Goal: Information Seeking & Learning: Learn about a topic

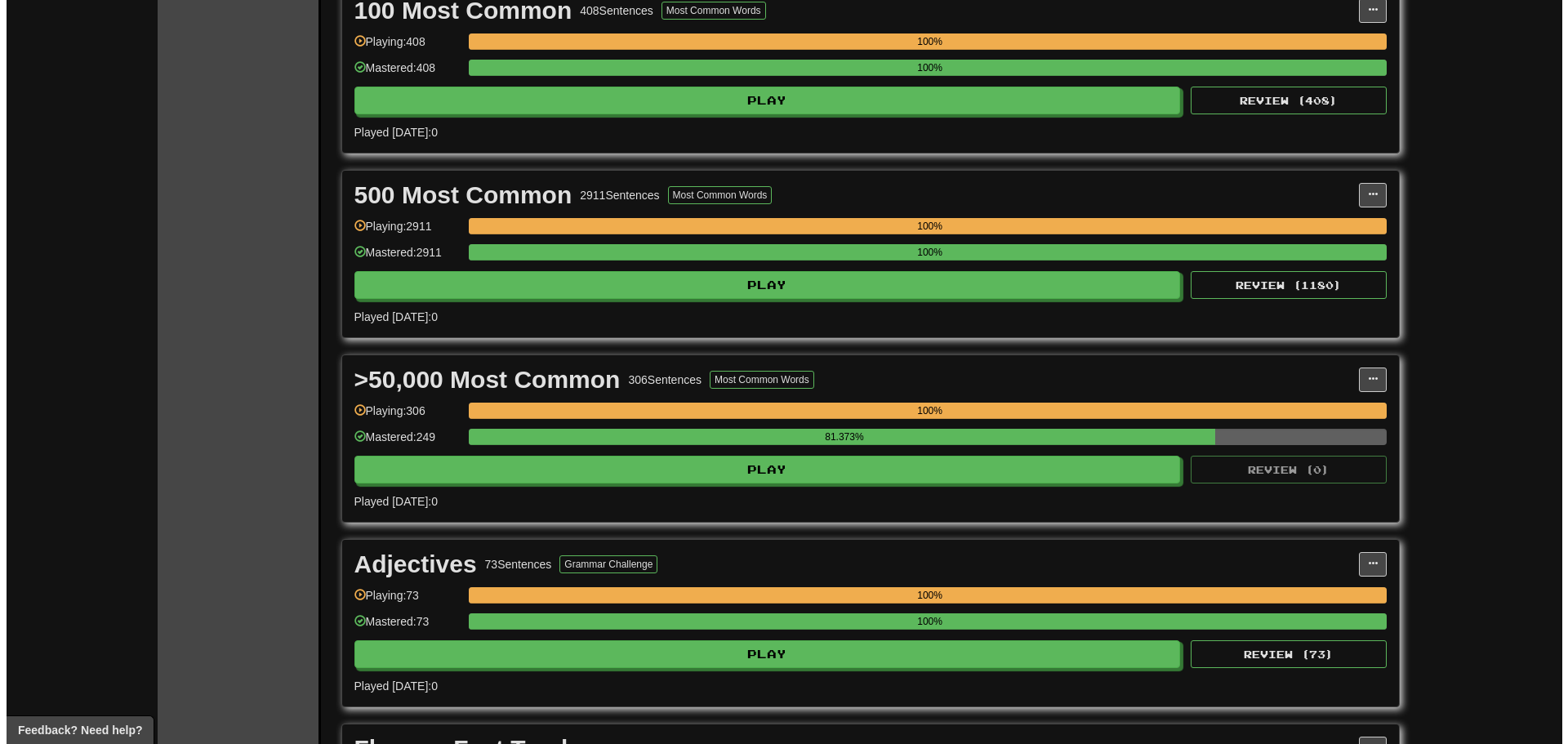
scroll to position [490, 0]
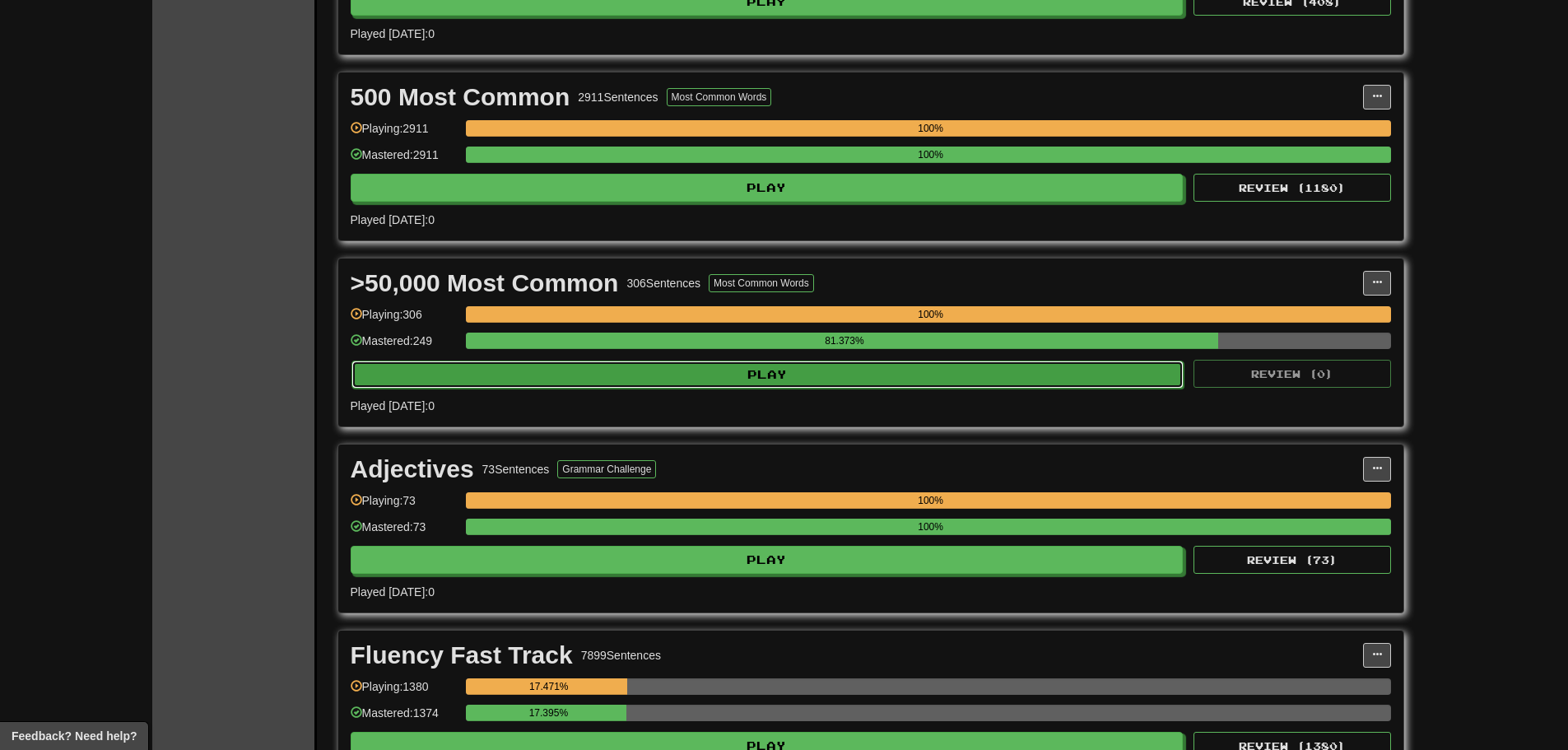
click at [977, 379] on button "Play" at bounding box center [767, 375] width 833 height 28
select select "**"
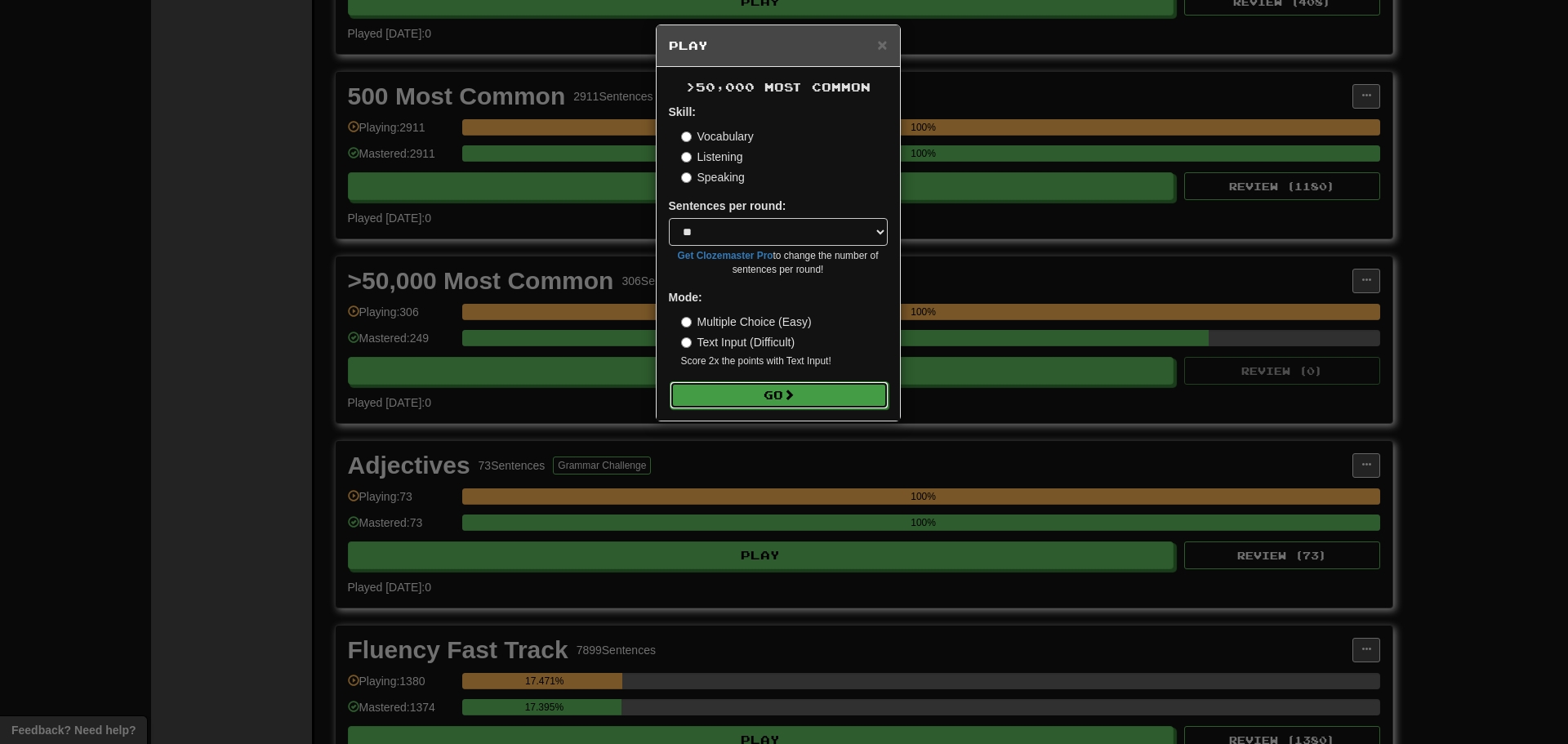
click at [766, 398] on button "Go" at bounding box center [780, 395] width 219 height 27
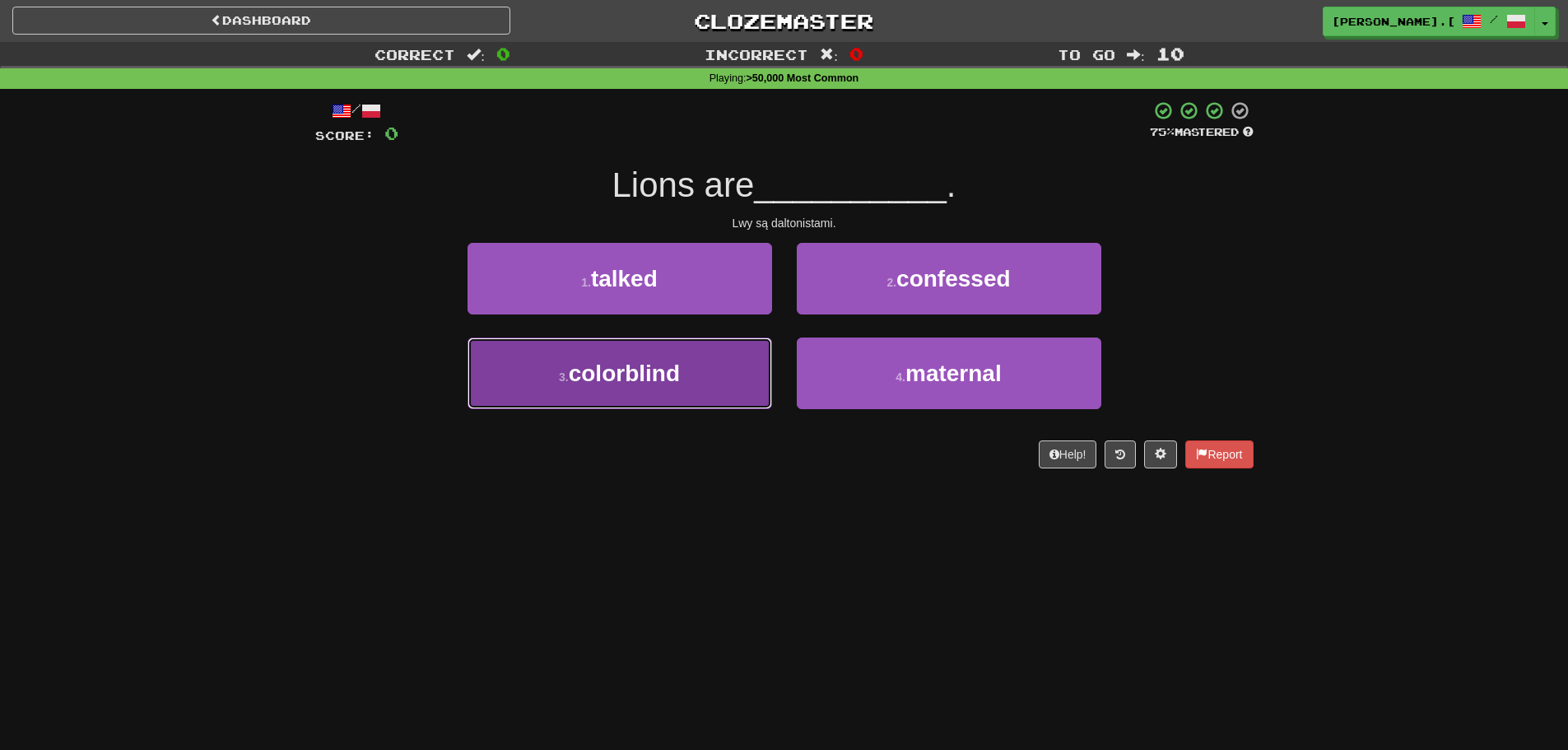
click at [675, 388] on button "3 . colorblind" at bounding box center [619, 373] width 305 height 72
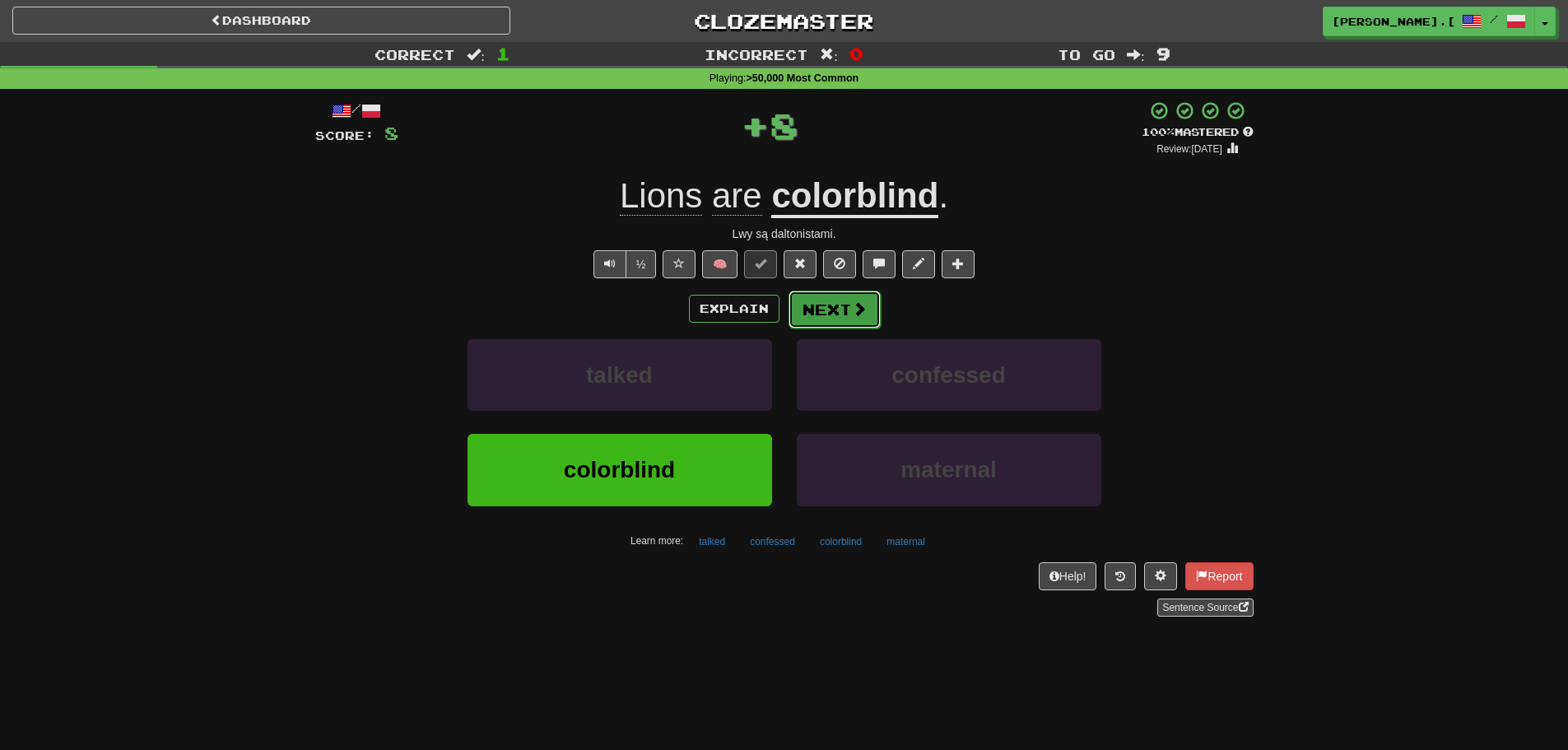
click at [849, 322] on button "Next" at bounding box center [835, 309] width 93 height 37
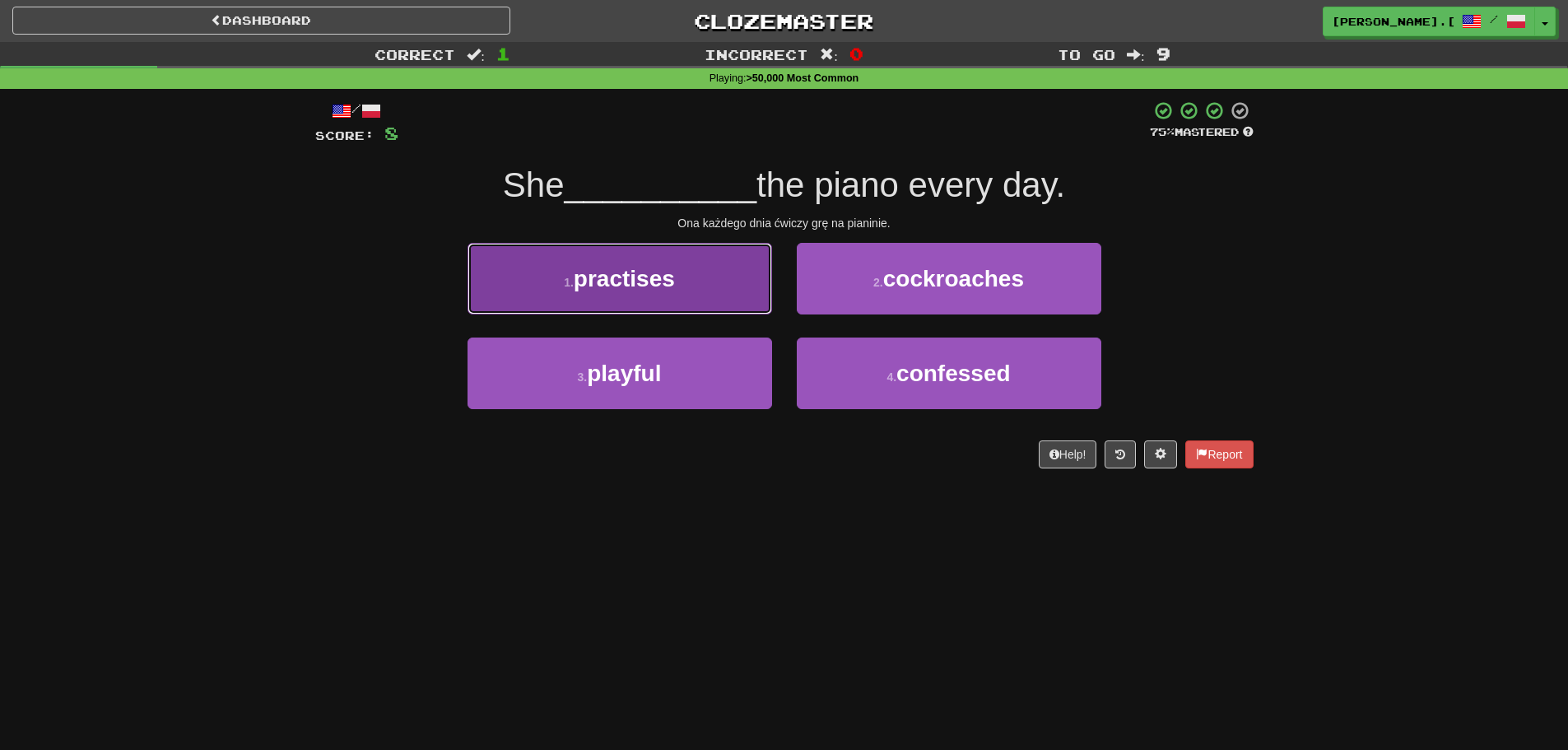
click at [646, 274] on span "practises" at bounding box center [624, 279] width 102 height 26
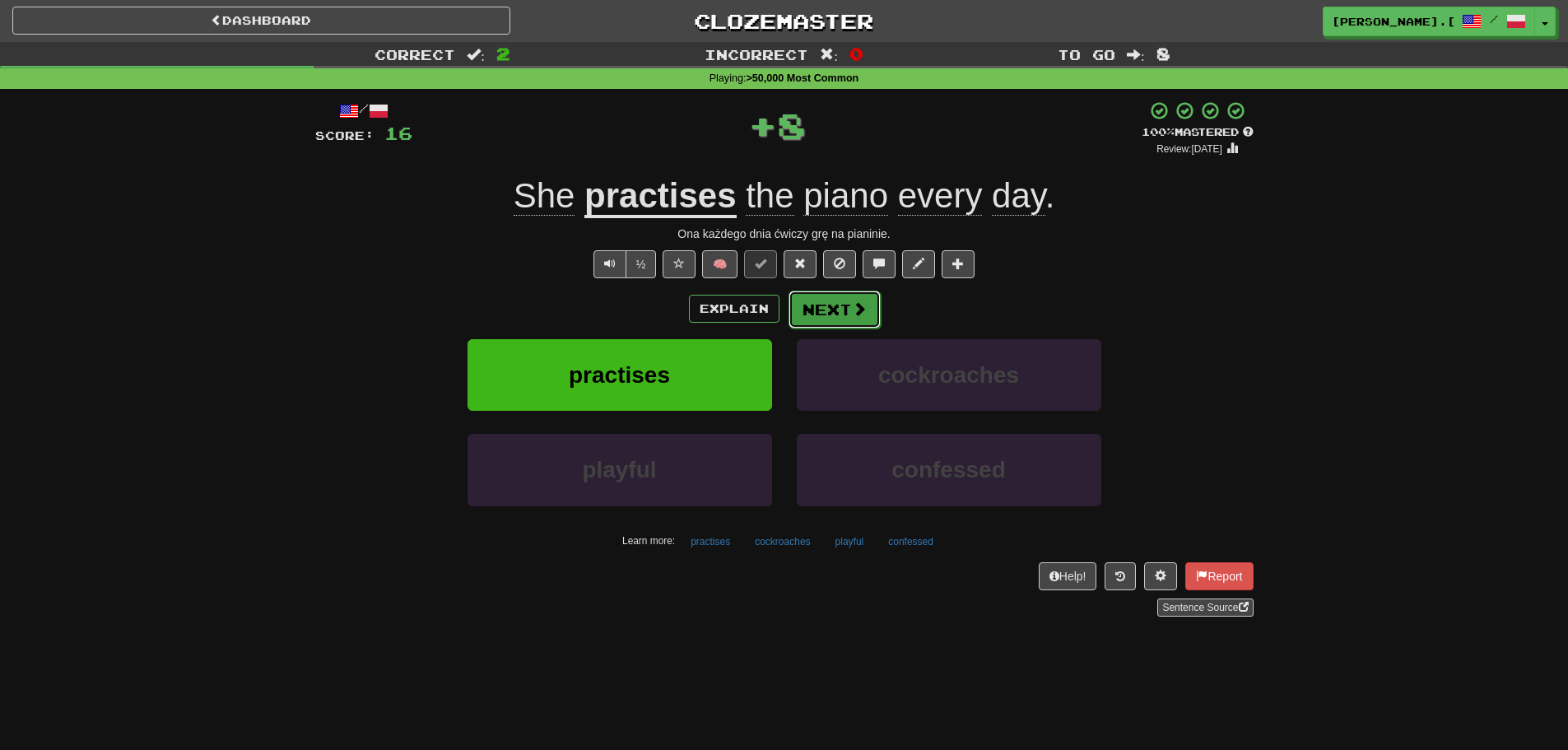
click at [830, 309] on button "Next" at bounding box center [835, 309] width 93 height 37
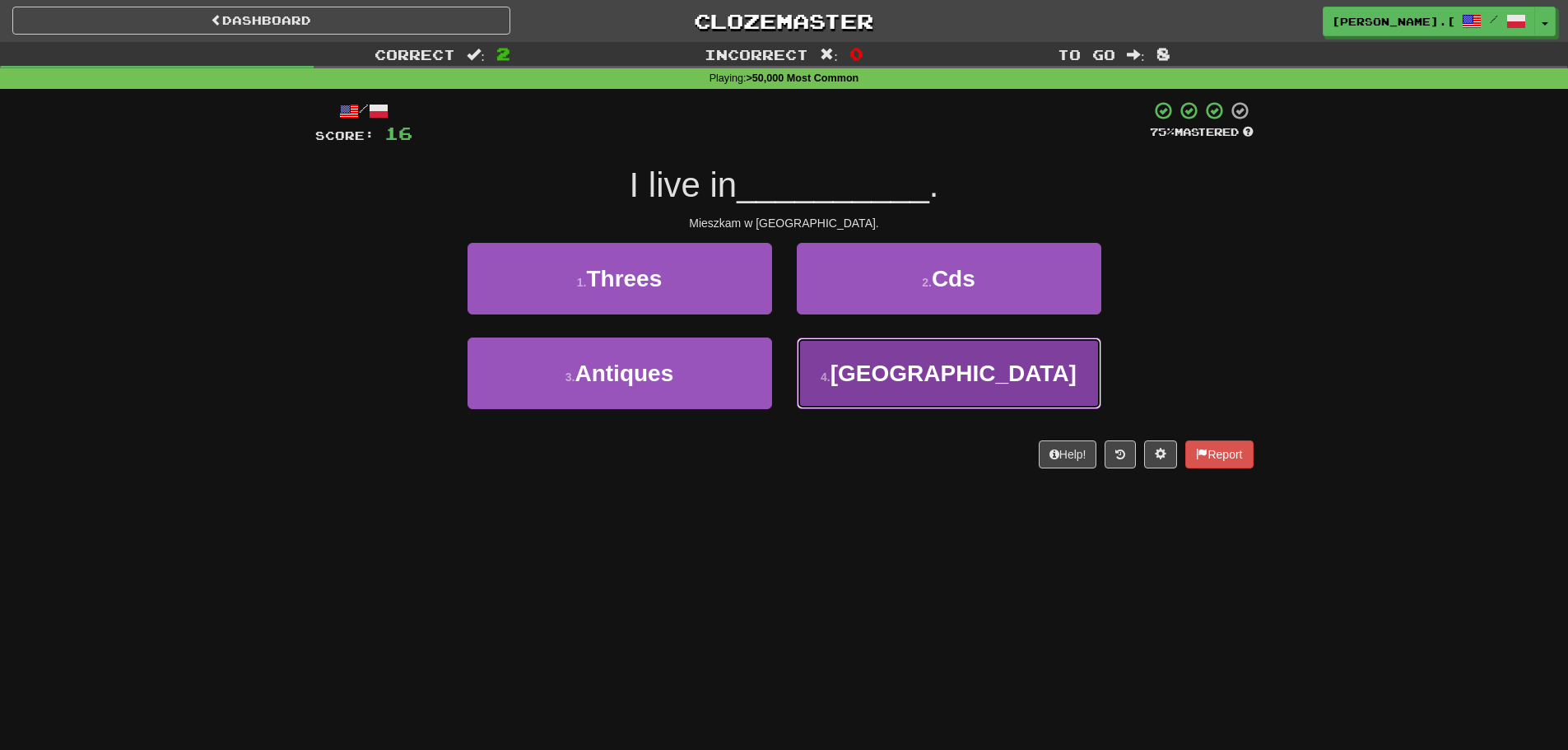
click at [924, 384] on span "[GEOGRAPHIC_DATA]" at bounding box center [954, 374] width 247 height 26
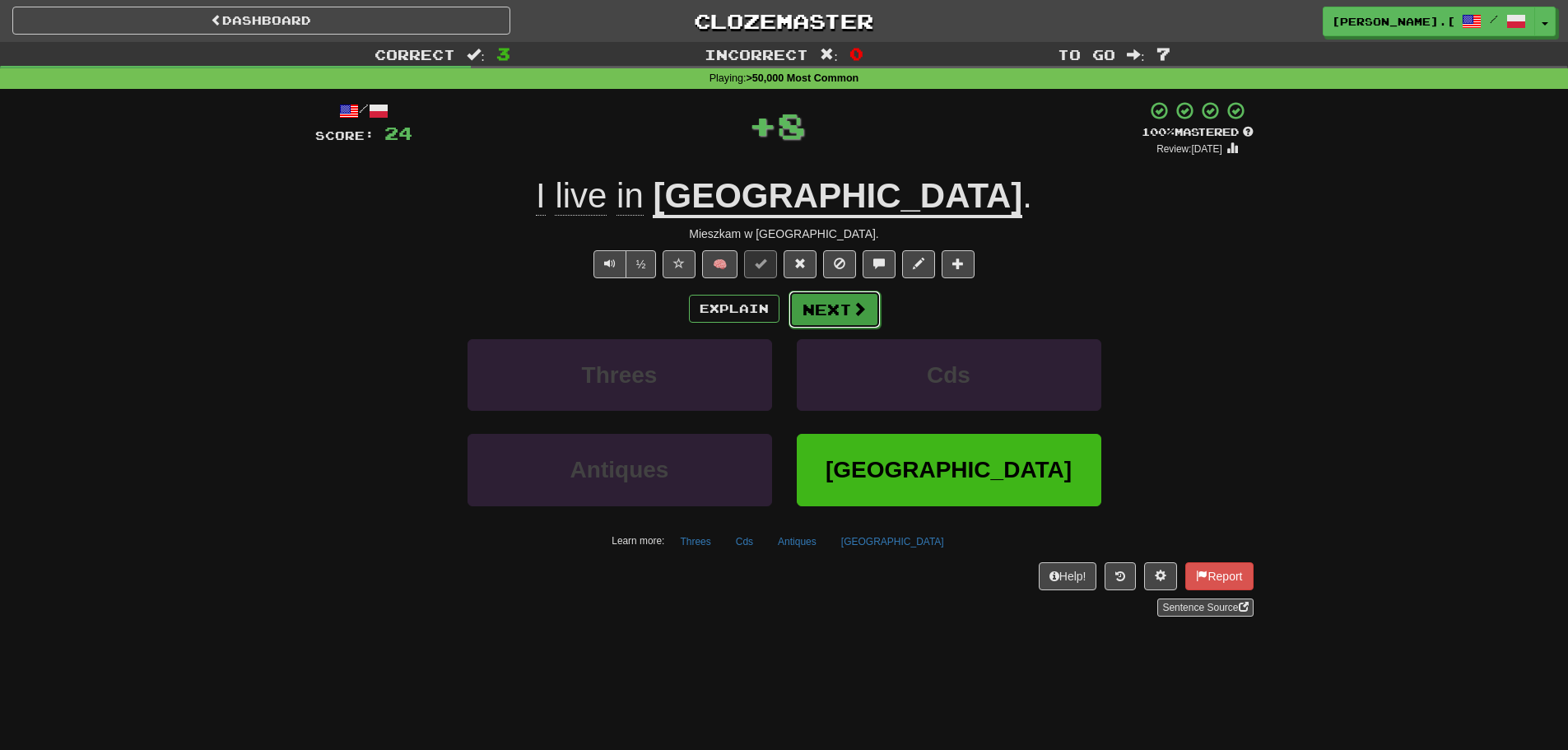
click at [844, 318] on button "Next" at bounding box center [835, 309] width 93 height 37
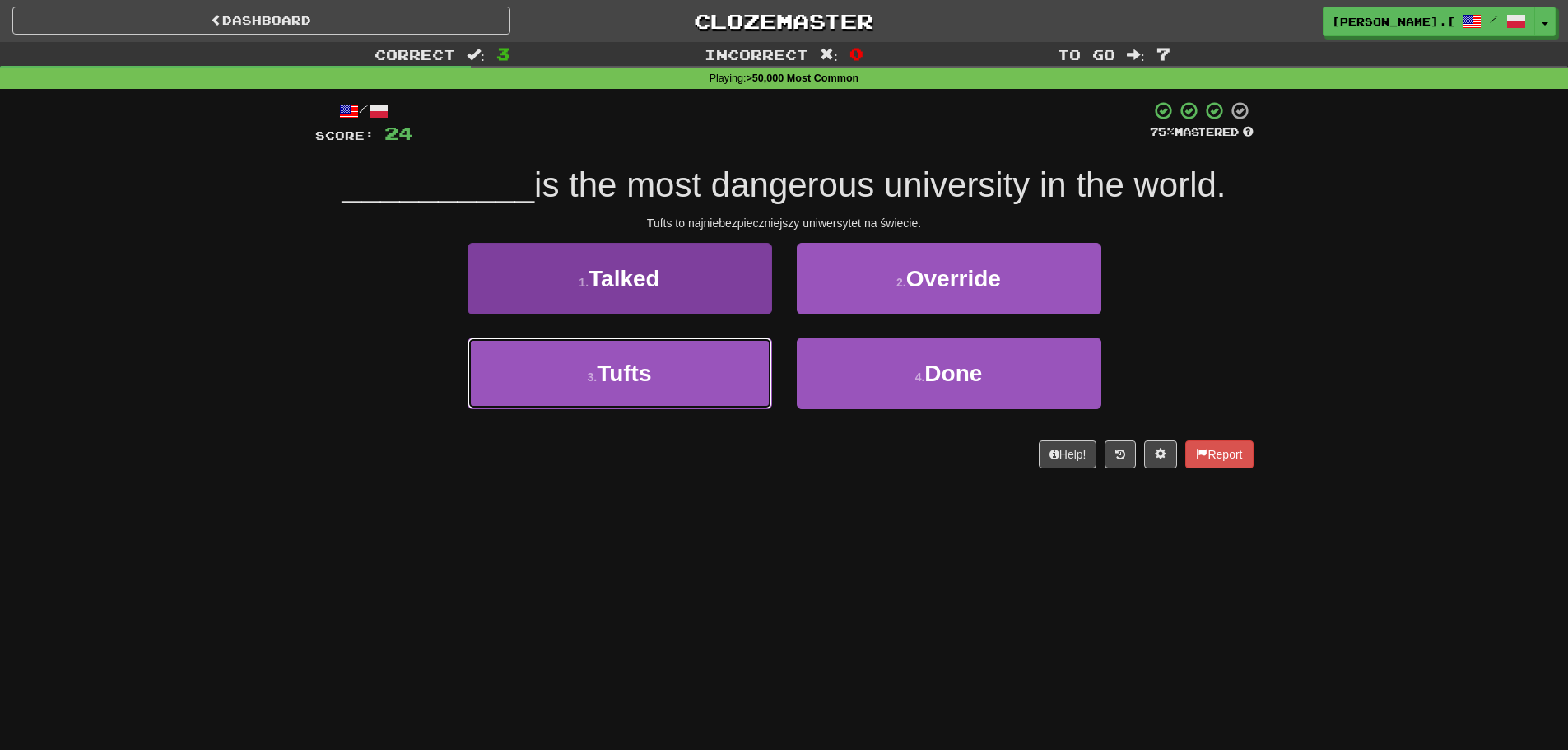
click at [674, 396] on button "3 . Tufts" at bounding box center [619, 373] width 305 height 72
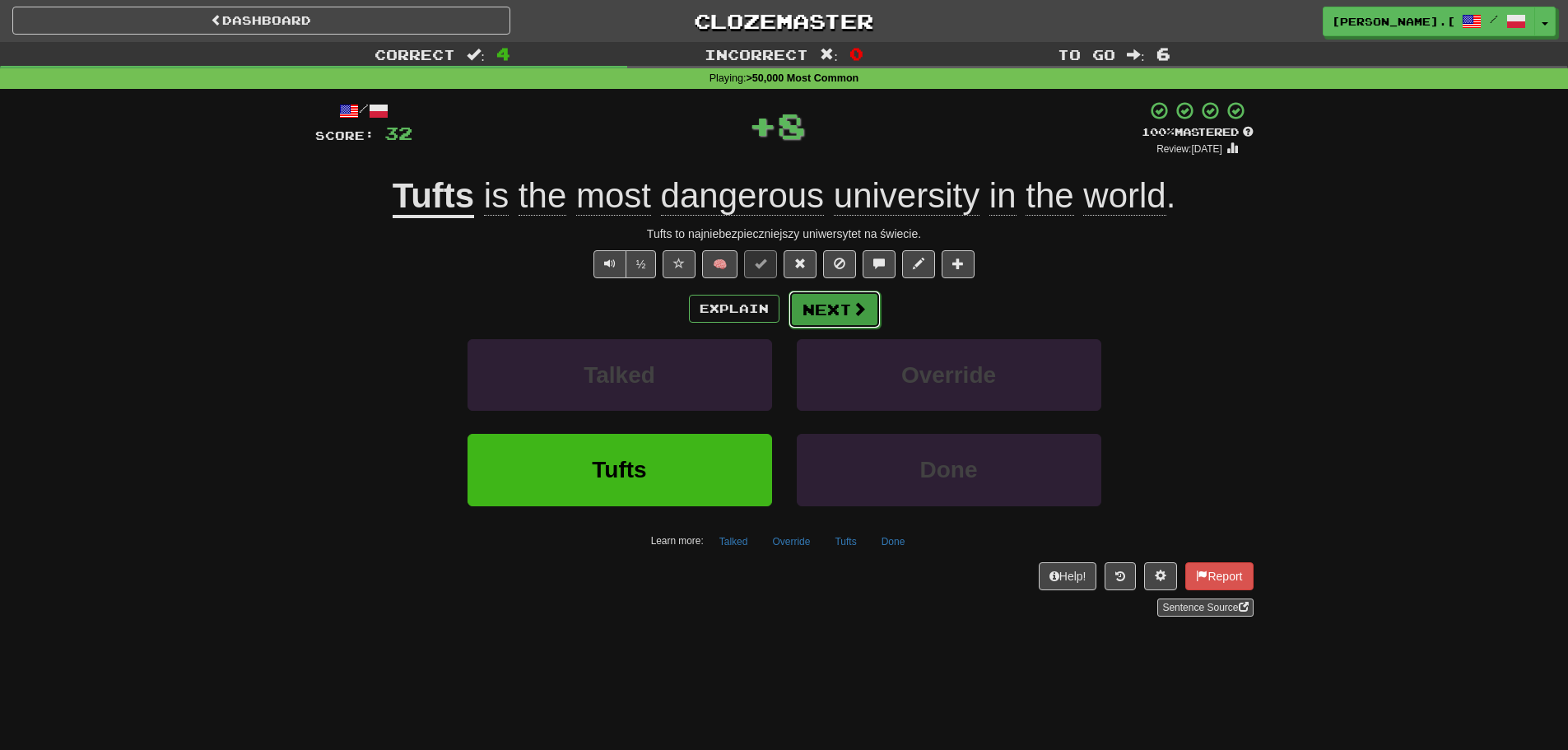
click at [833, 308] on button "Next" at bounding box center [835, 309] width 93 height 37
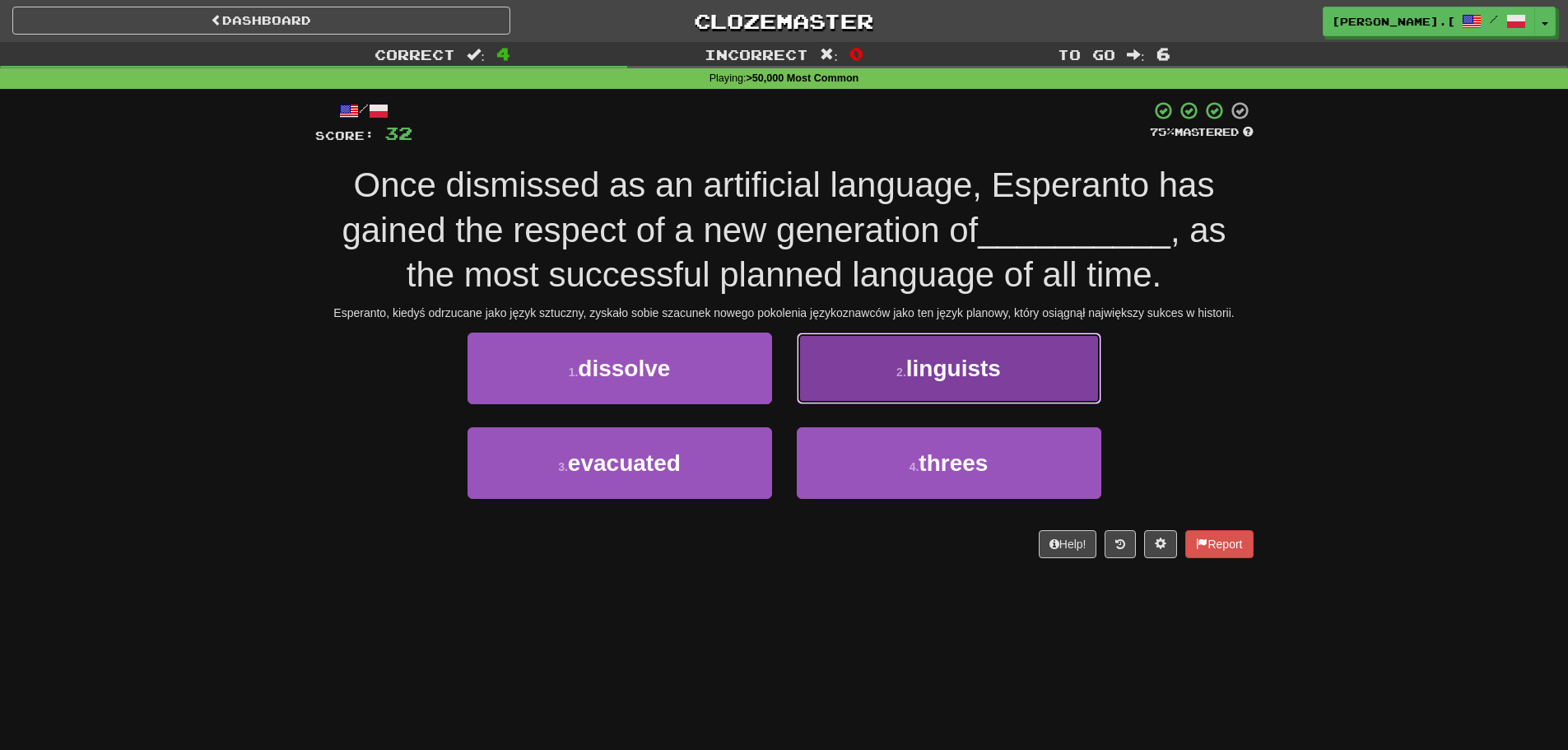
click at [936, 381] on button "2 . linguists" at bounding box center [949, 368] width 305 height 72
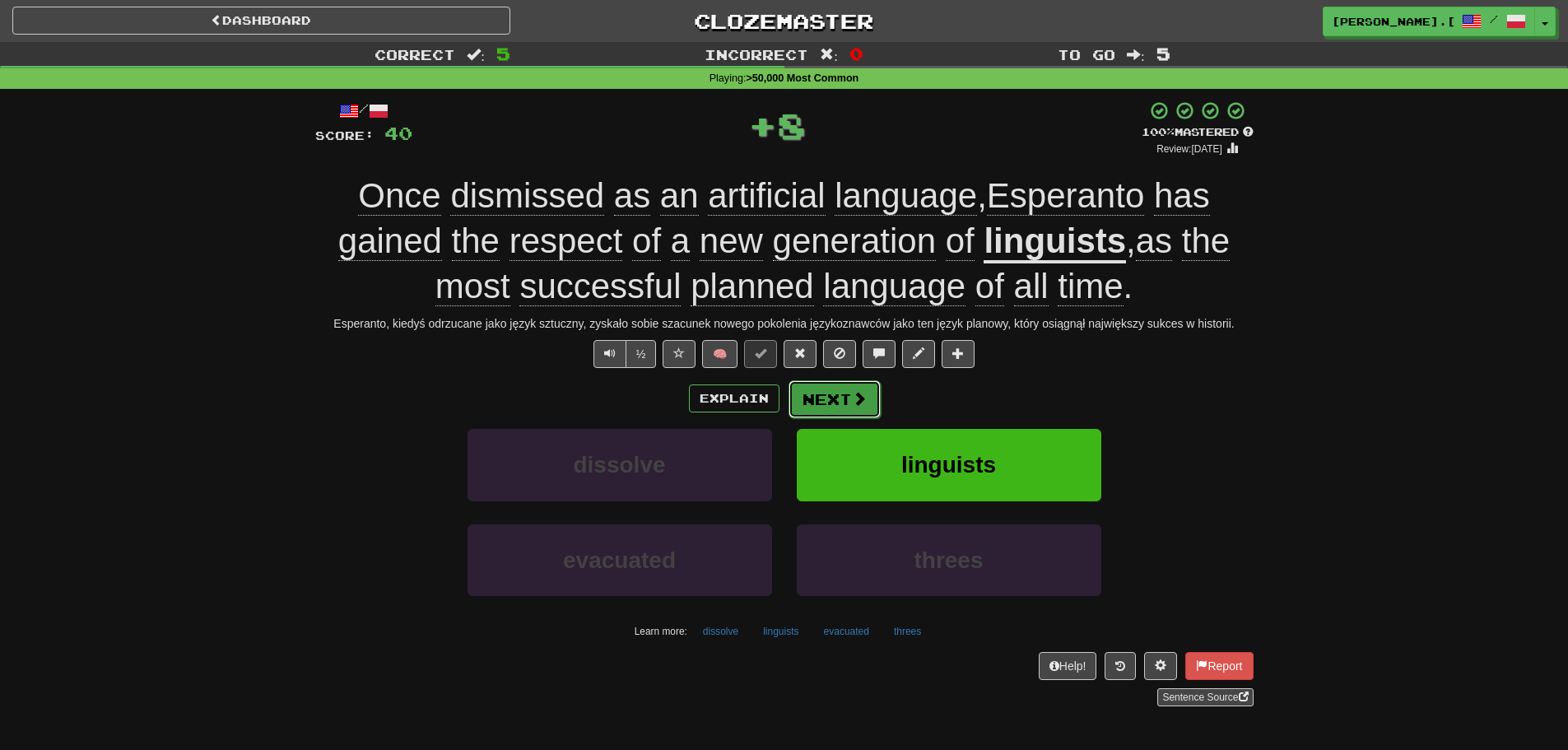
click at [852, 397] on span at bounding box center [859, 398] width 15 height 15
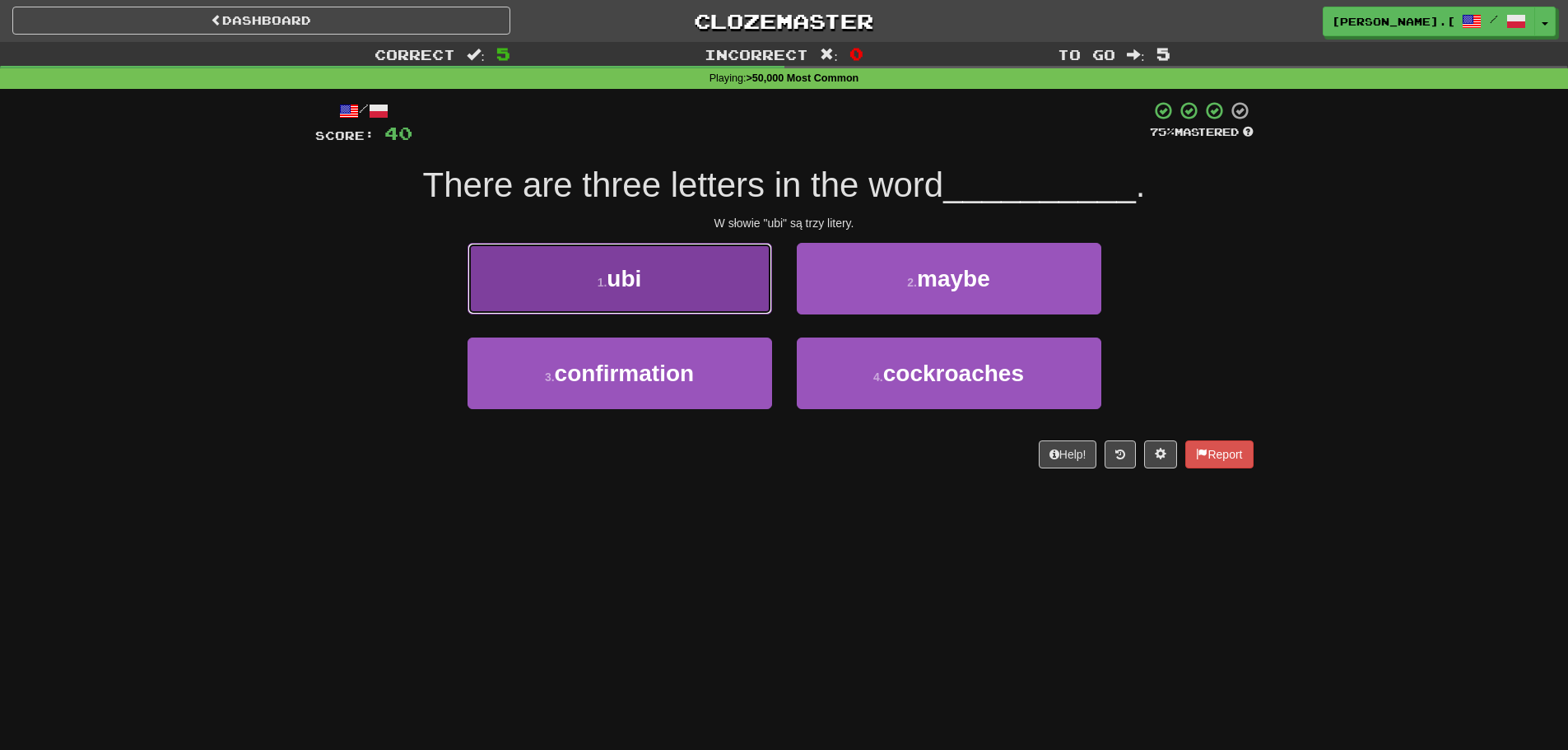
click at [680, 297] on button "1 . ubi" at bounding box center [619, 278] width 305 height 72
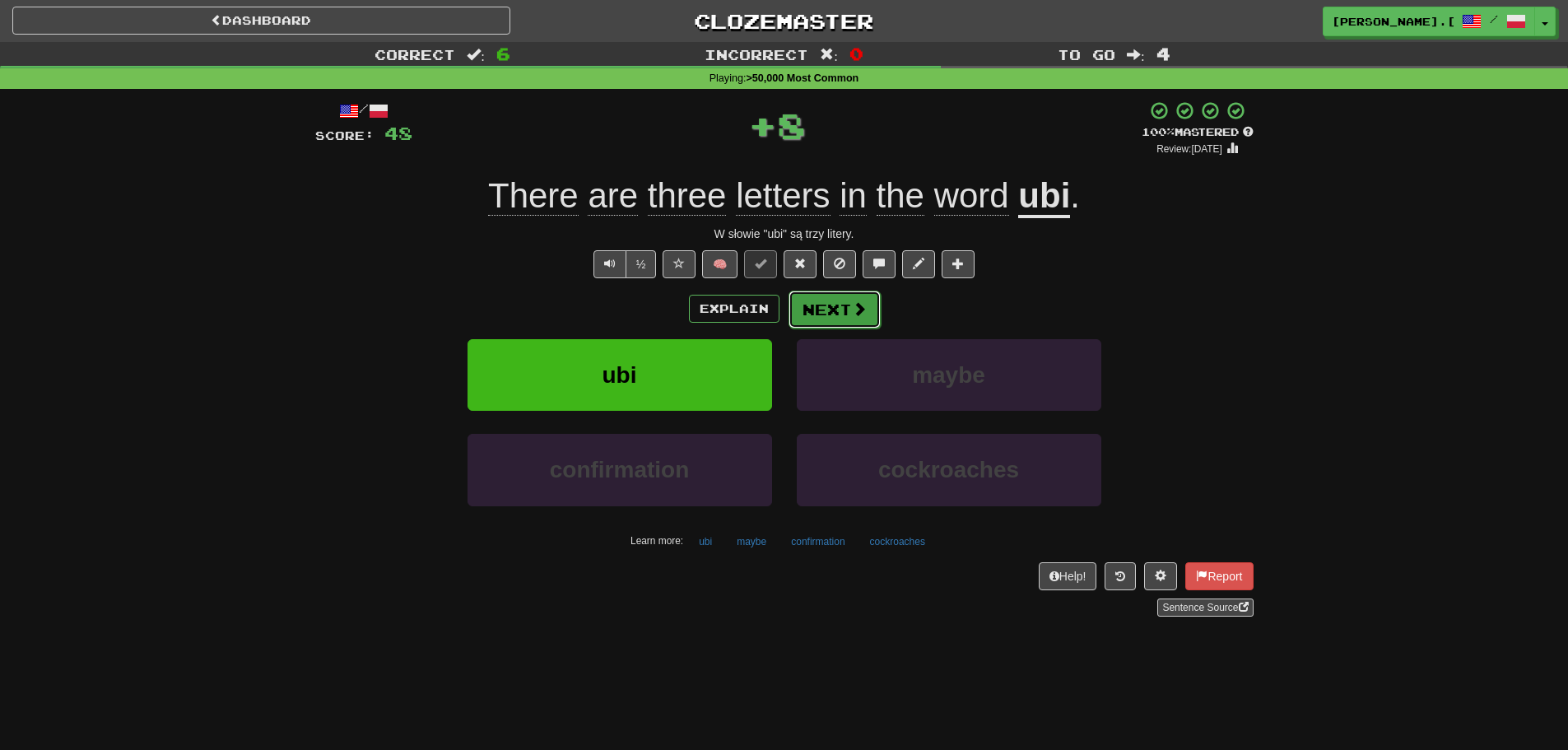
click at [853, 316] on span at bounding box center [859, 308] width 15 height 15
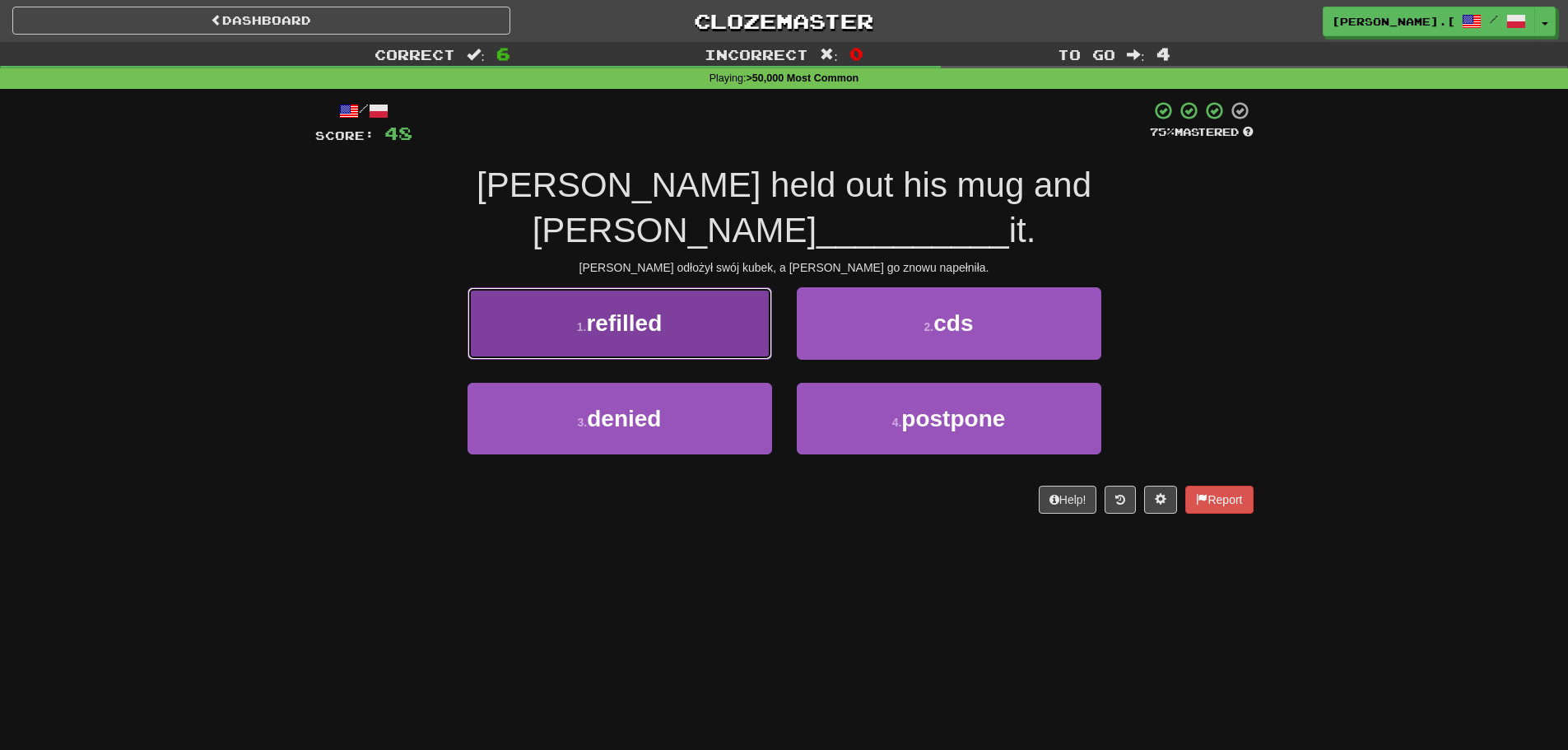
click at [700, 288] on button "1 . refilled" at bounding box center [619, 322] width 305 height 72
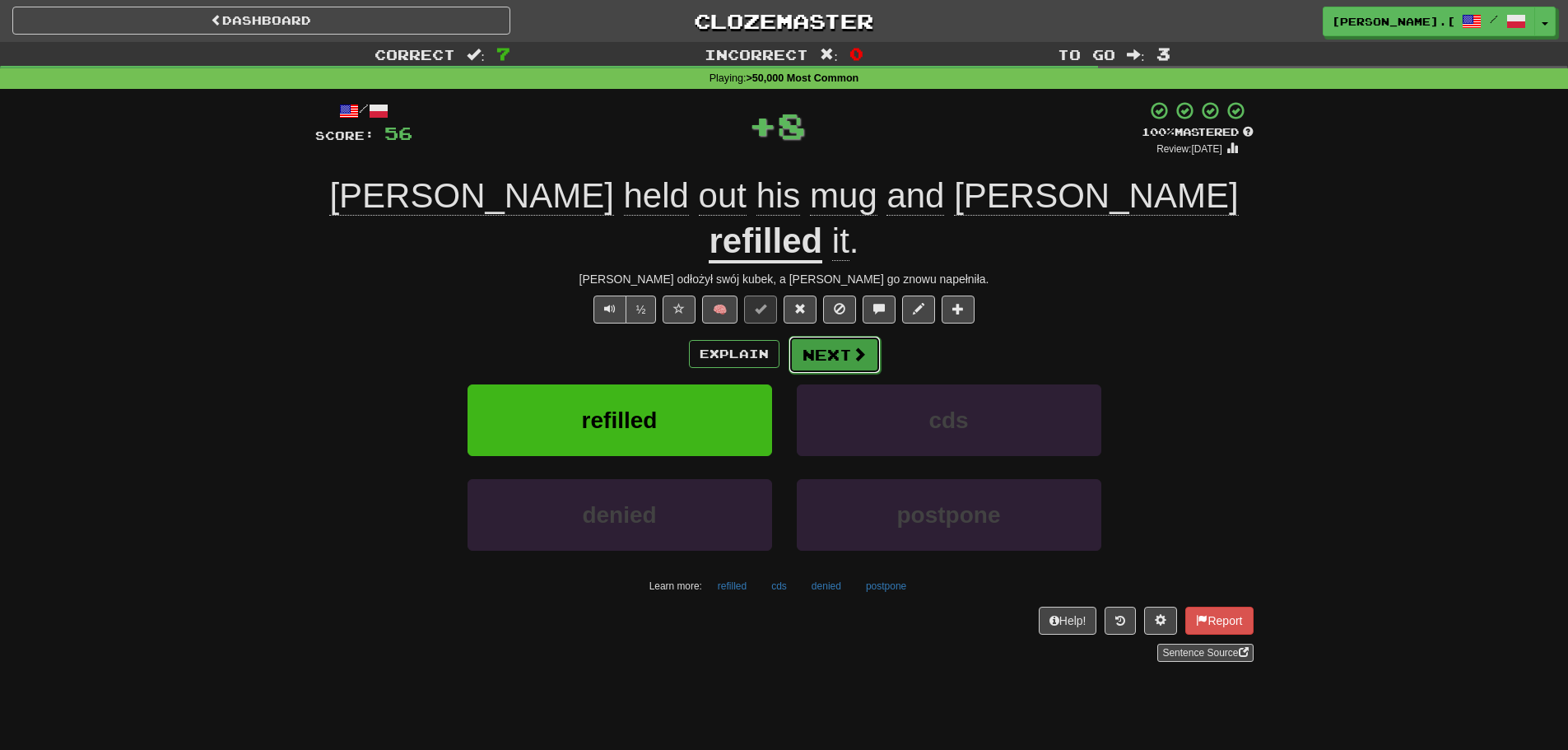
click at [820, 336] on button "Next" at bounding box center [835, 355] width 93 height 37
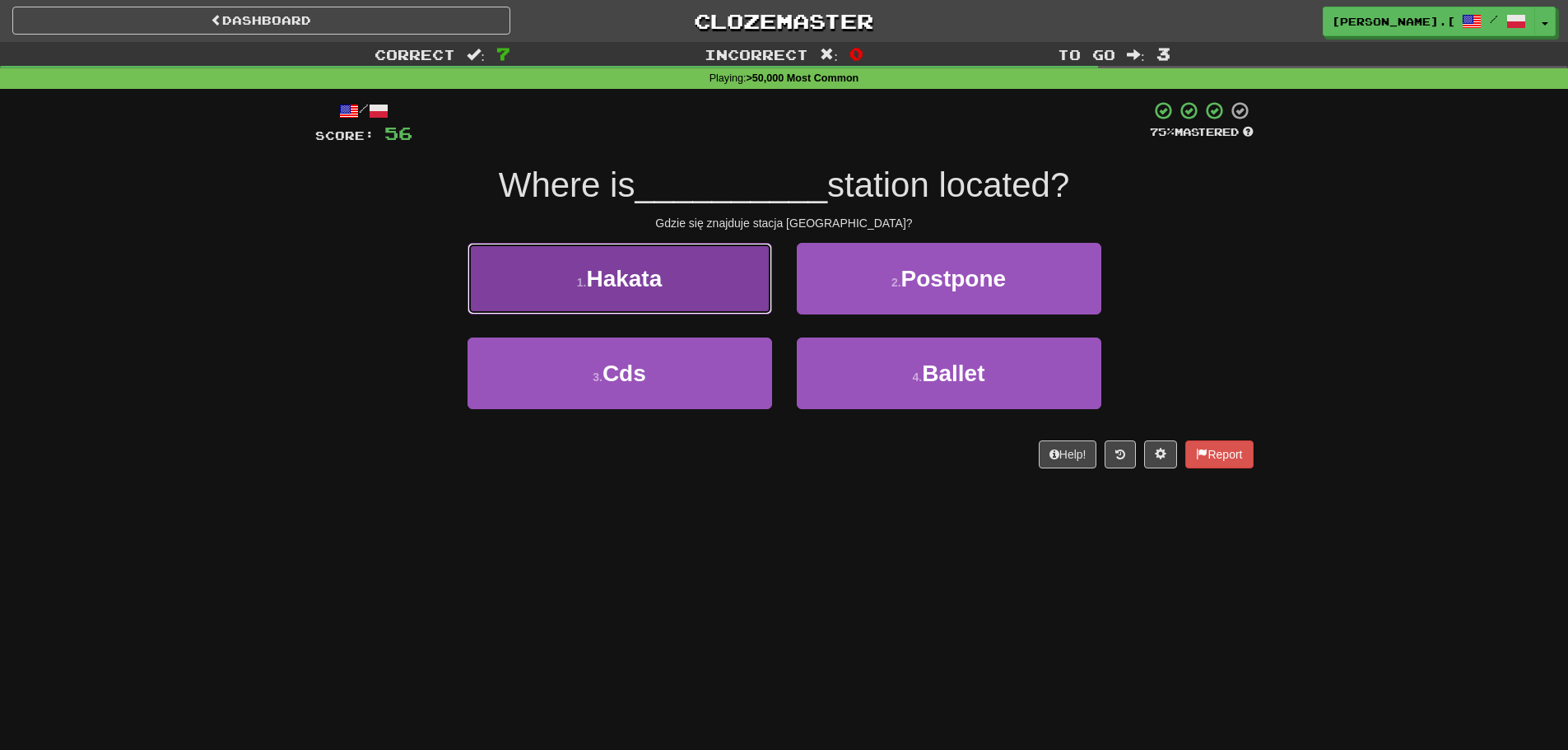
click at [634, 295] on button "1 . Hakata" at bounding box center [619, 278] width 305 height 72
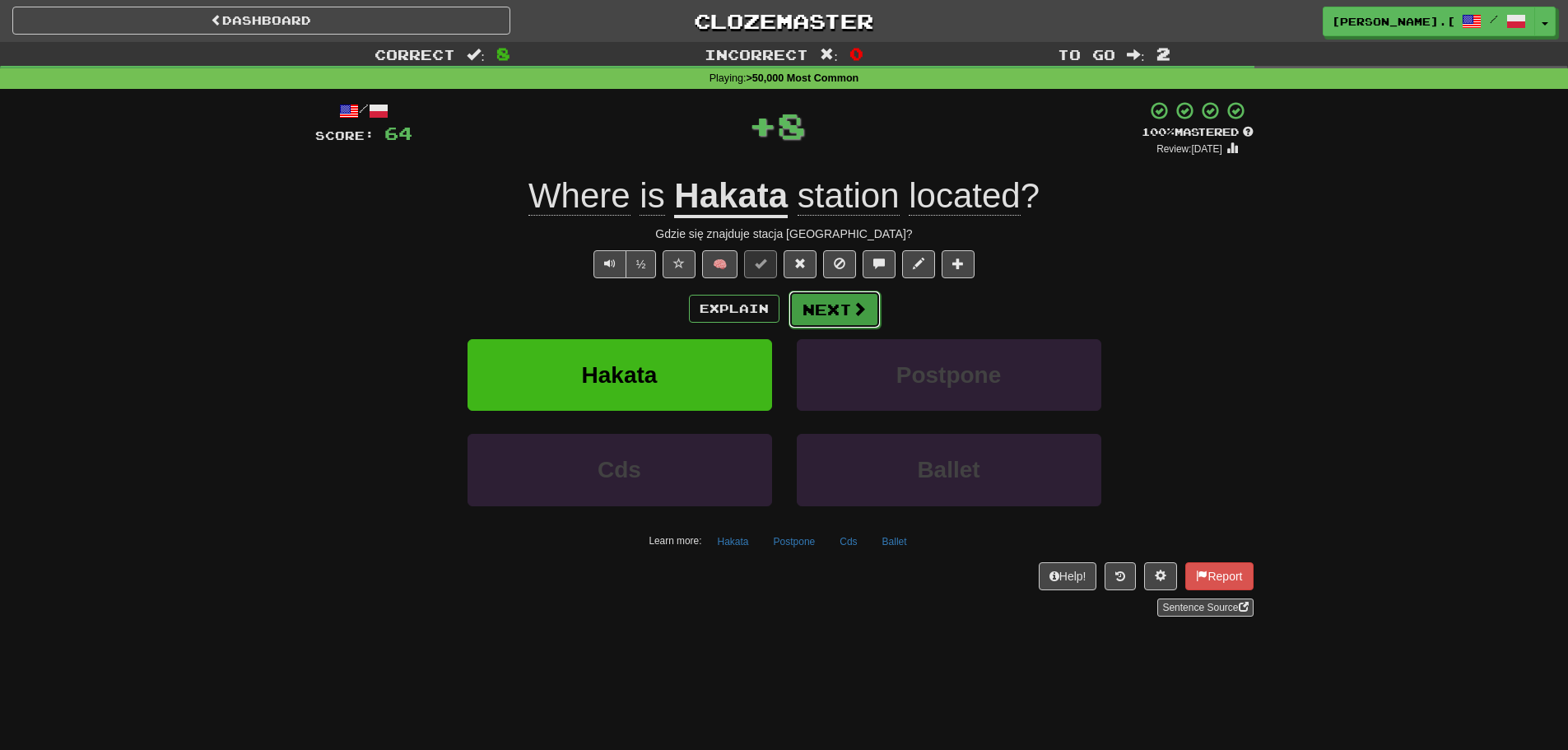
click at [800, 311] on button "Next" at bounding box center [835, 309] width 93 height 37
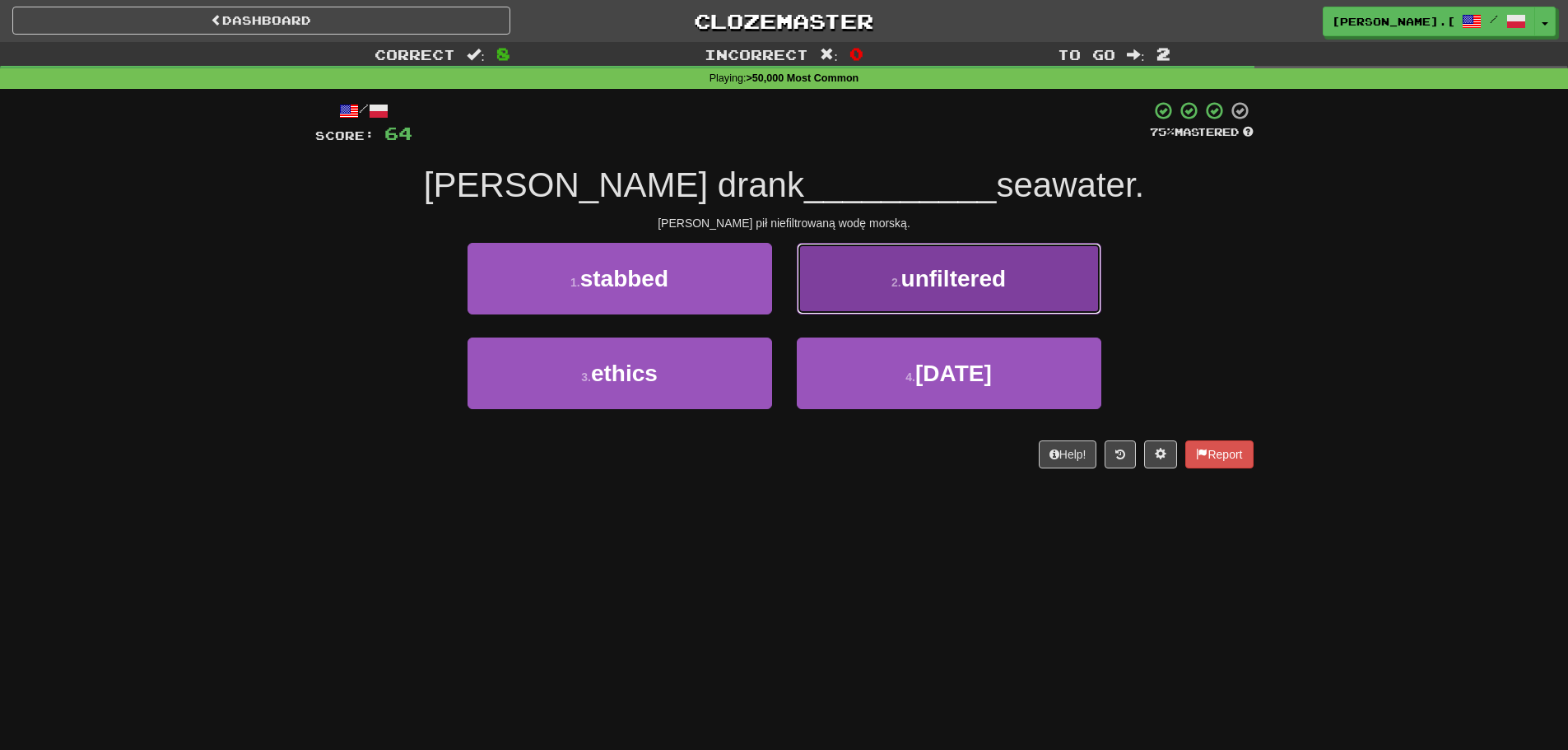
click at [894, 291] on button "2 . unfiltered" at bounding box center [949, 278] width 305 height 72
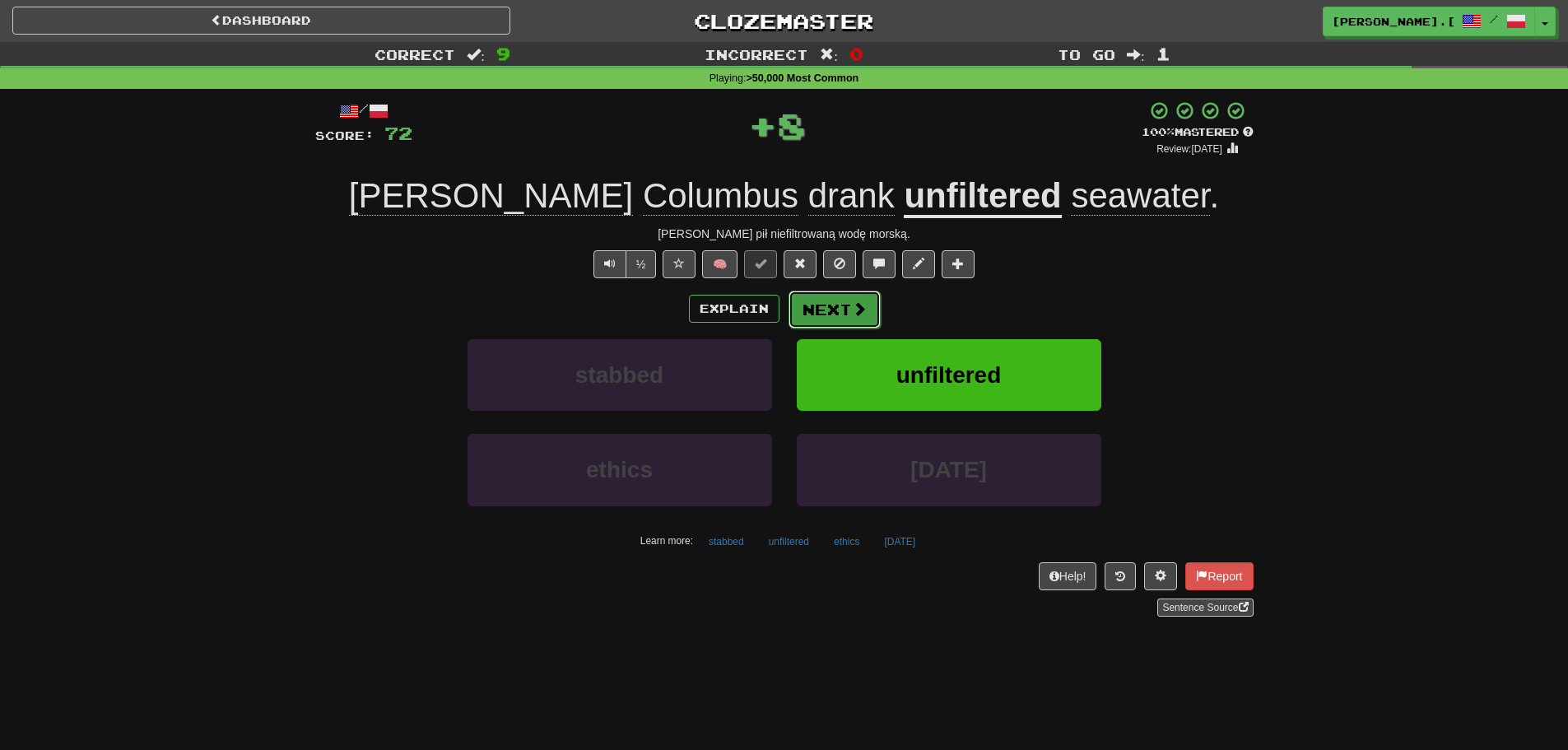
click at [835, 307] on button "Next" at bounding box center [835, 309] width 93 height 37
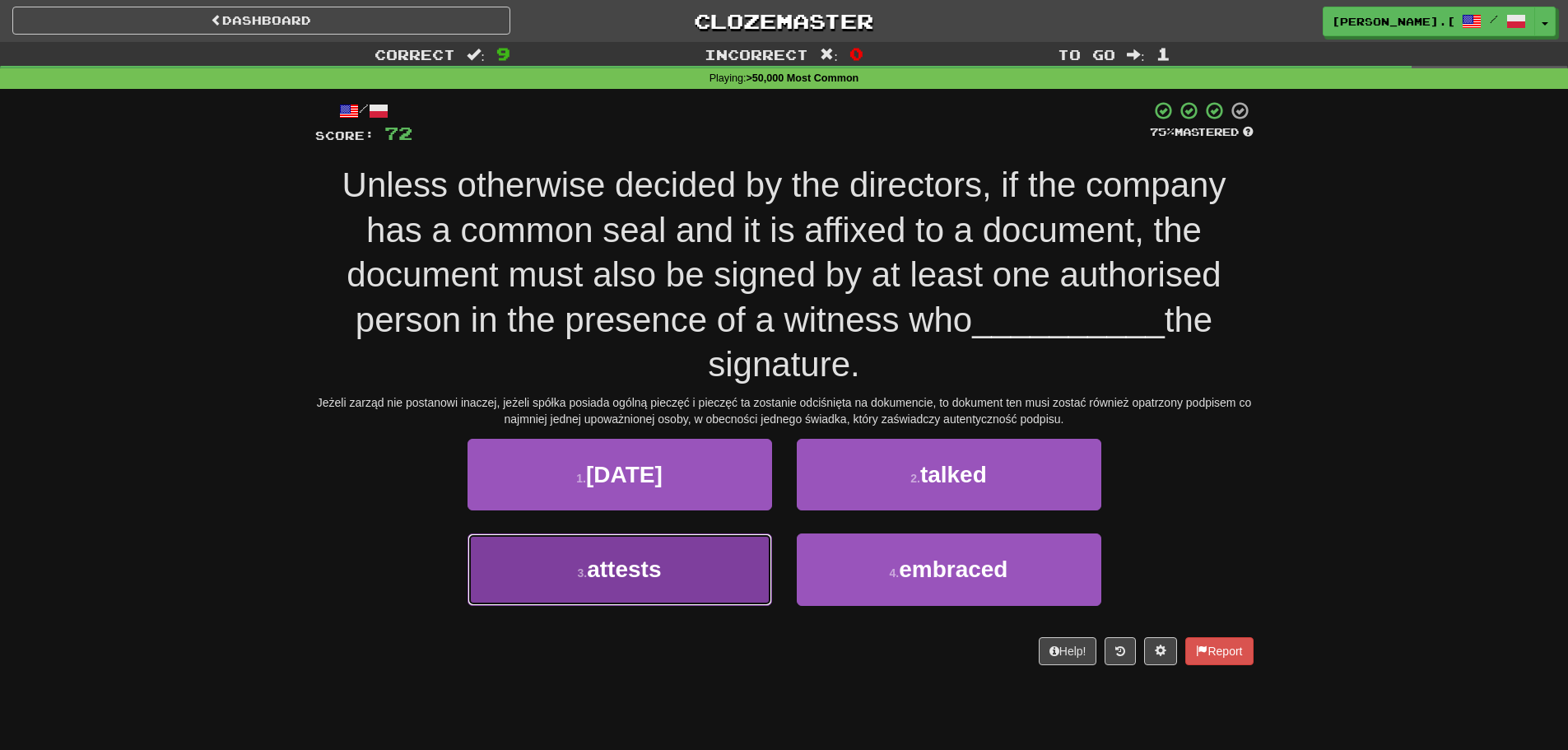
click at [594, 589] on button "3 . attests" at bounding box center [619, 569] width 305 height 72
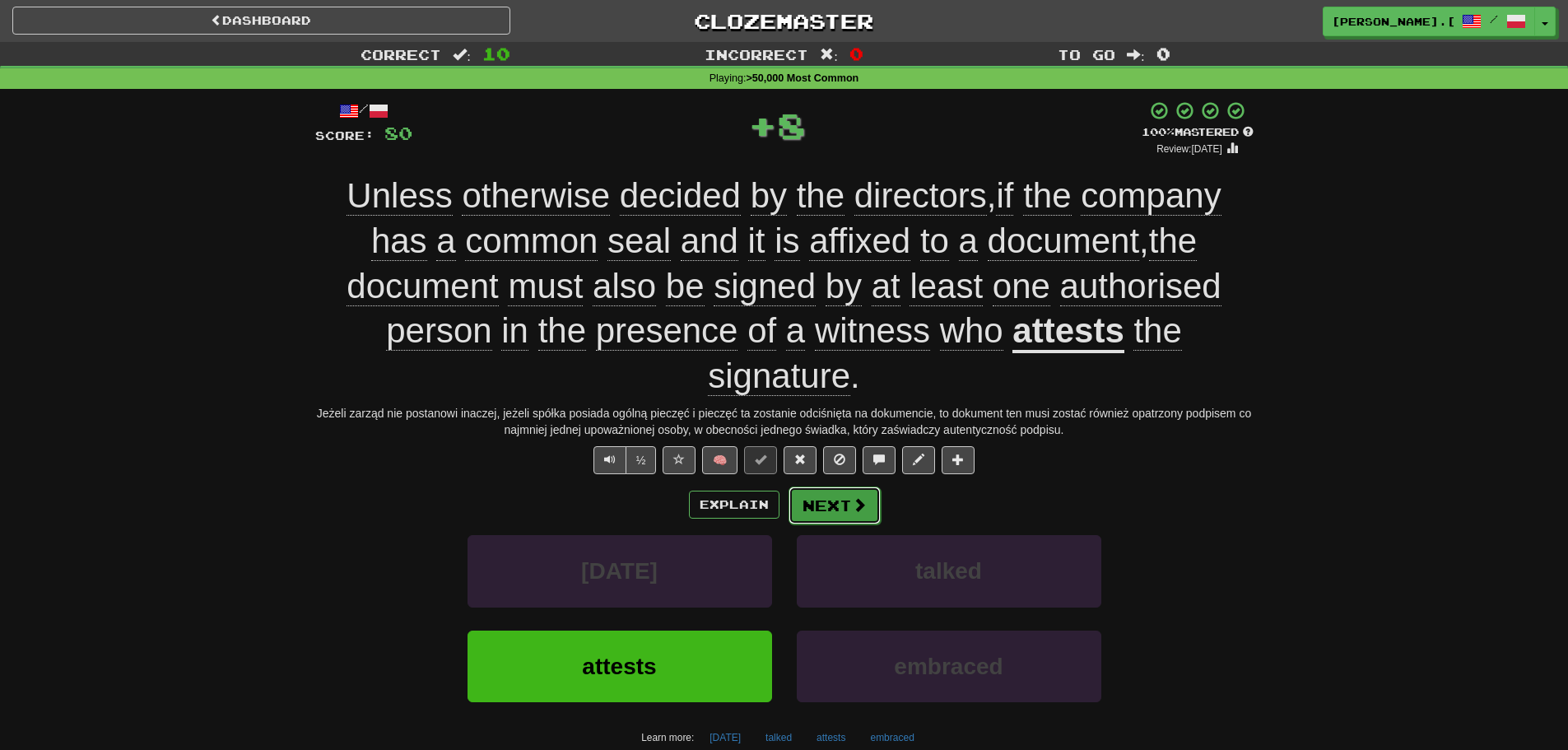
click at [835, 506] on button "Next" at bounding box center [835, 505] width 93 height 37
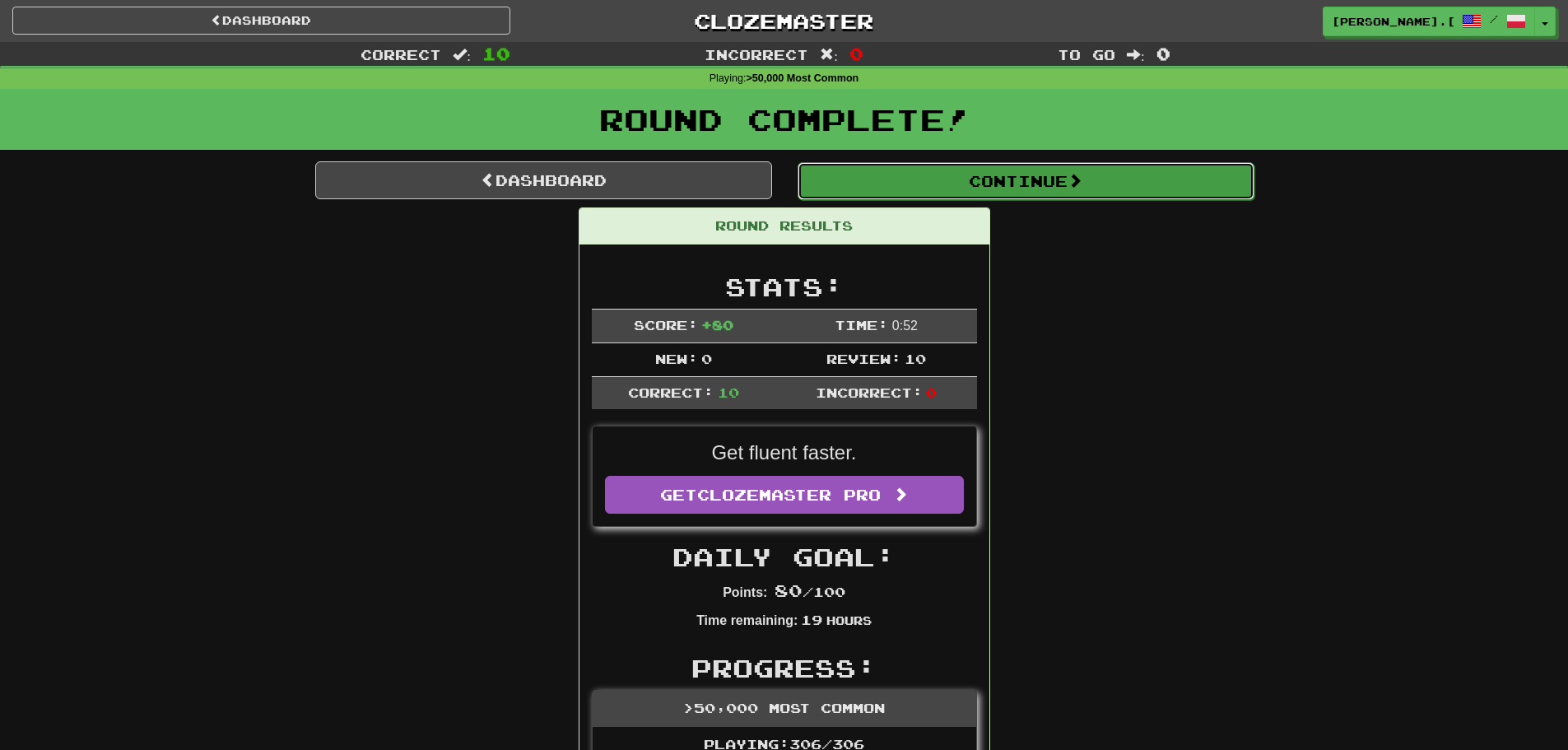
click at [1081, 192] on button "Continue" at bounding box center [1026, 180] width 457 height 37
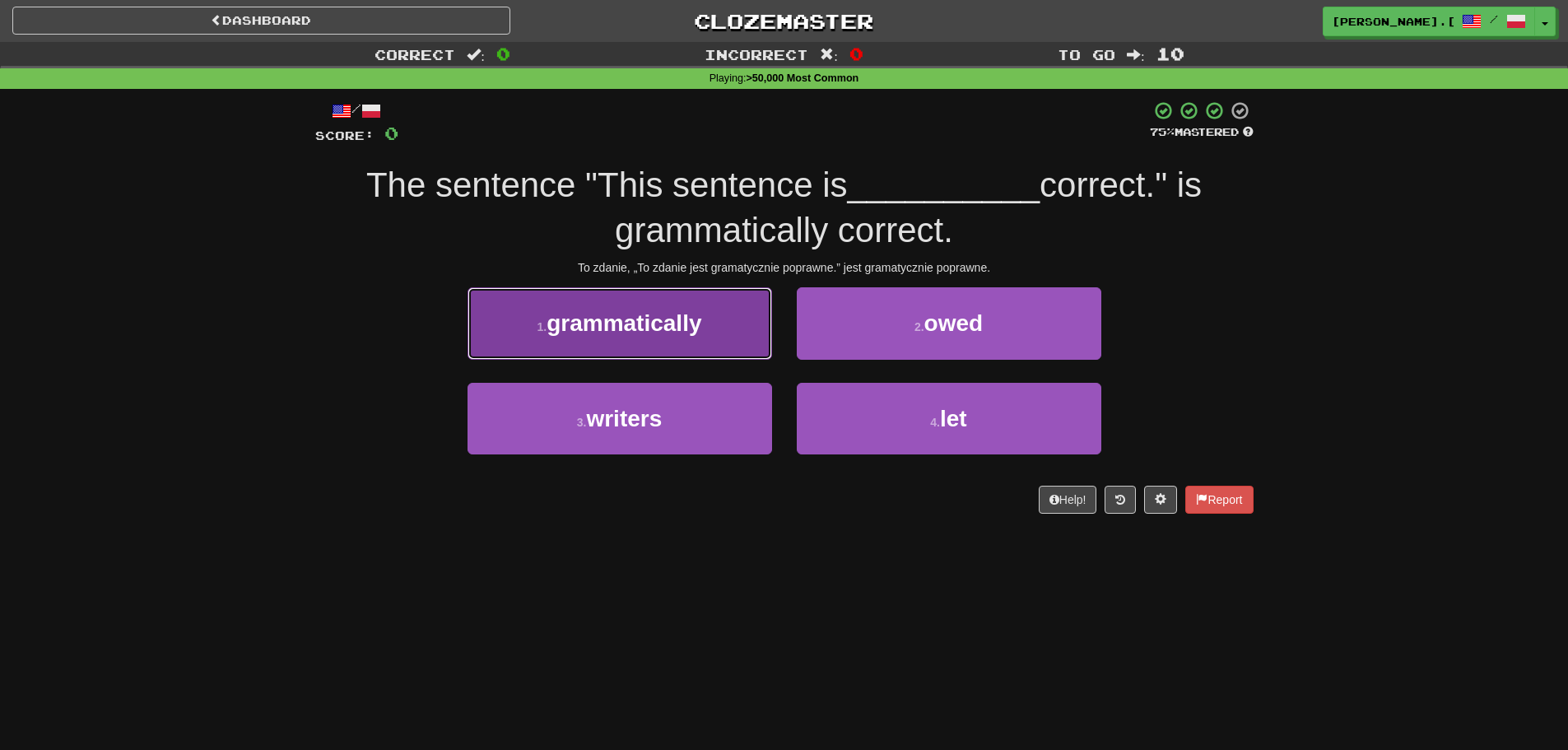
click at [583, 335] on span "grammatically" at bounding box center [623, 323] width 155 height 26
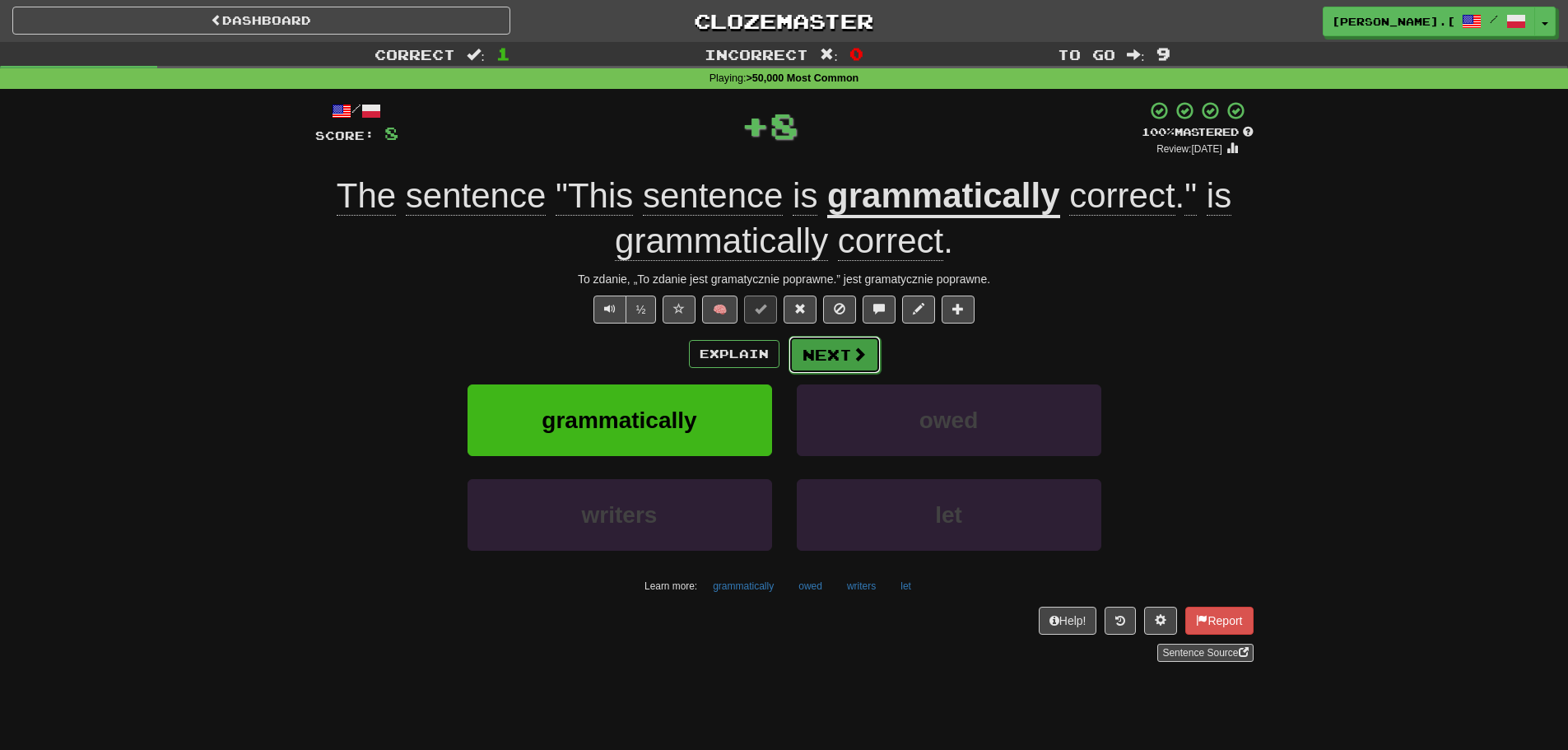
click at [824, 351] on button "Next" at bounding box center [835, 355] width 93 height 37
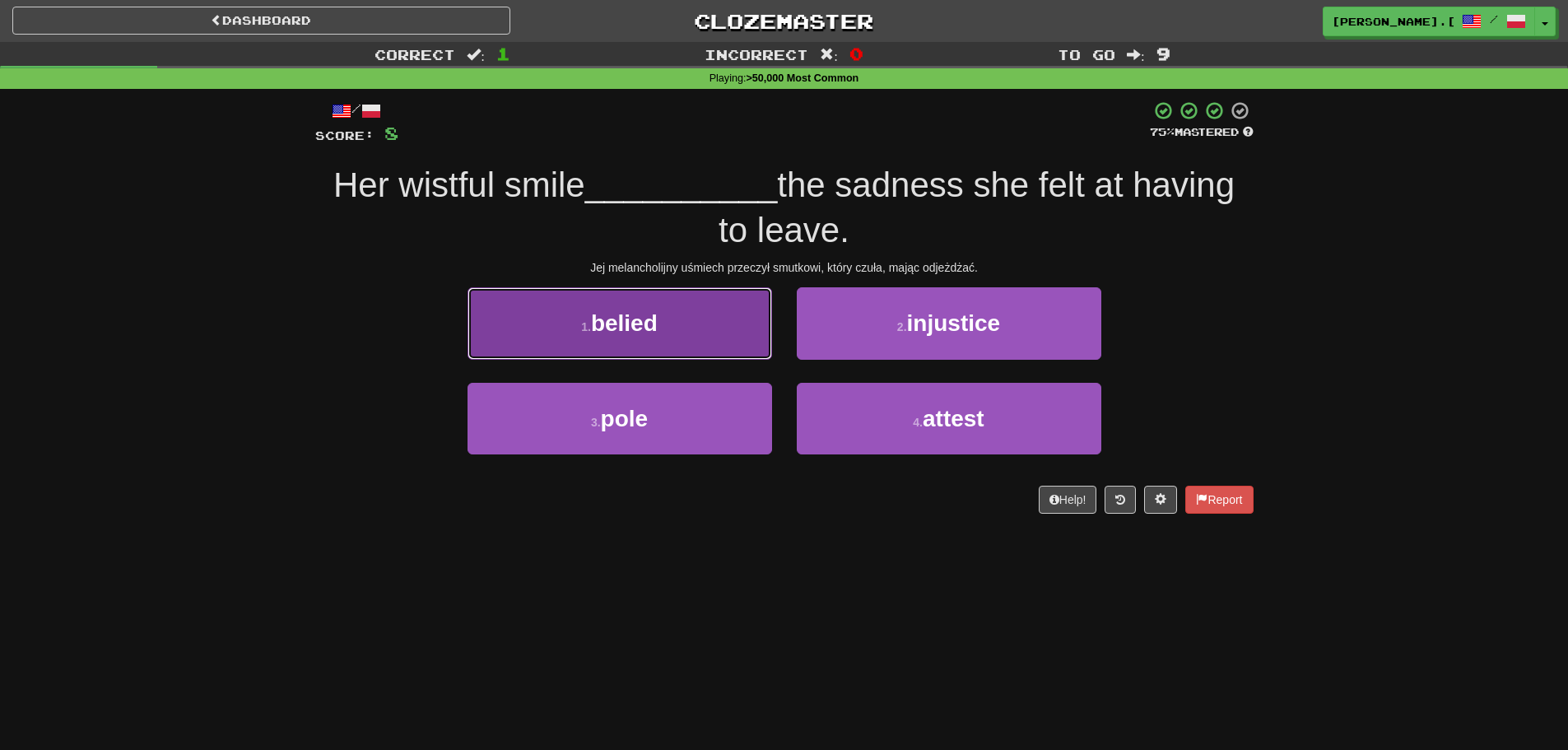
click at [586, 328] on small "1 ." at bounding box center [586, 326] width 10 height 13
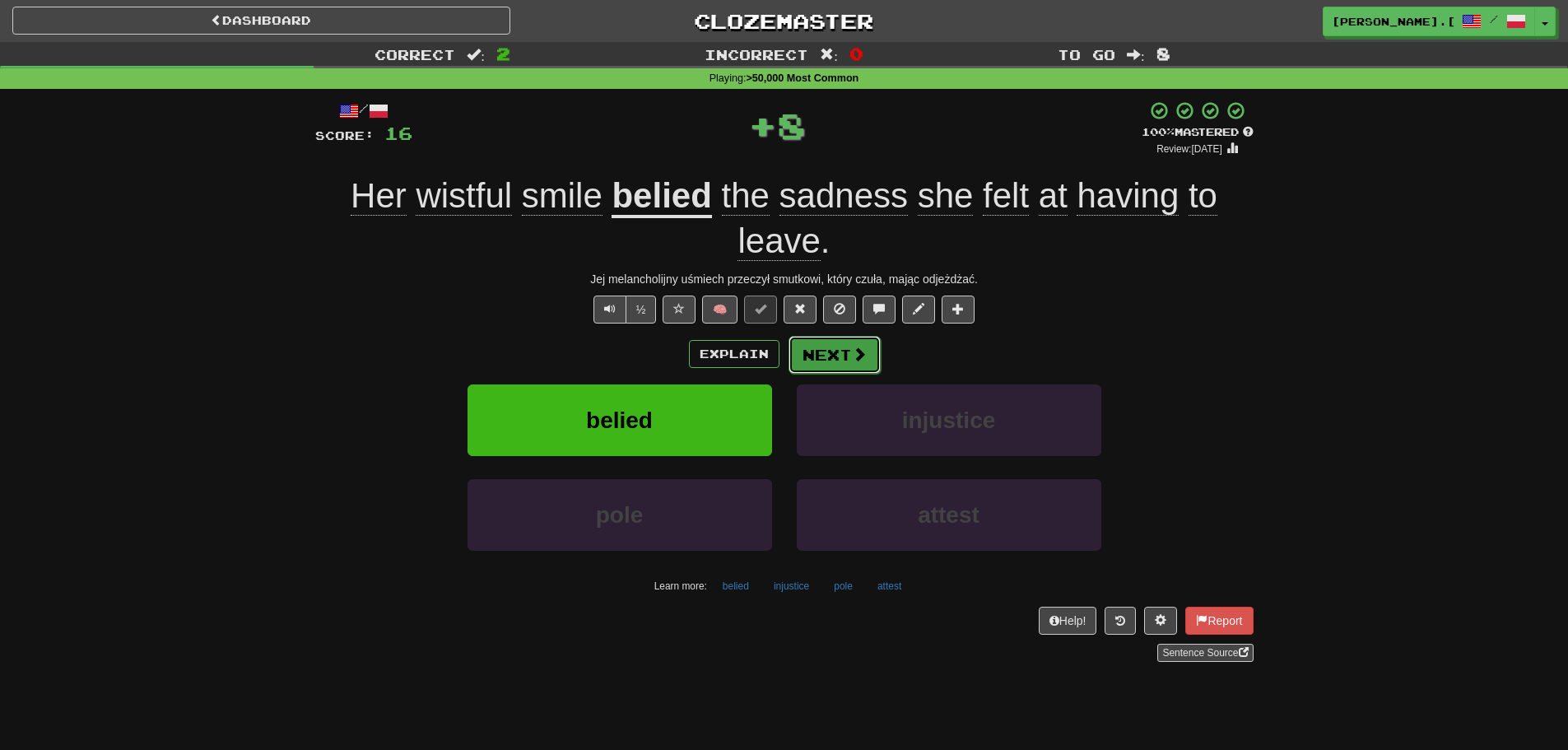
click at [841, 354] on button "Next" at bounding box center [835, 355] width 93 height 37
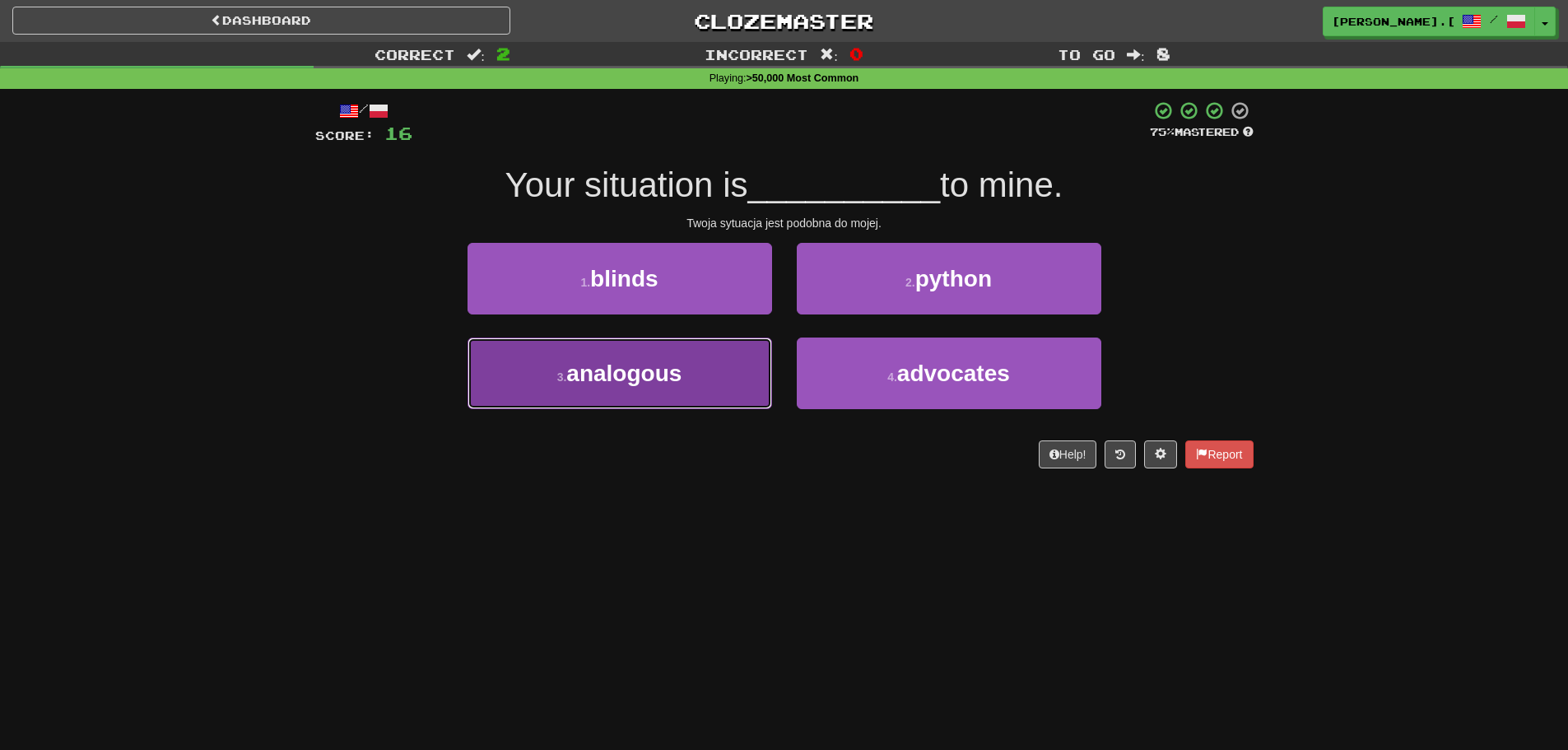
click at [619, 393] on button "3 . analogous" at bounding box center [619, 373] width 305 height 72
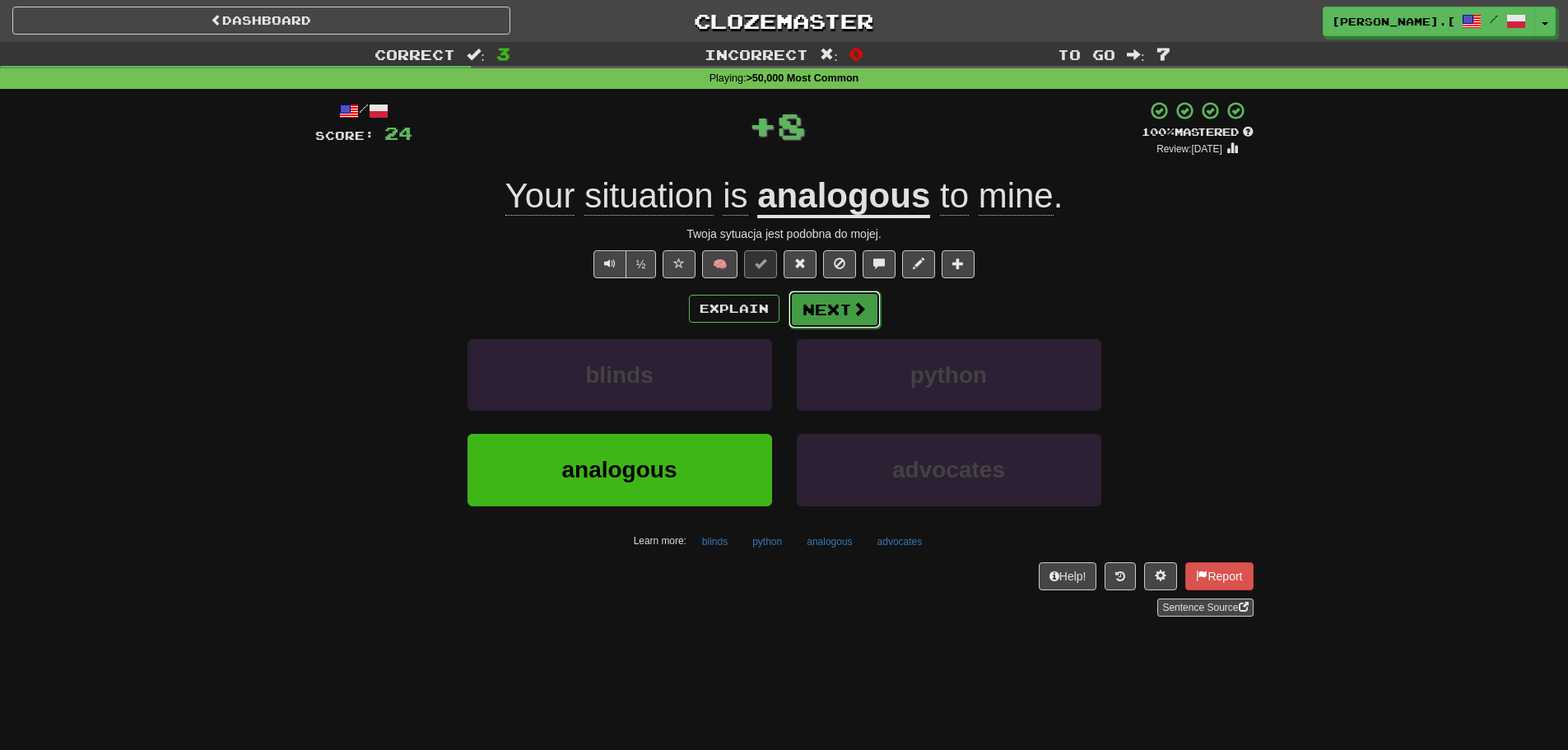
click at [835, 318] on button "Next" at bounding box center [835, 309] width 93 height 37
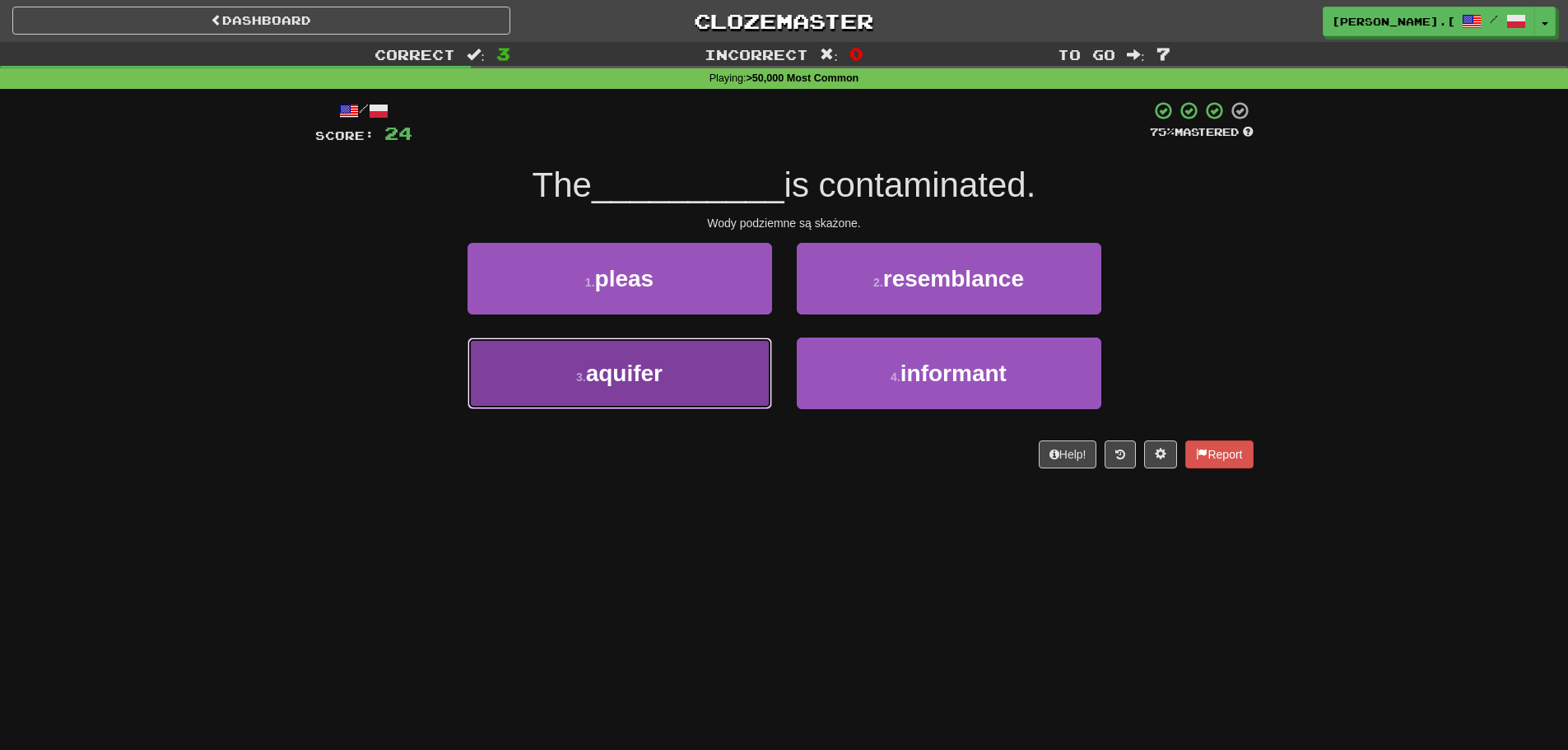
click at [576, 376] on small "3 ." at bounding box center [581, 376] width 10 height 13
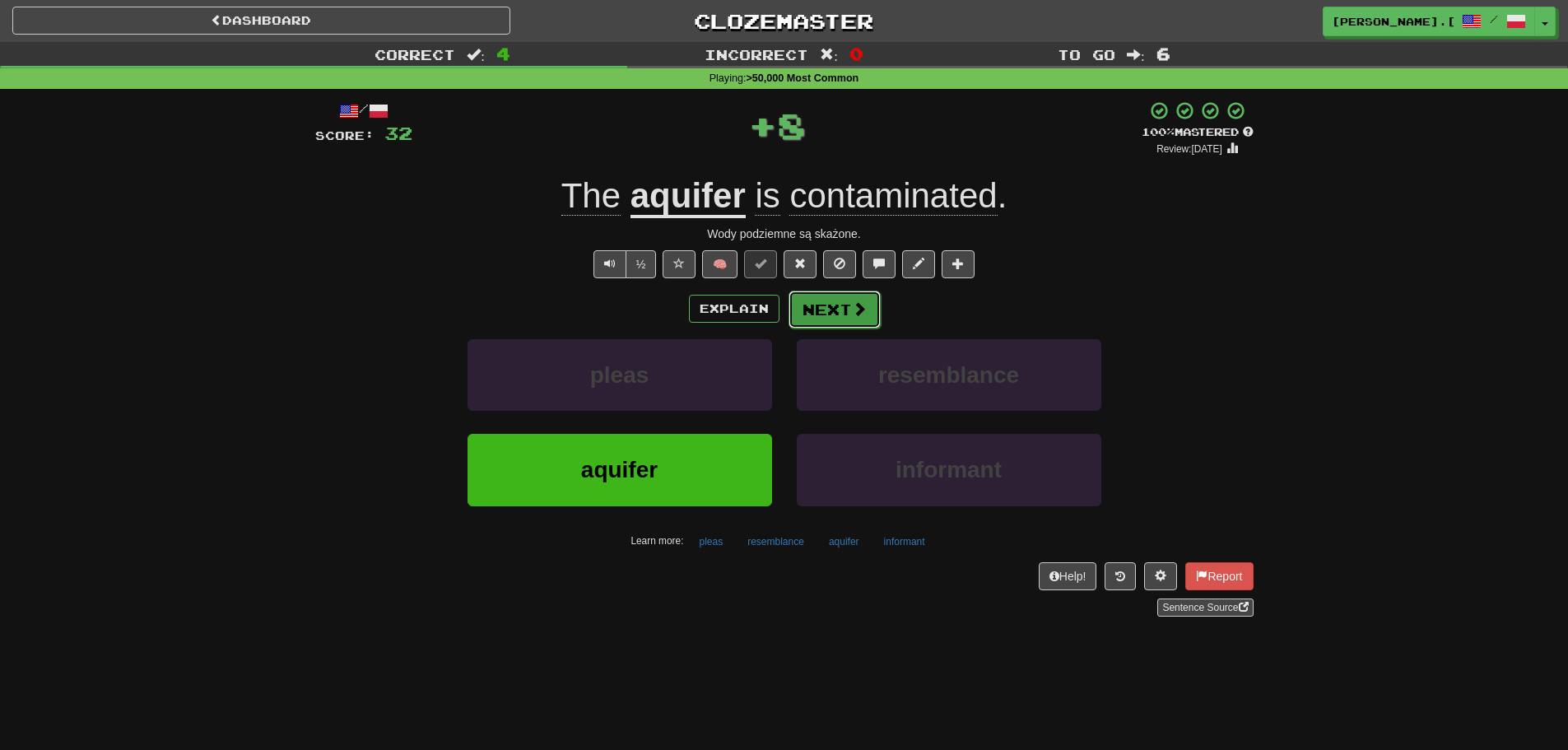
click at [830, 321] on button "Next" at bounding box center [835, 309] width 93 height 37
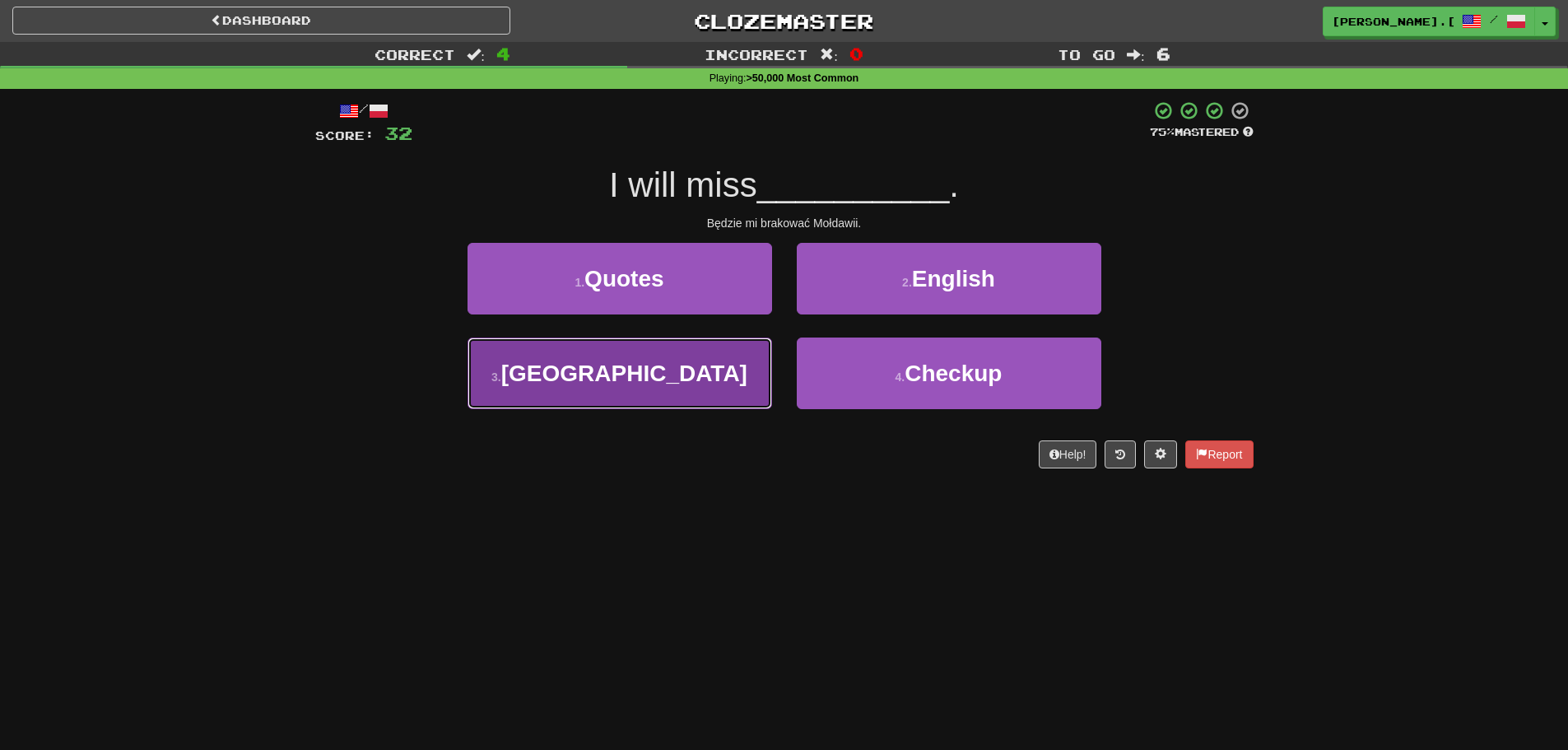
click at [619, 396] on button "3 . [GEOGRAPHIC_DATA]" at bounding box center [619, 373] width 305 height 72
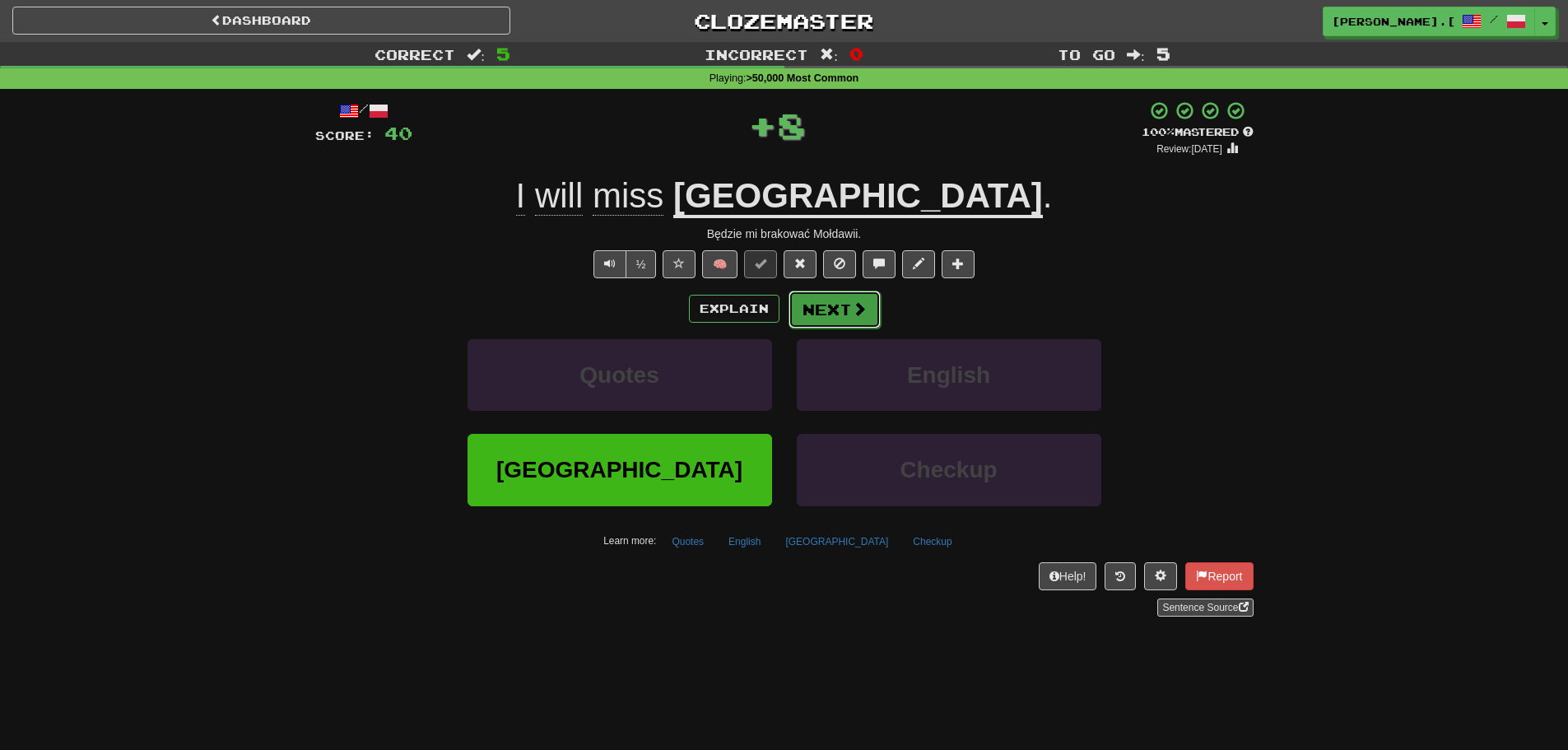
click at [826, 320] on button "Next" at bounding box center [835, 309] width 93 height 37
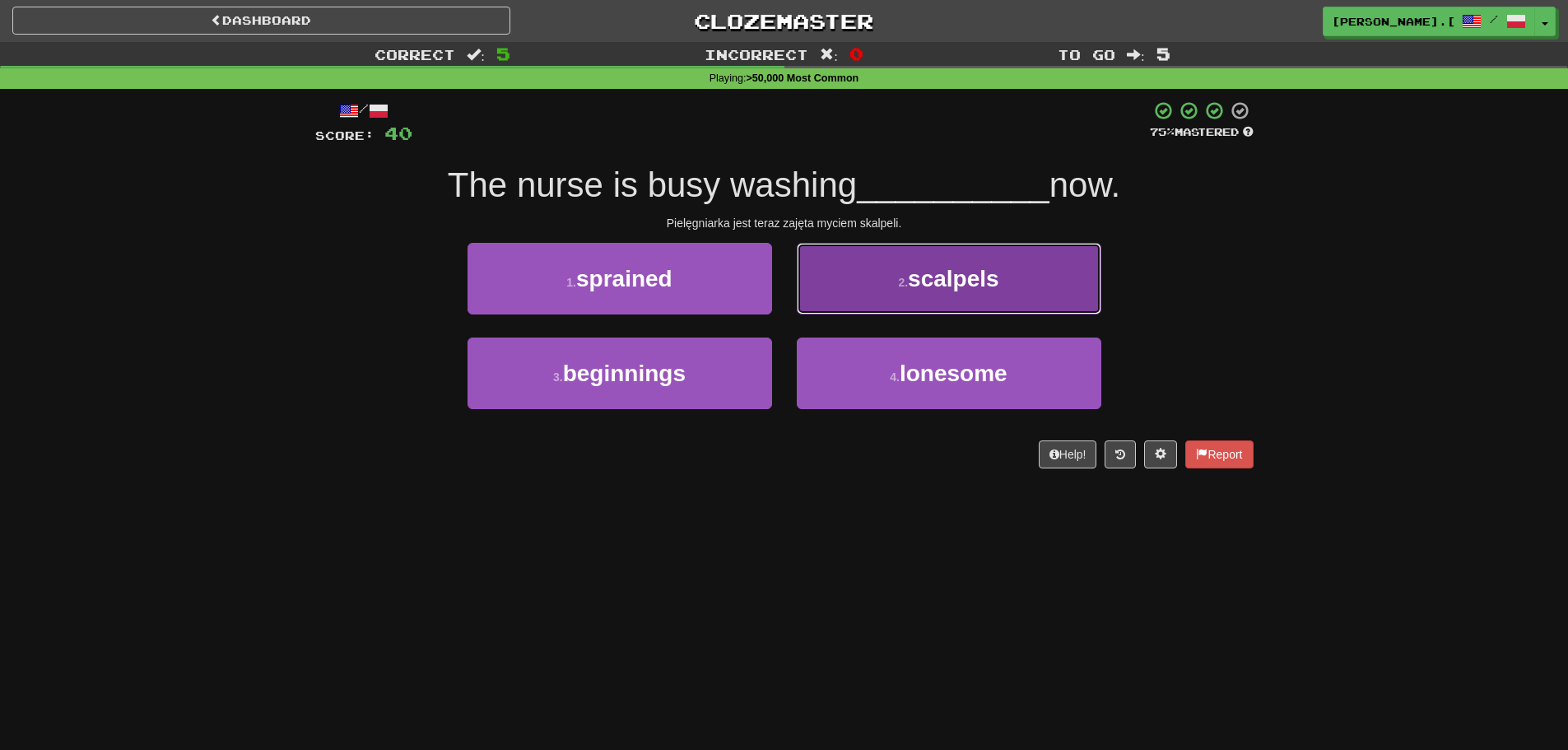
click at [909, 288] on span "scalpels" at bounding box center [954, 279] width 92 height 26
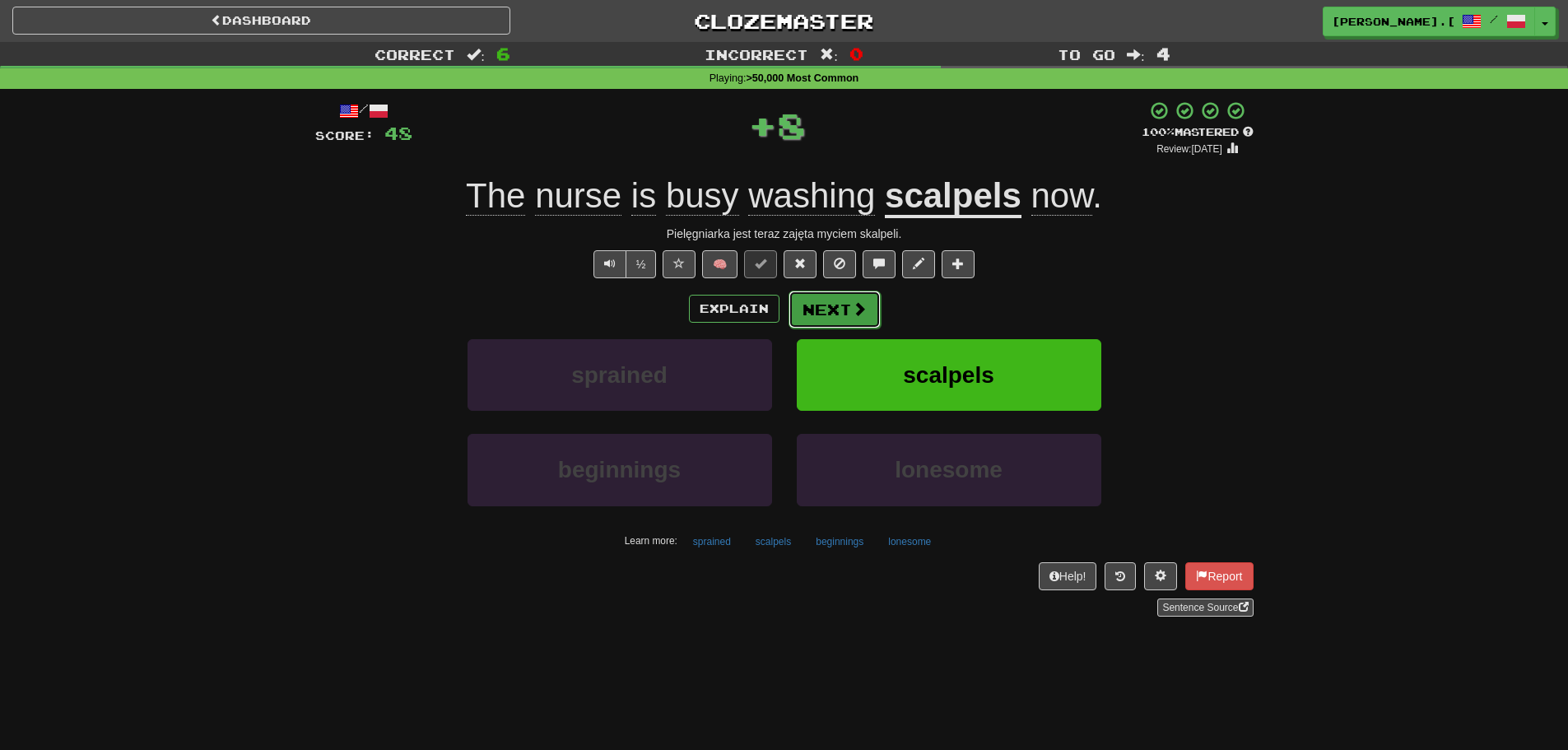
click at [834, 319] on button "Next" at bounding box center [835, 309] width 93 height 37
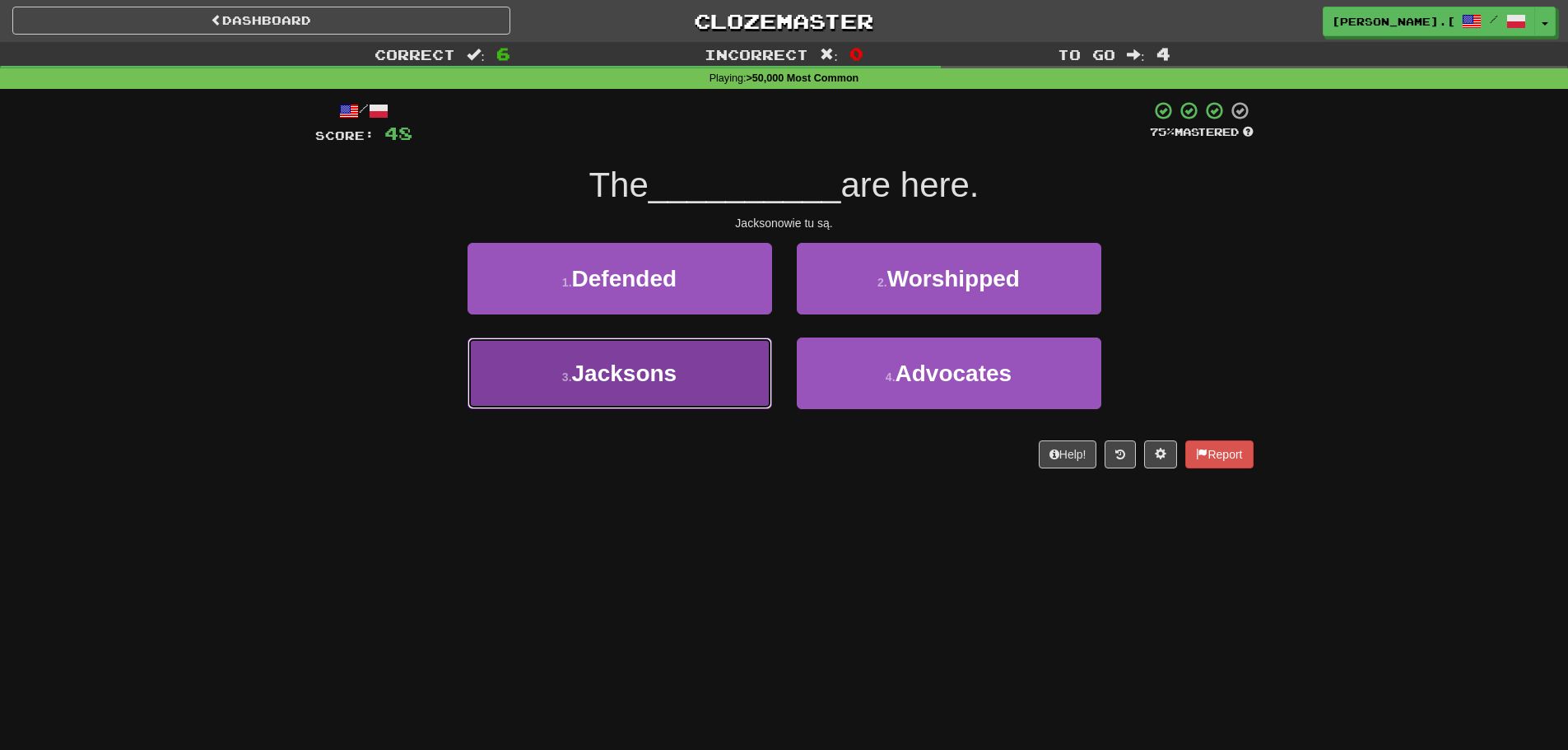
click at [648, 375] on span "Jacksons" at bounding box center [624, 374] width 106 height 26
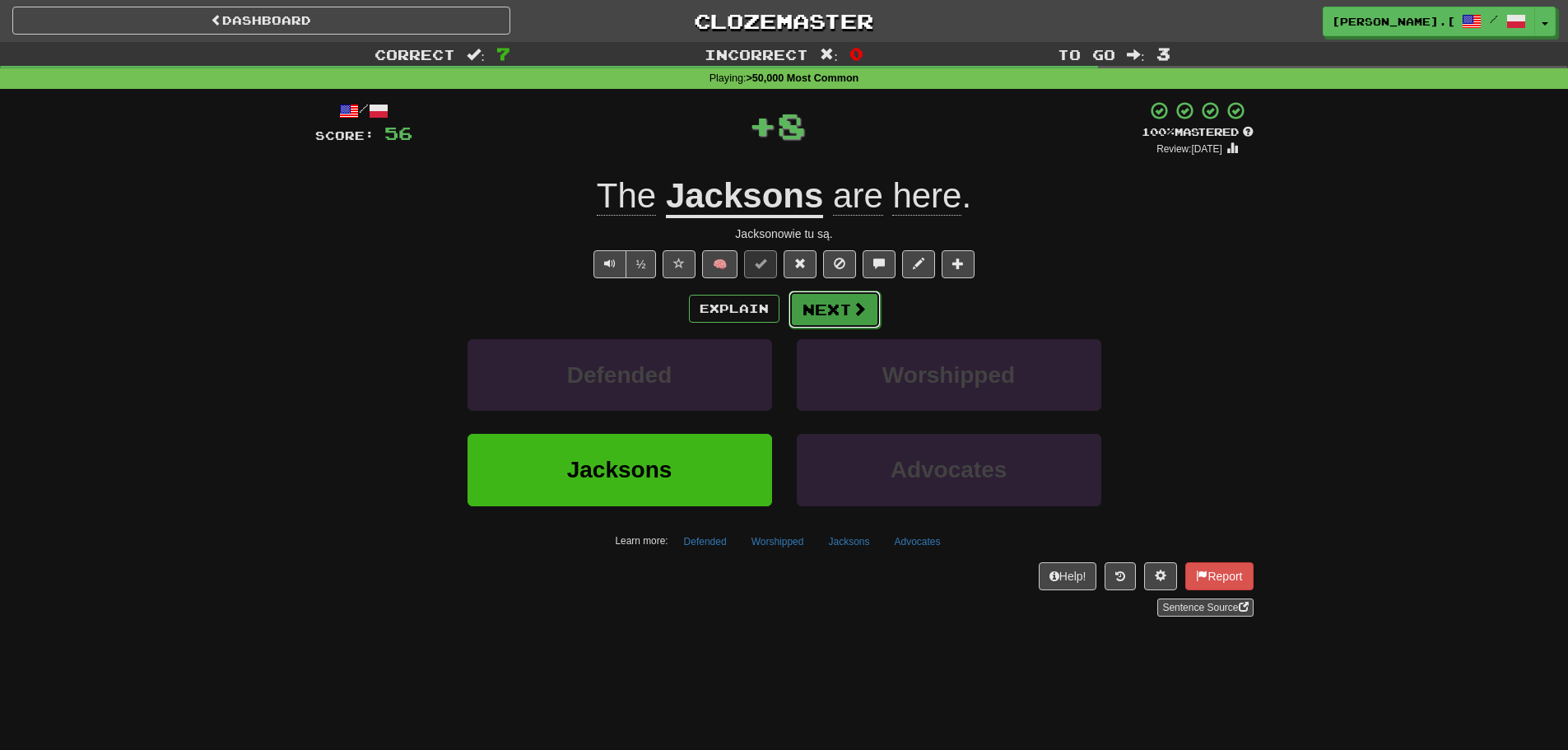
click at [852, 311] on span at bounding box center [859, 308] width 15 height 15
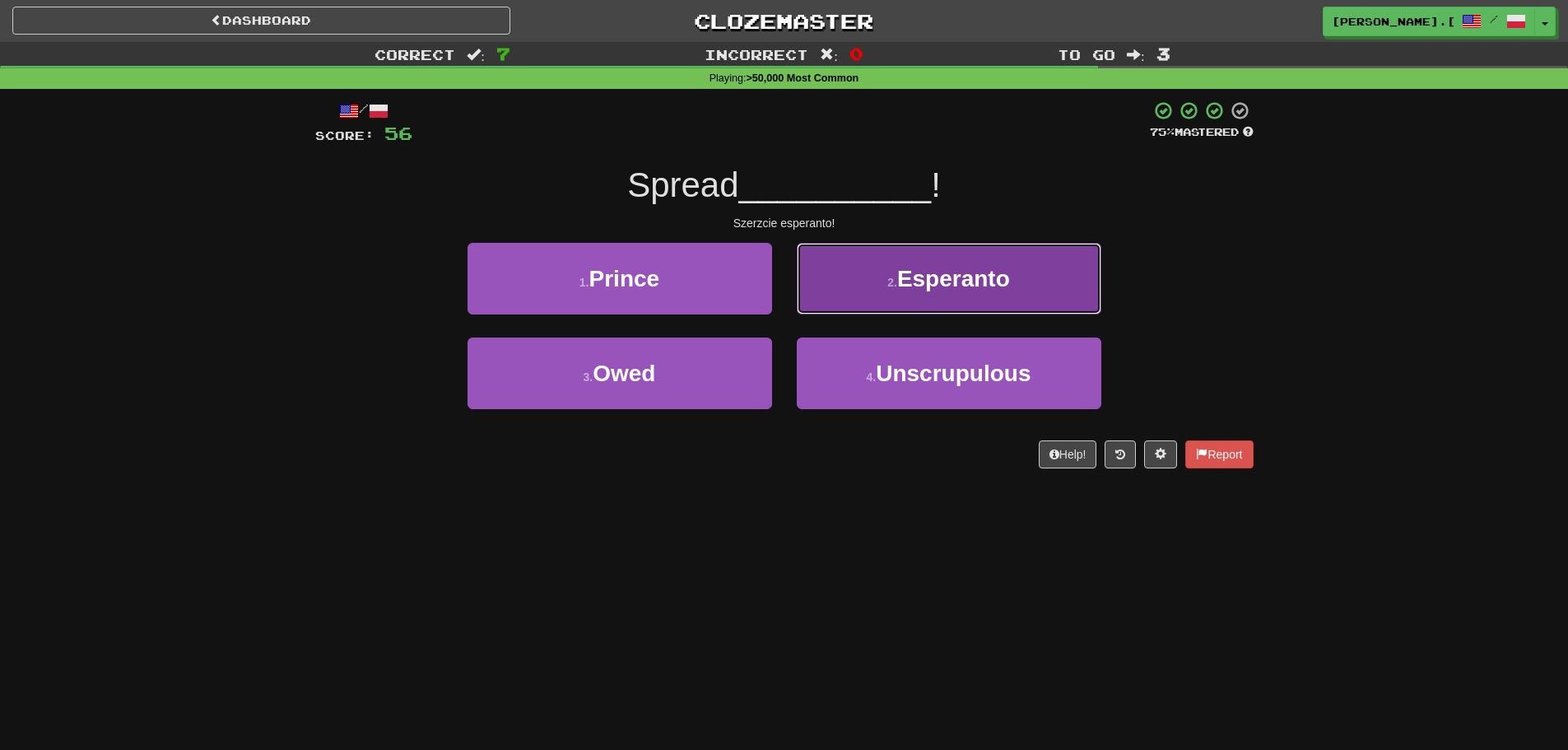
click at [886, 298] on button "2 . Esperanto" at bounding box center [949, 278] width 305 height 72
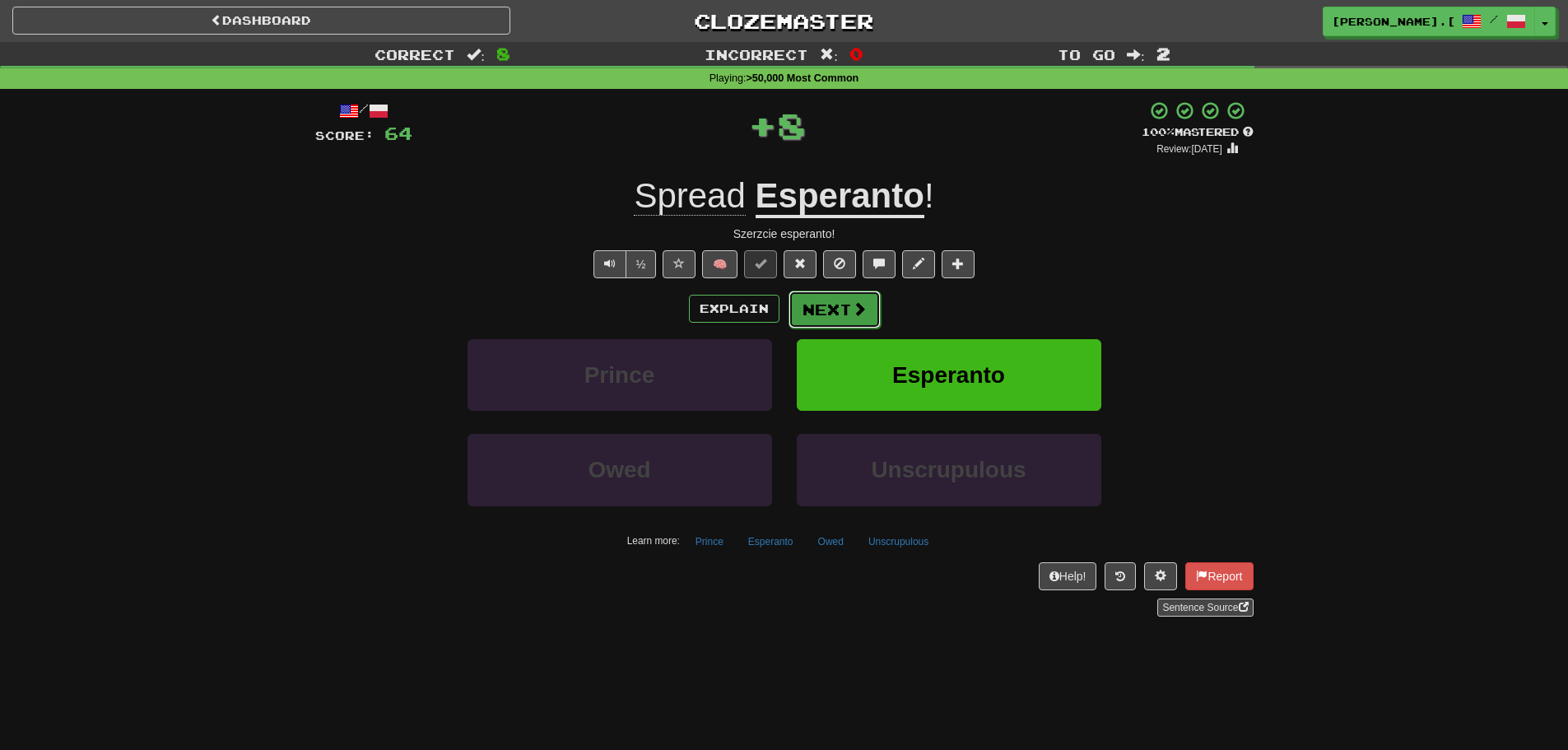
click at [815, 314] on button "Next" at bounding box center [835, 309] width 93 height 37
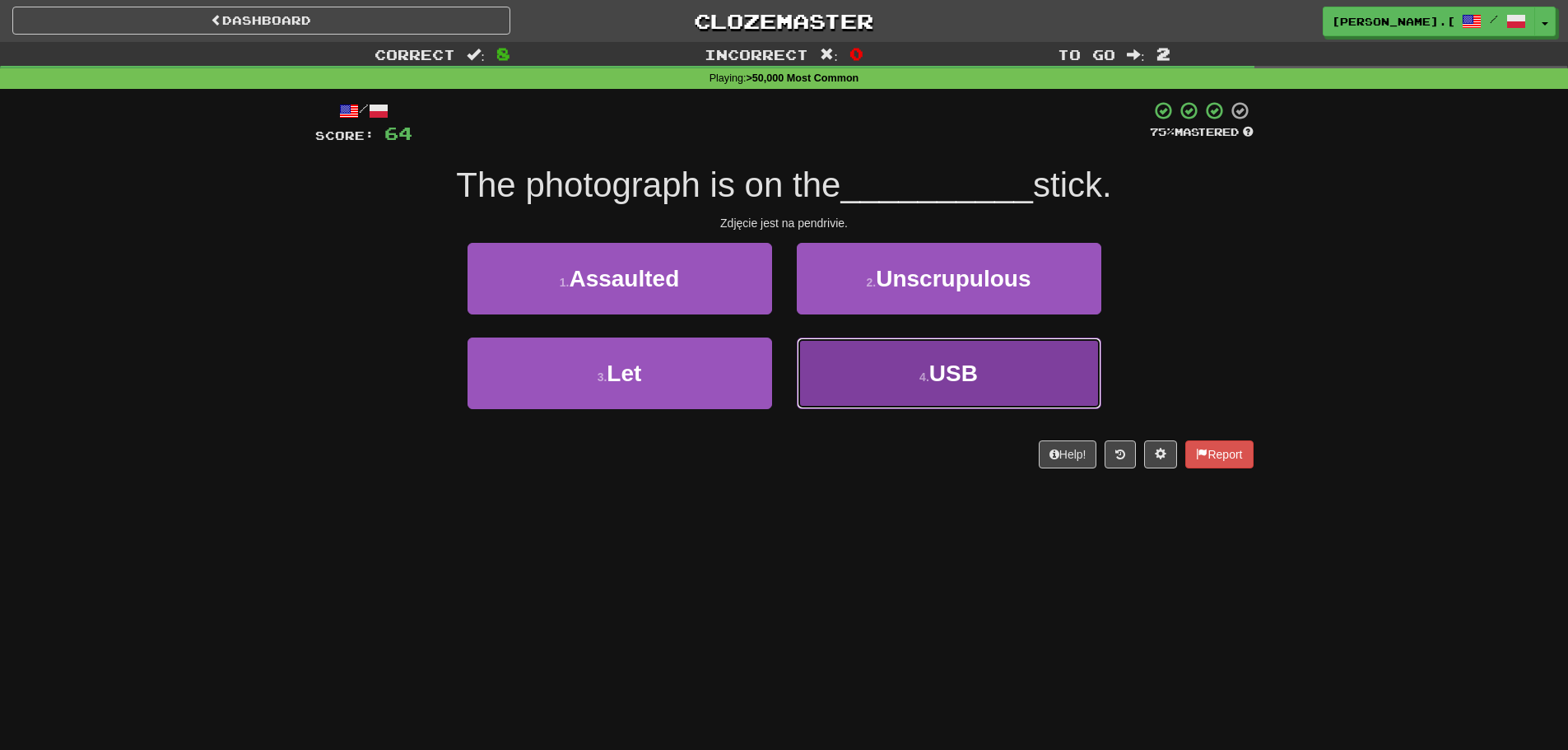
click at [892, 376] on button "4 . USB" at bounding box center [949, 373] width 305 height 72
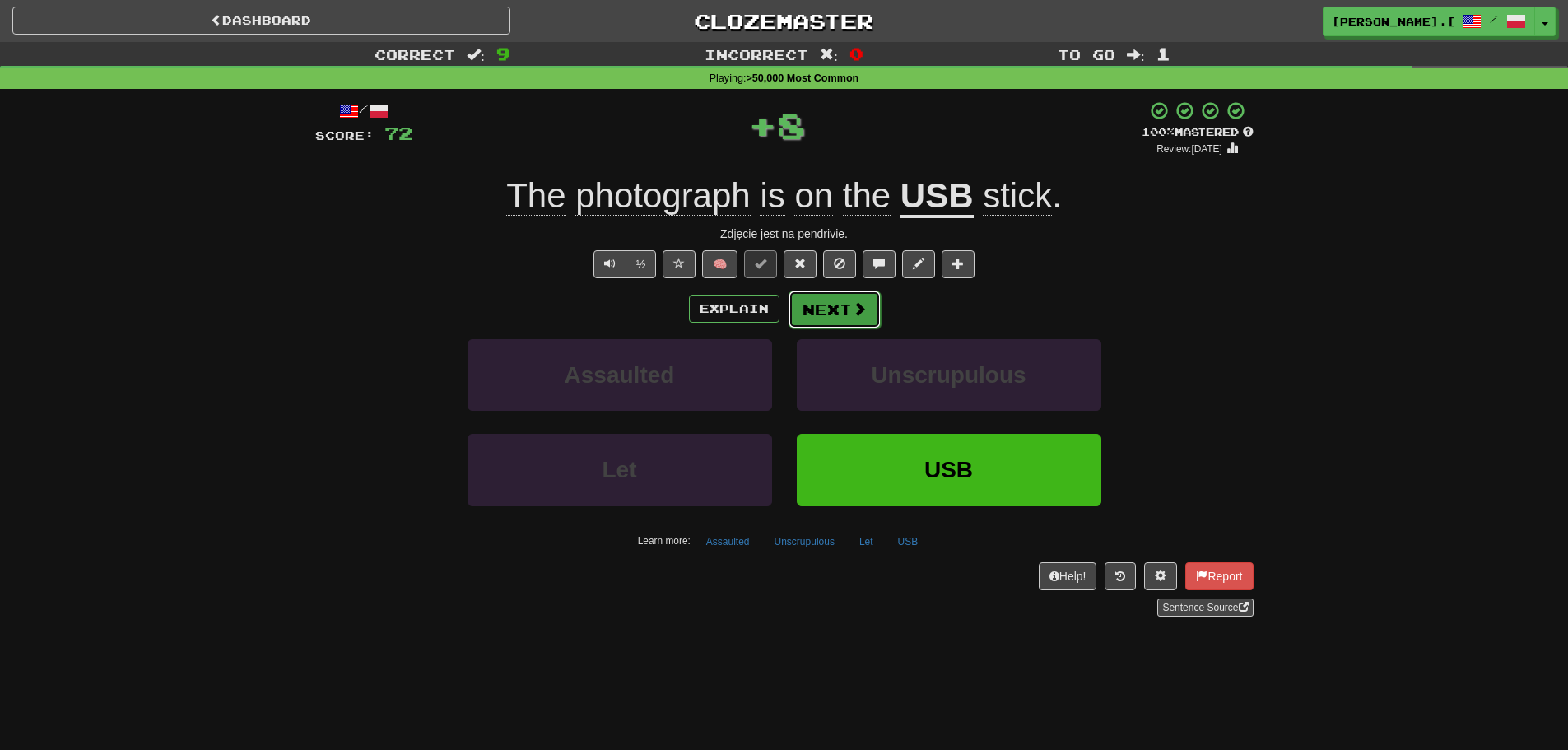
click at [845, 307] on button "Next" at bounding box center [835, 309] width 93 height 37
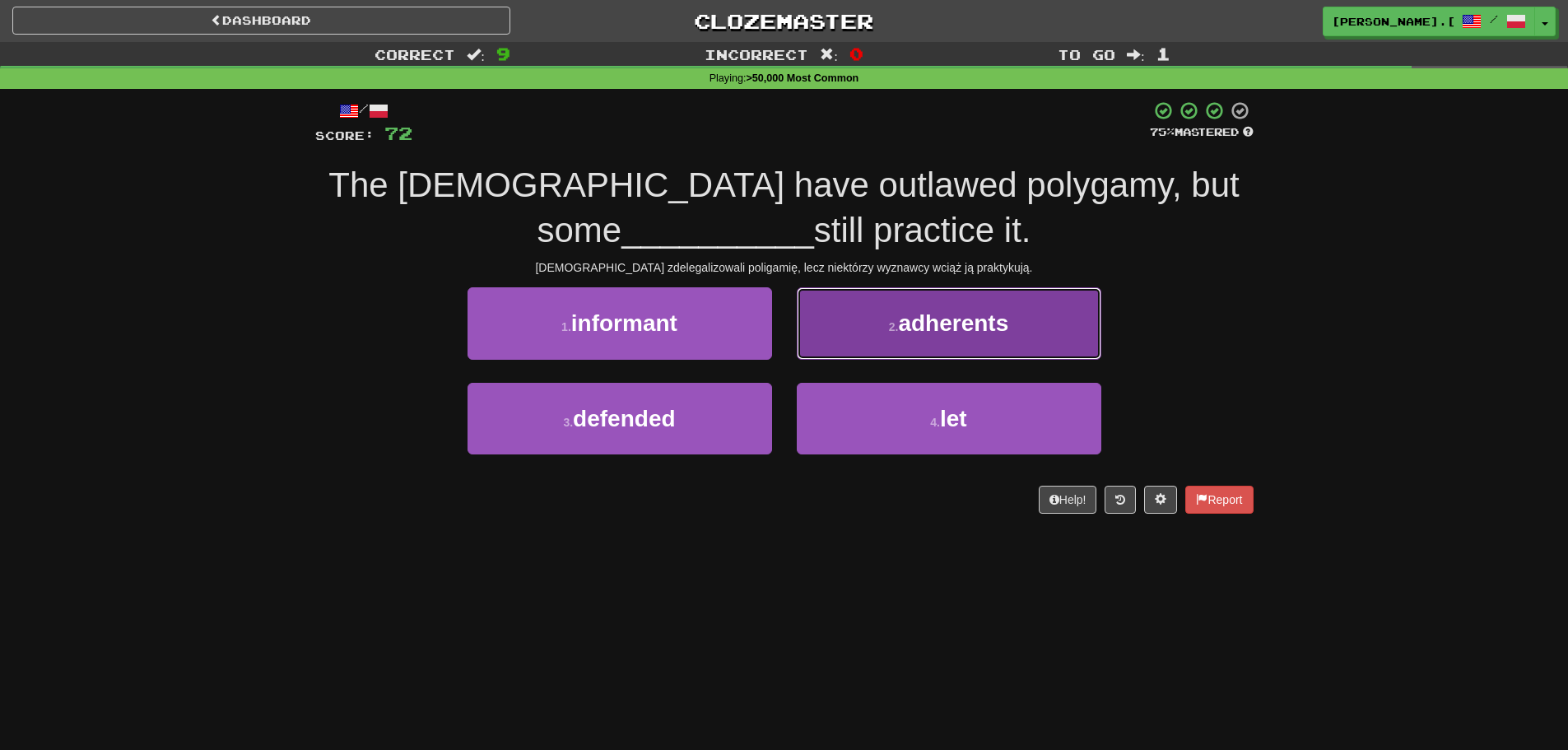
click at [977, 323] on span "adherents" at bounding box center [954, 323] width 110 height 26
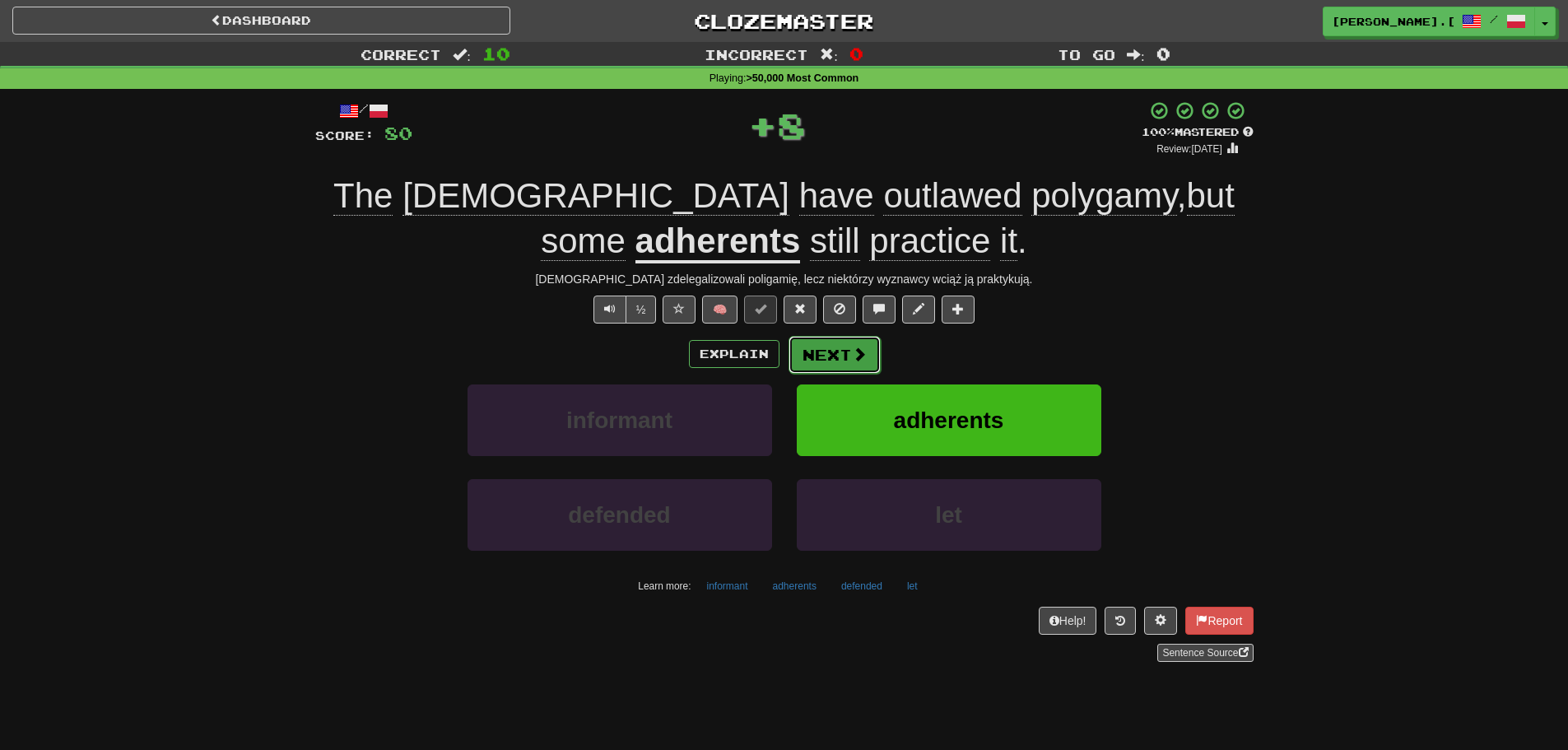
click at [813, 359] on button "Next" at bounding box center [835, 355] width 93 height 37
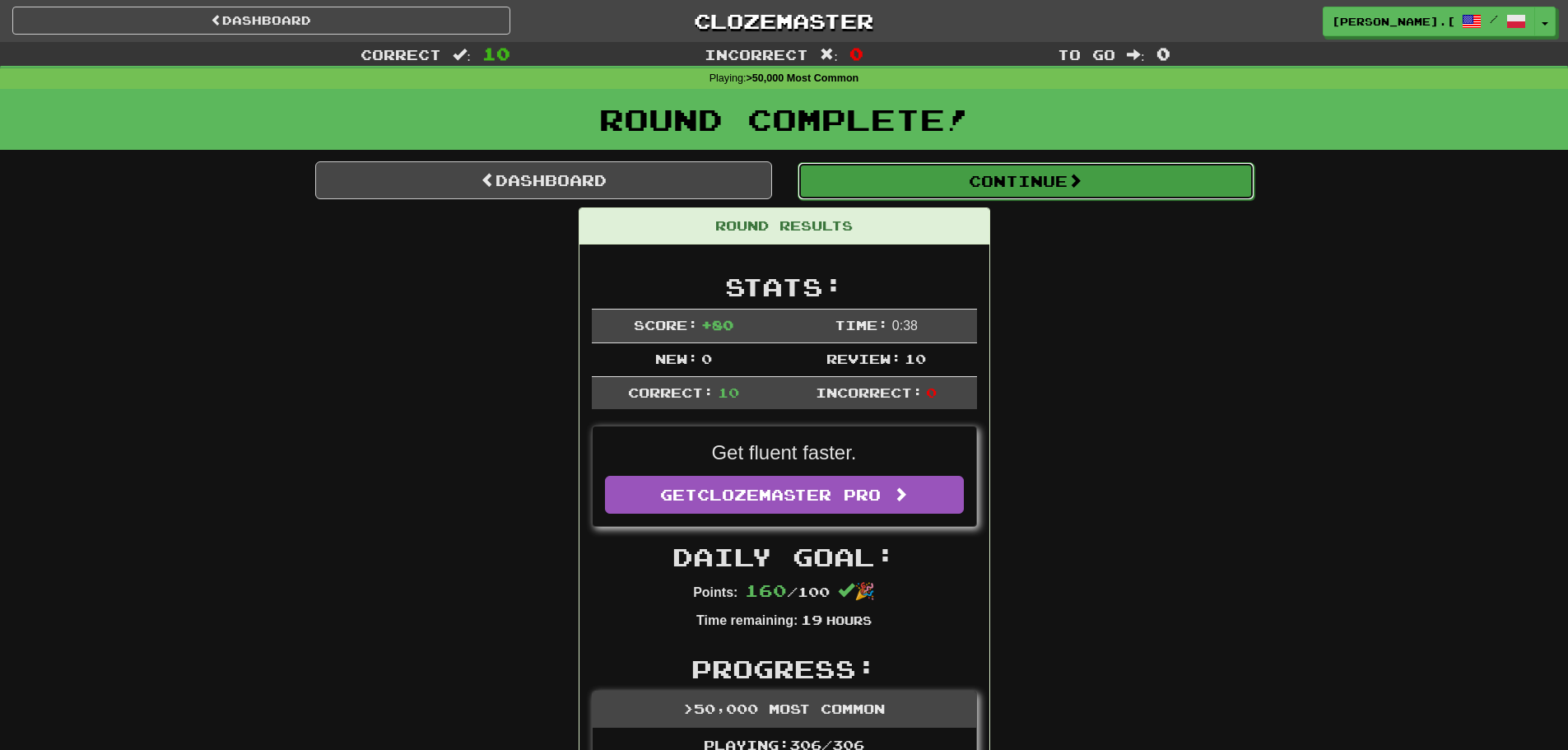
click at [1131, 194] on button "Continue" at bounding box center [1026, 180] width 457 height 37
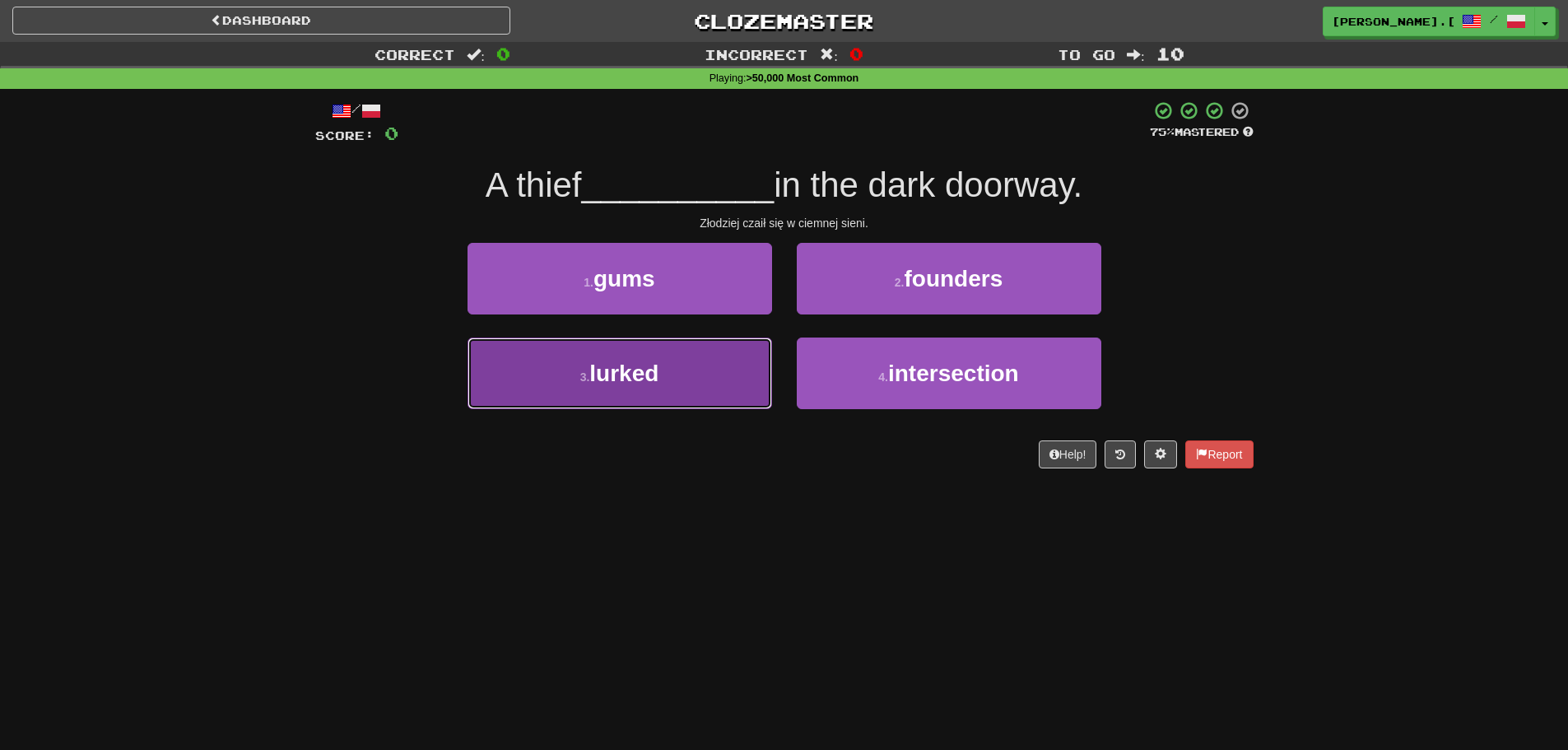
click at [629, 396] on button "3 . lurked" at bounding box center [619, 373] width 305 height 72
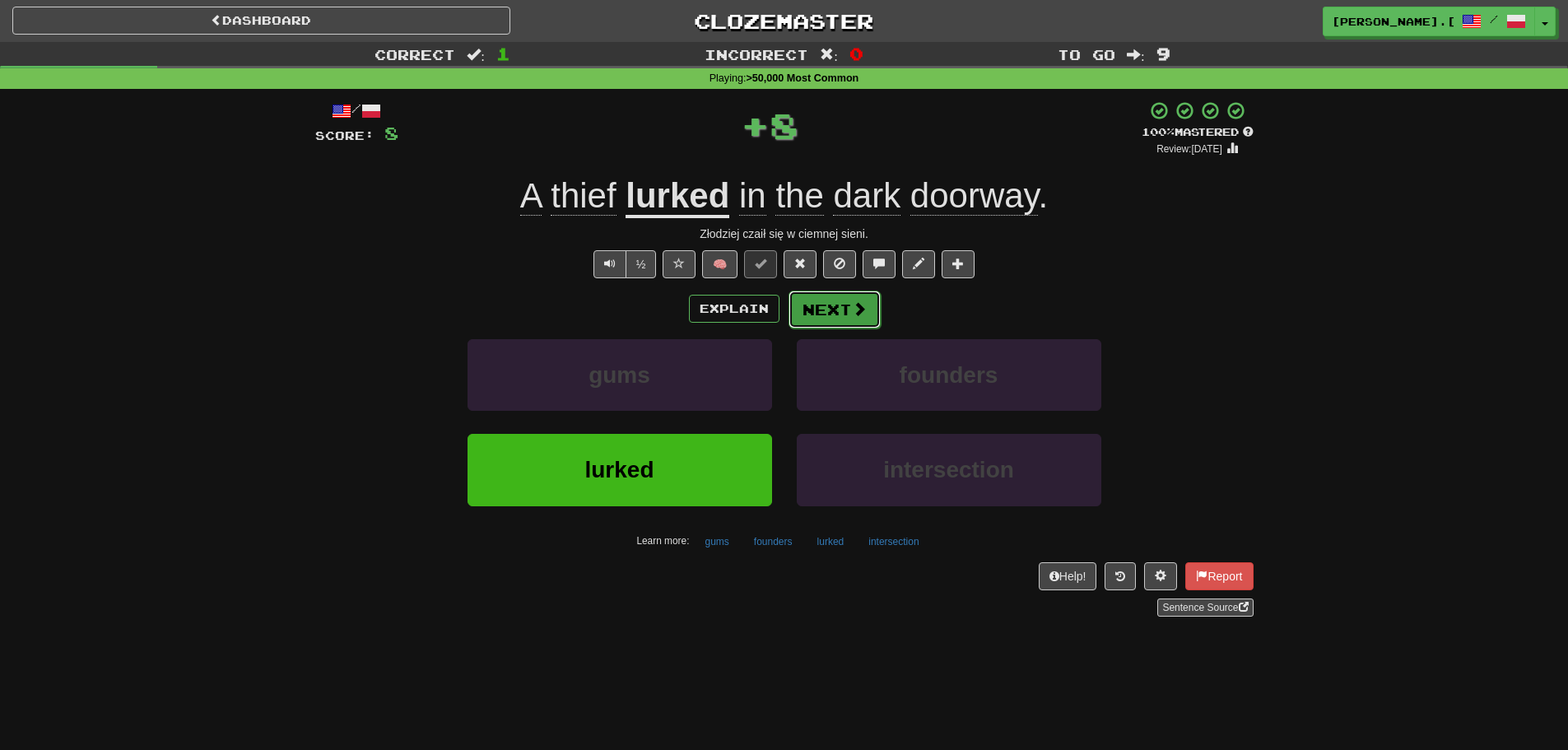
click at [814, 324] on button "Next" at bounding box center [835, 309] width 93 height 37
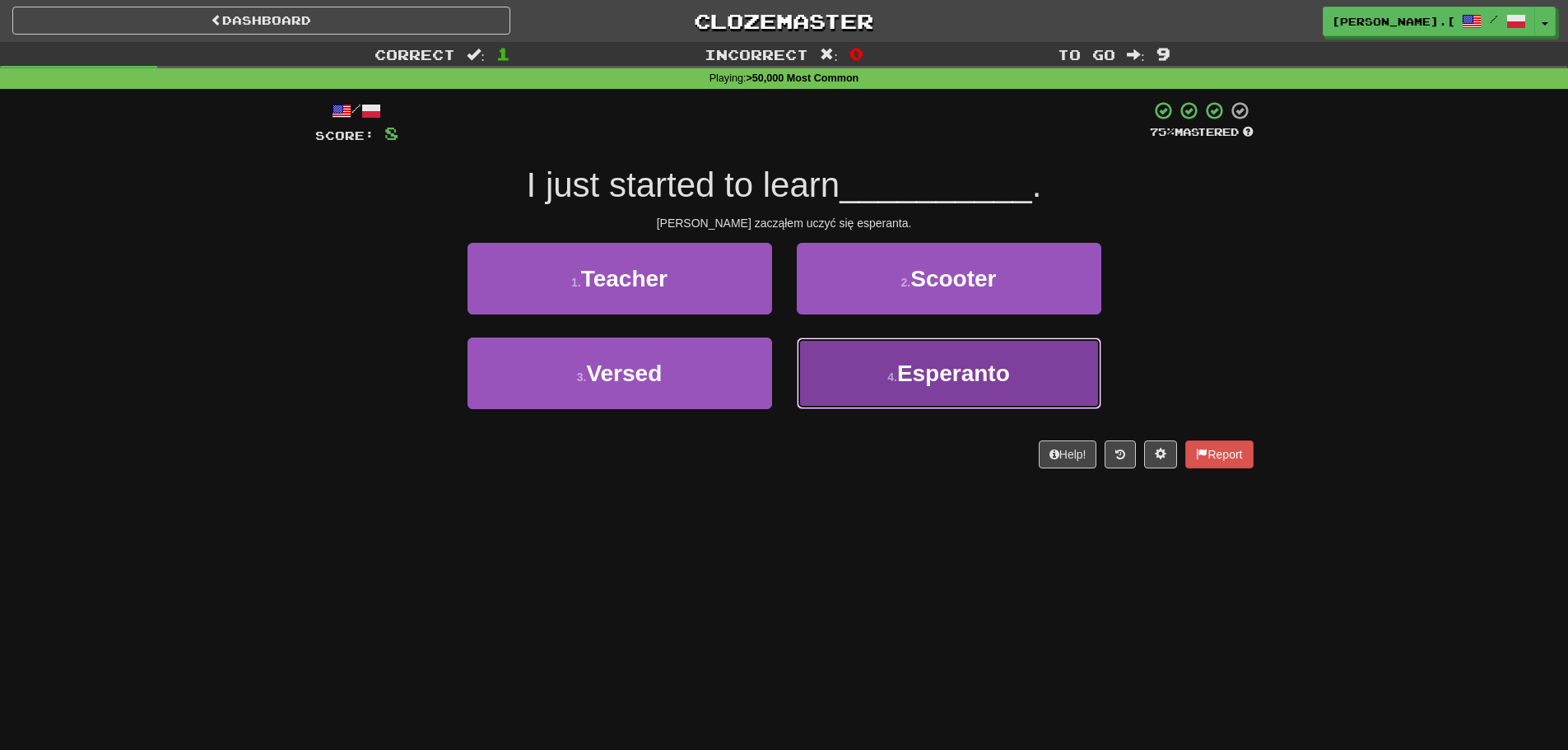
click at [879, 376] on button "4 . Esperanto" at bounding box center [949, 373] width 305 height 72
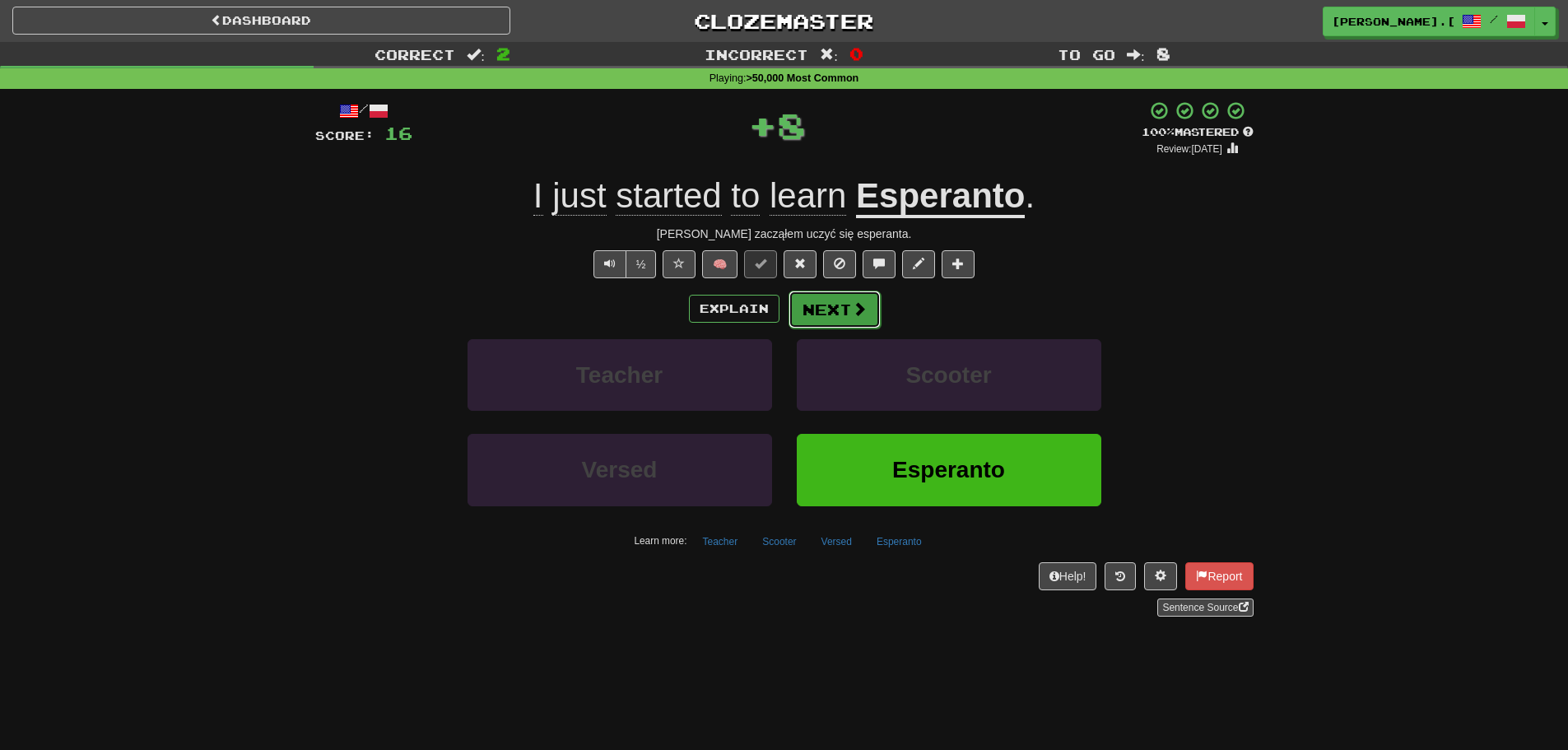
click at [854, 323] on button "Next" at bounding box center [835, 309] width 93 height 37
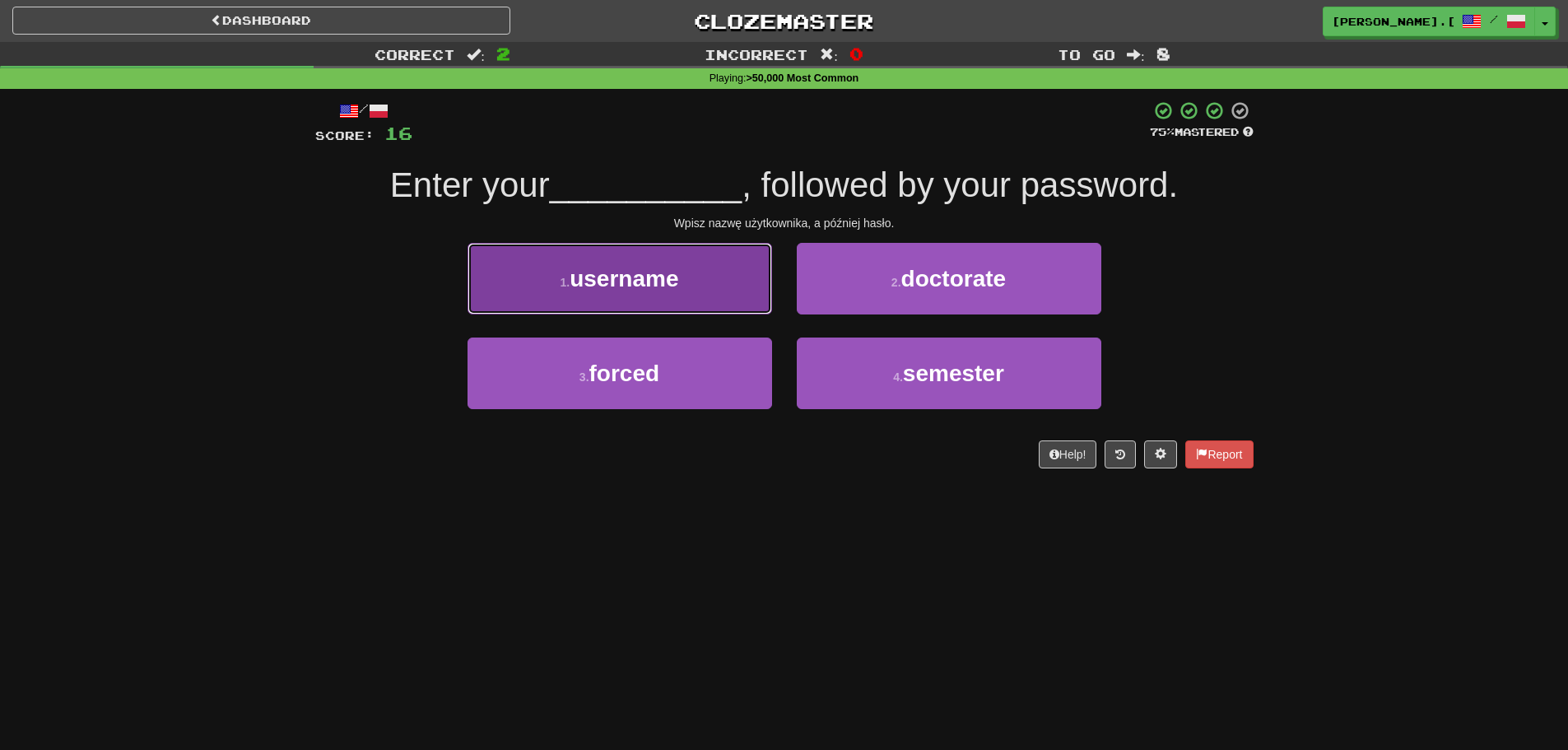
click at [674, 300] on button "1 . username" at bounding box center [619, 278] width 305 height 72
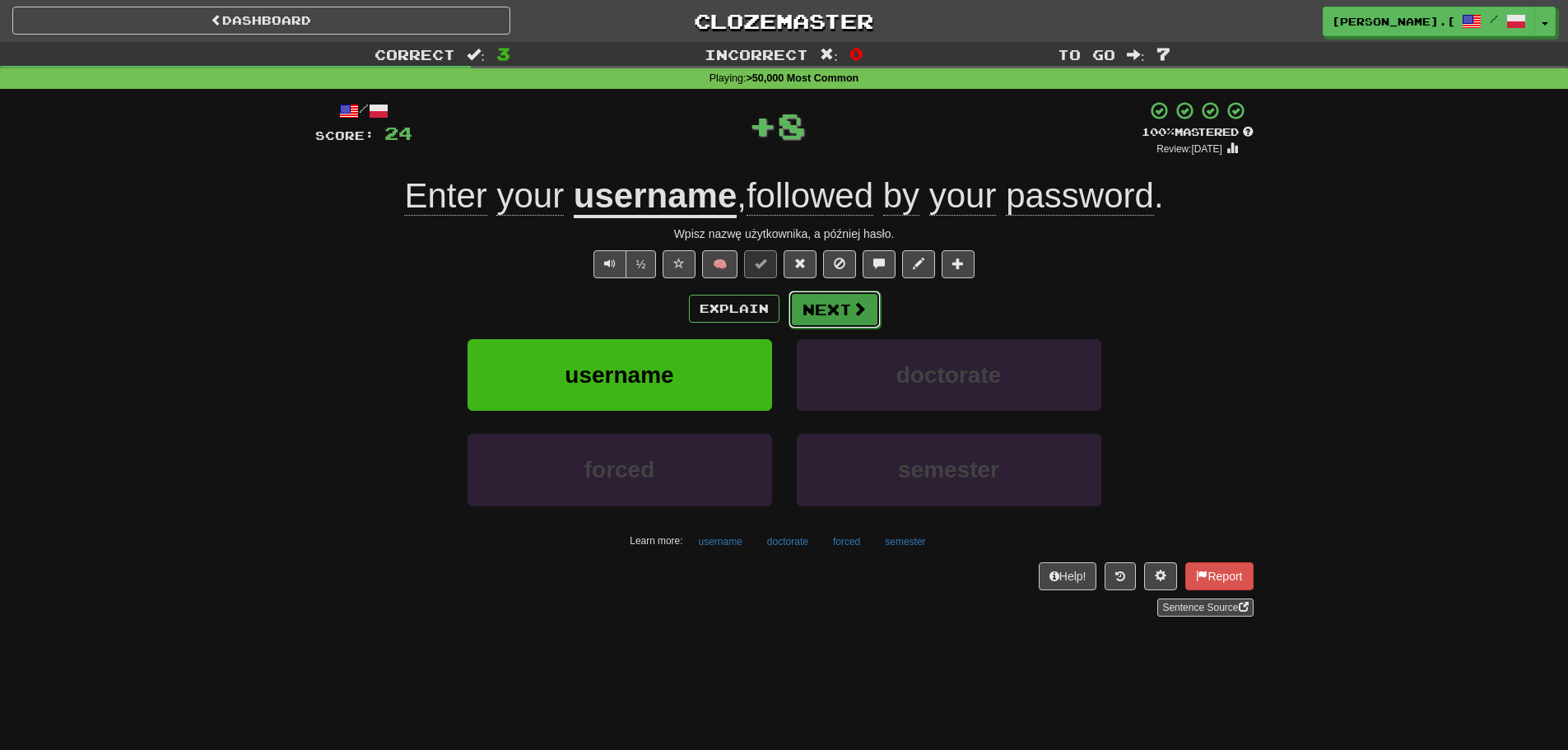
click at [854, 310] on span at bounding box center [859, 308] width 15 height 15
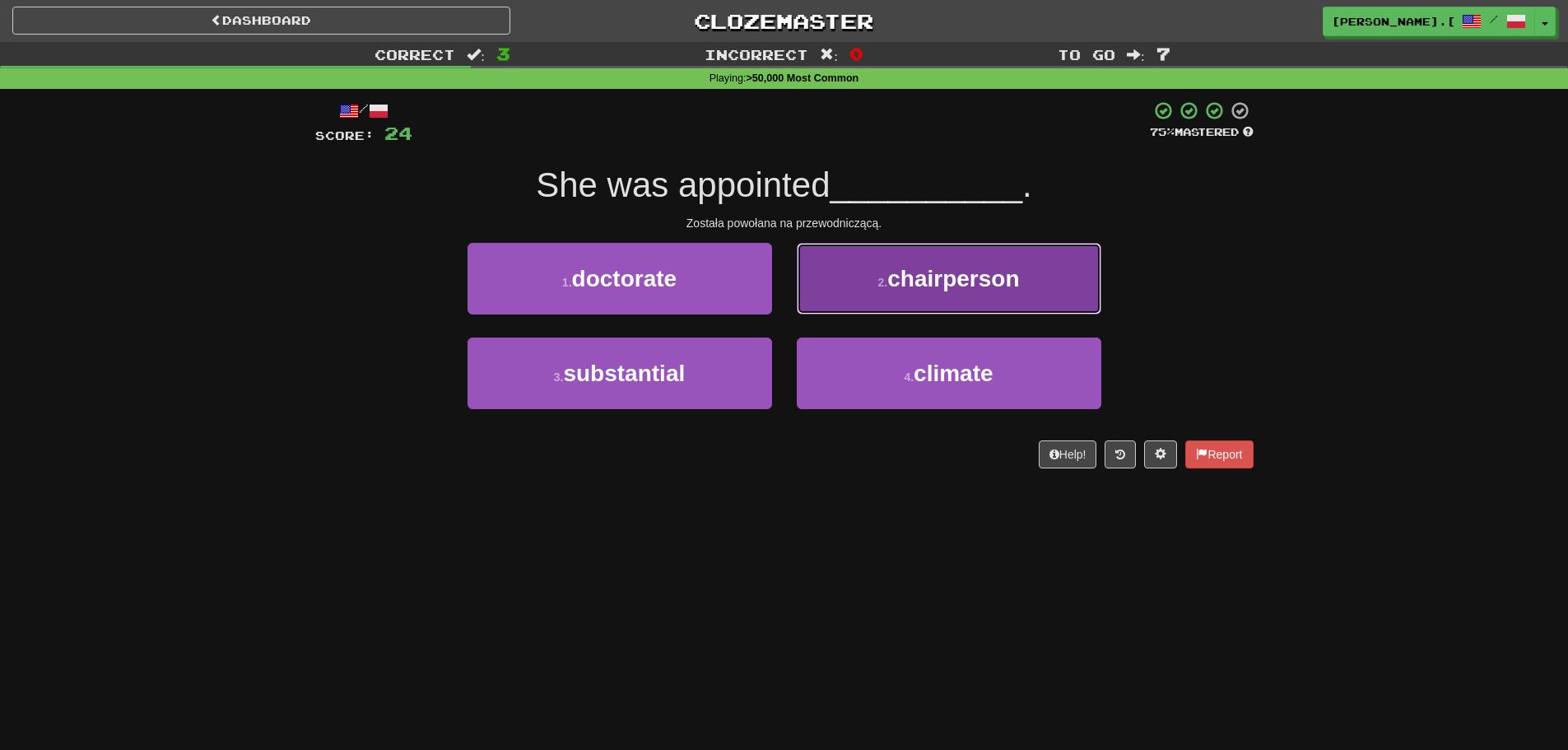
click at [890, 292] on button "2 . chairperson" at bounding box center [949, 278] width 305 height 72
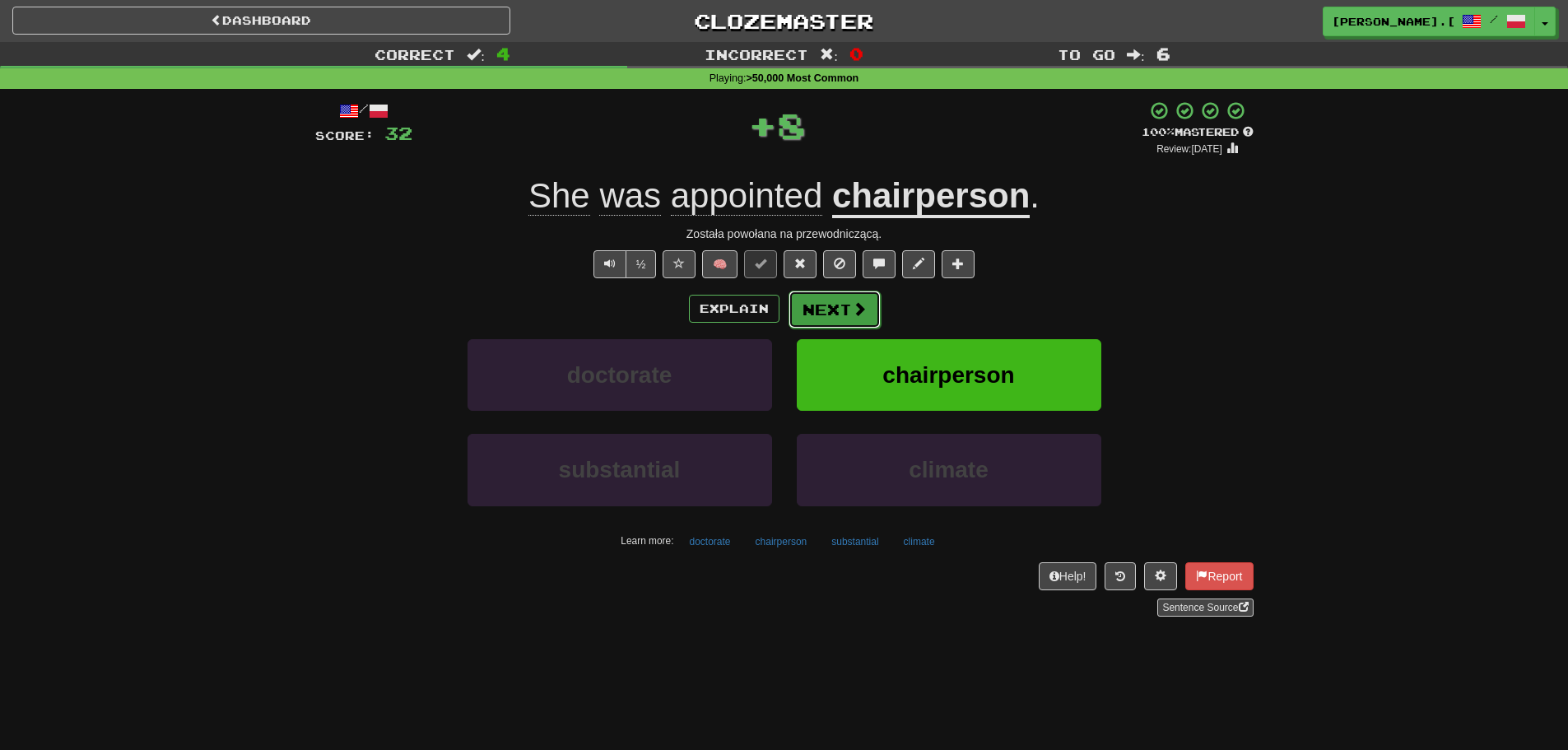
click at [811, 313] on button "Next" at bounding box center [835, 309] width 93 height 37
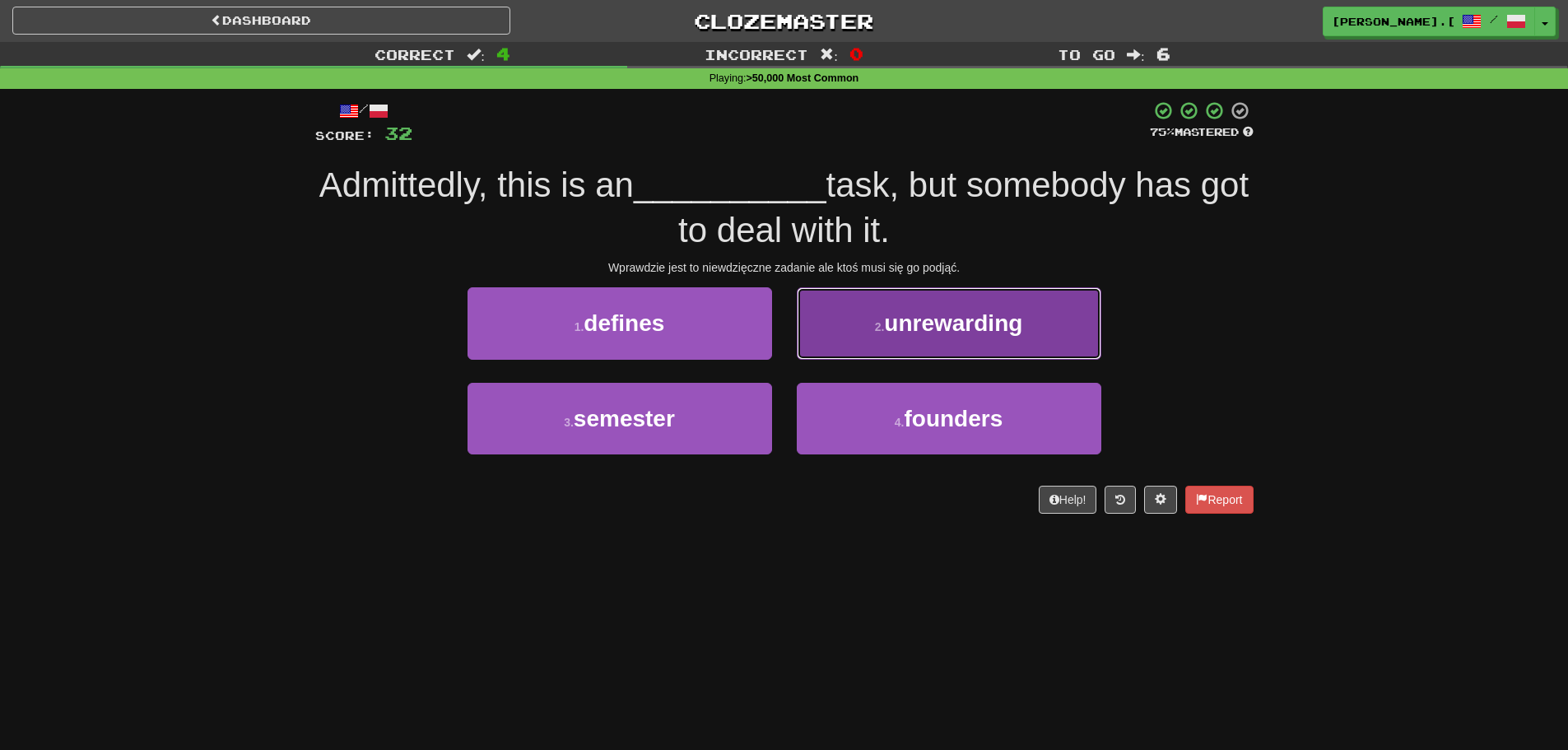
click at [899, 339] on button "2 . unrewarding" at bounding box center [949, 322] width 305 height 72
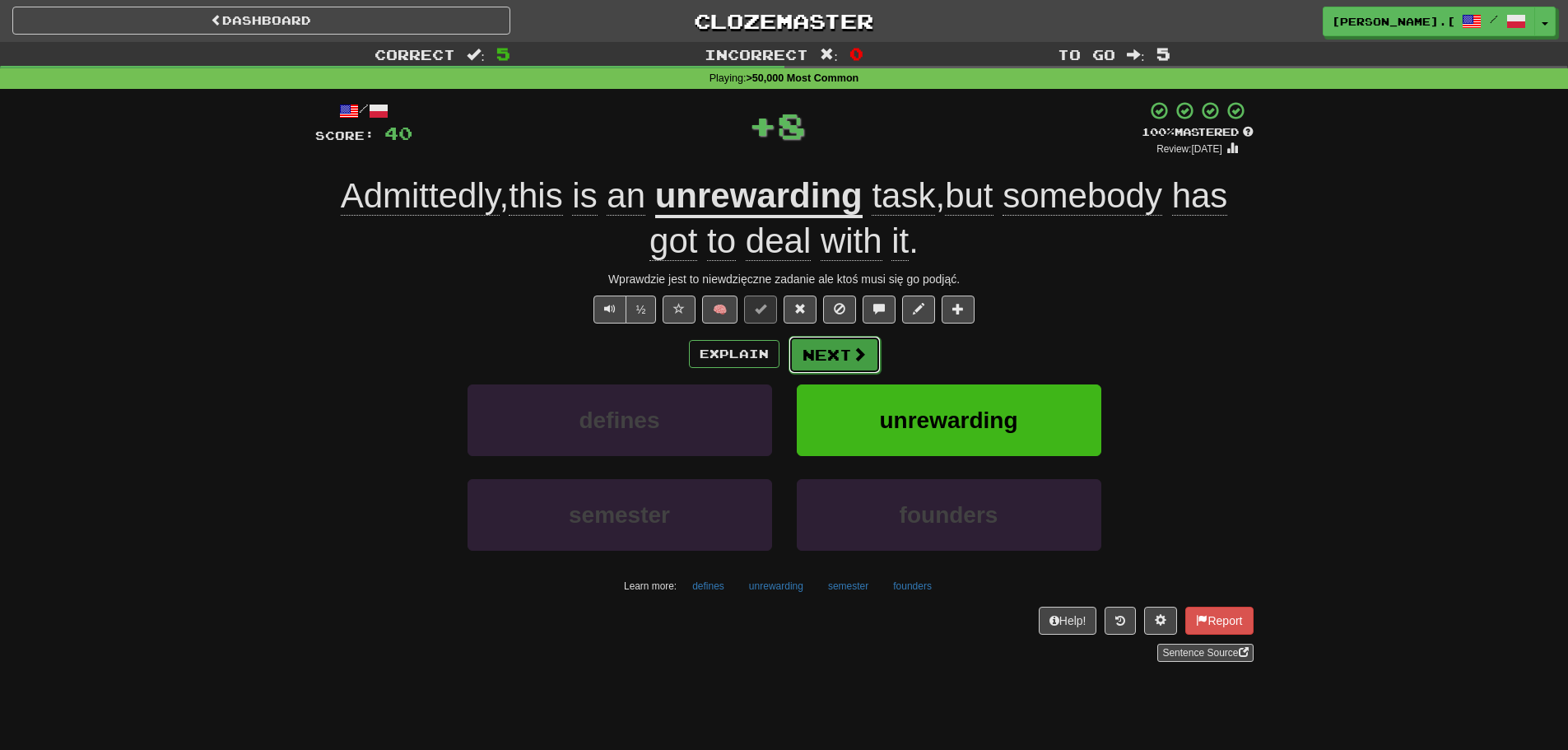
click at [827, 354] on button "Next" at bounding box center [835, 355] width 93 height 37
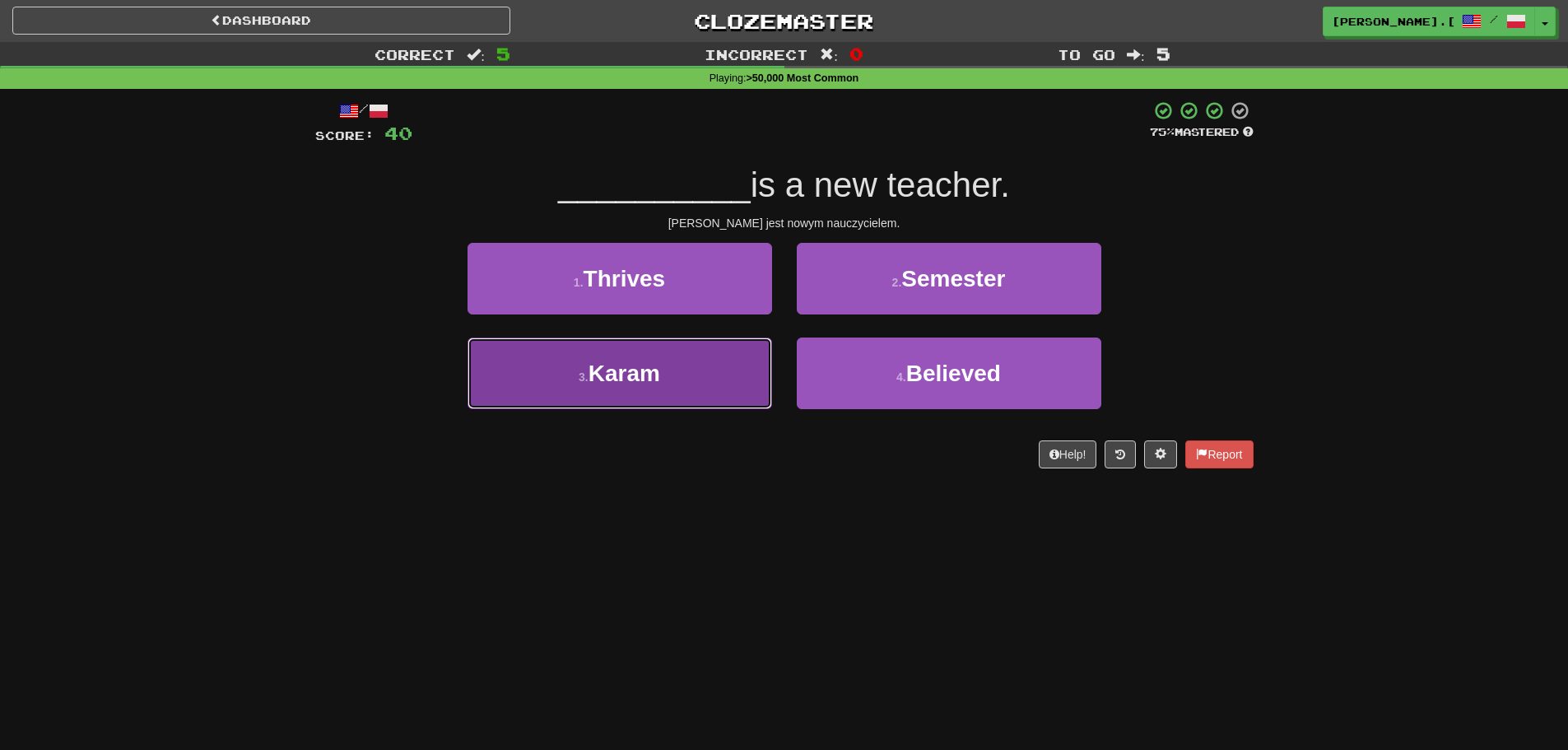
click at [685, 386] on button "3 . [GEOGRAPHIC_DATA]" at bounding box center [619, 373] width 305 height 72
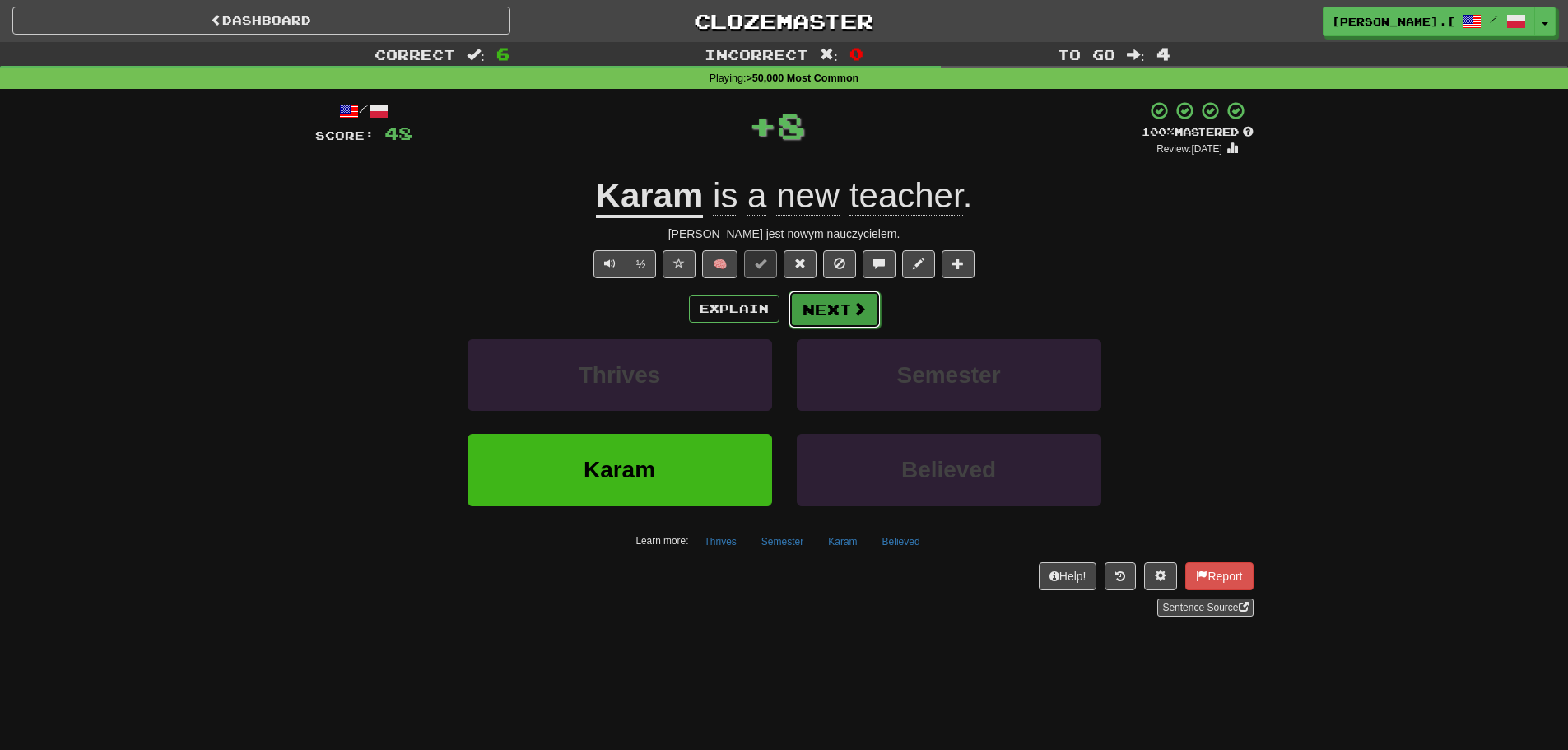
click at [851, 325] on button "Next" at bounding box center [835, 309] width 93 height 37
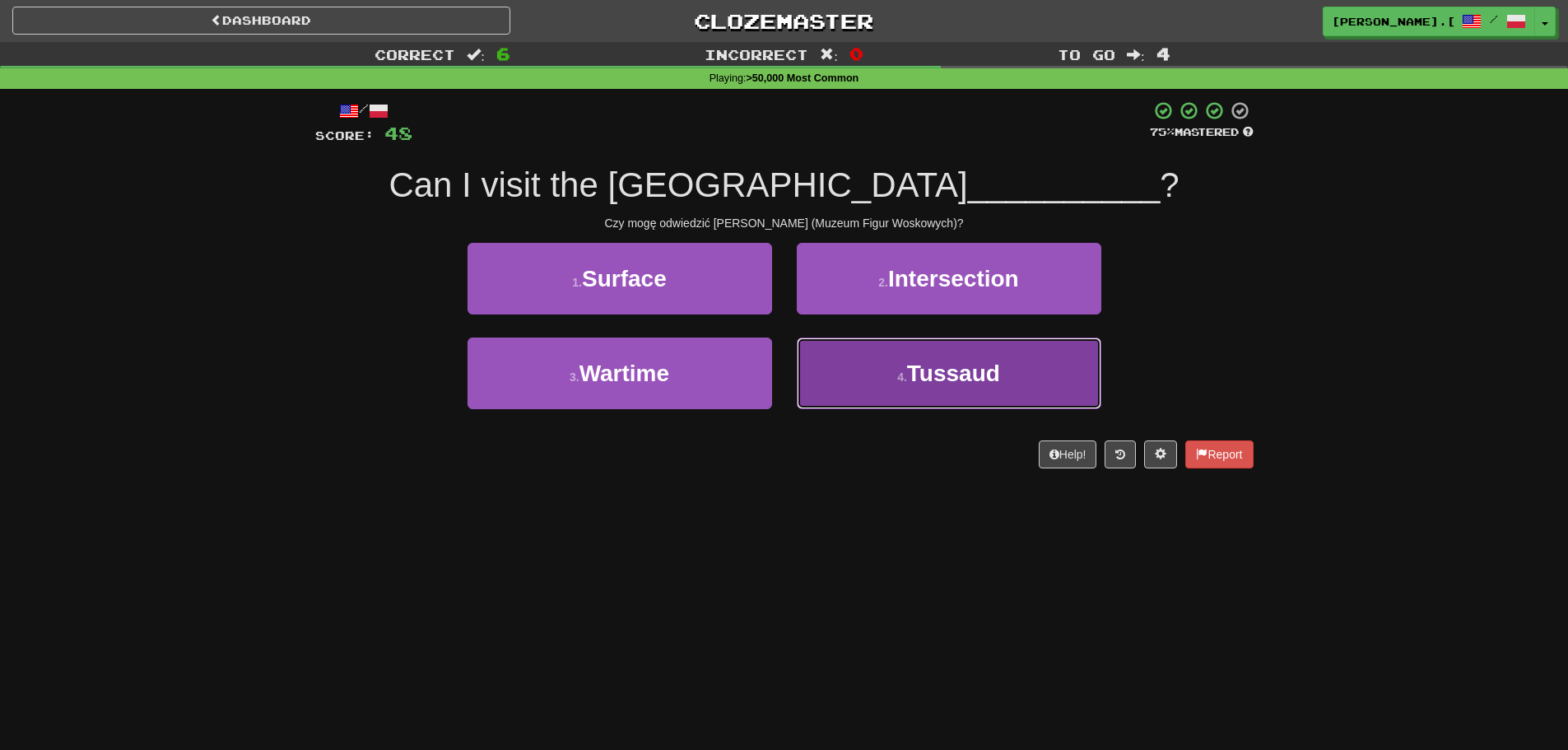
click at [893, 383] on button "4 . [GEOGRAPHIC_DATA]" at bounding box center [949, 373] width 305 height 72
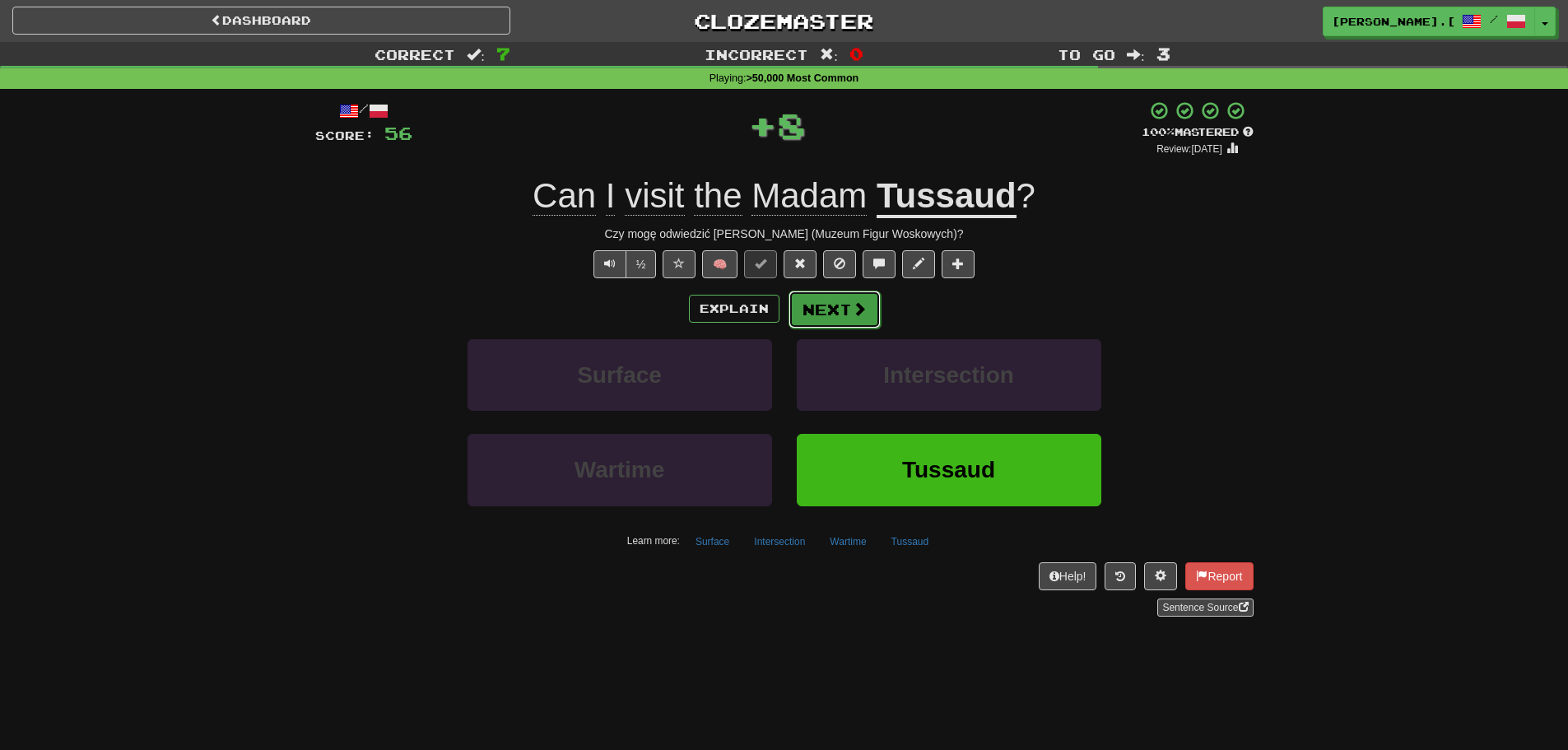
click at [844, 318] on button "Next" at bounding box center [835, 309] width 93 height 37
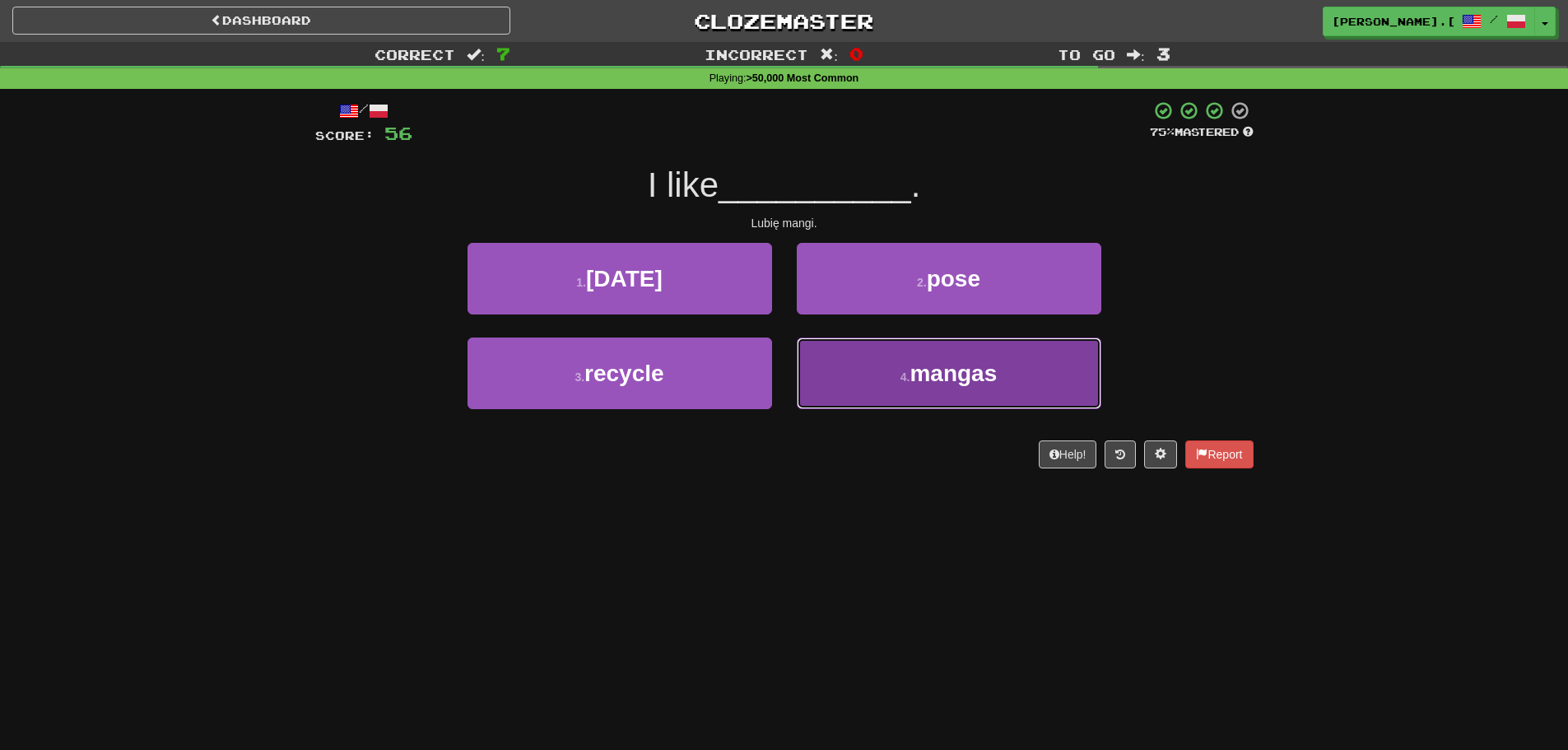
click at [861, 383] on button "4 . mangas" at bounding box center [949, 373] width 305 height 72
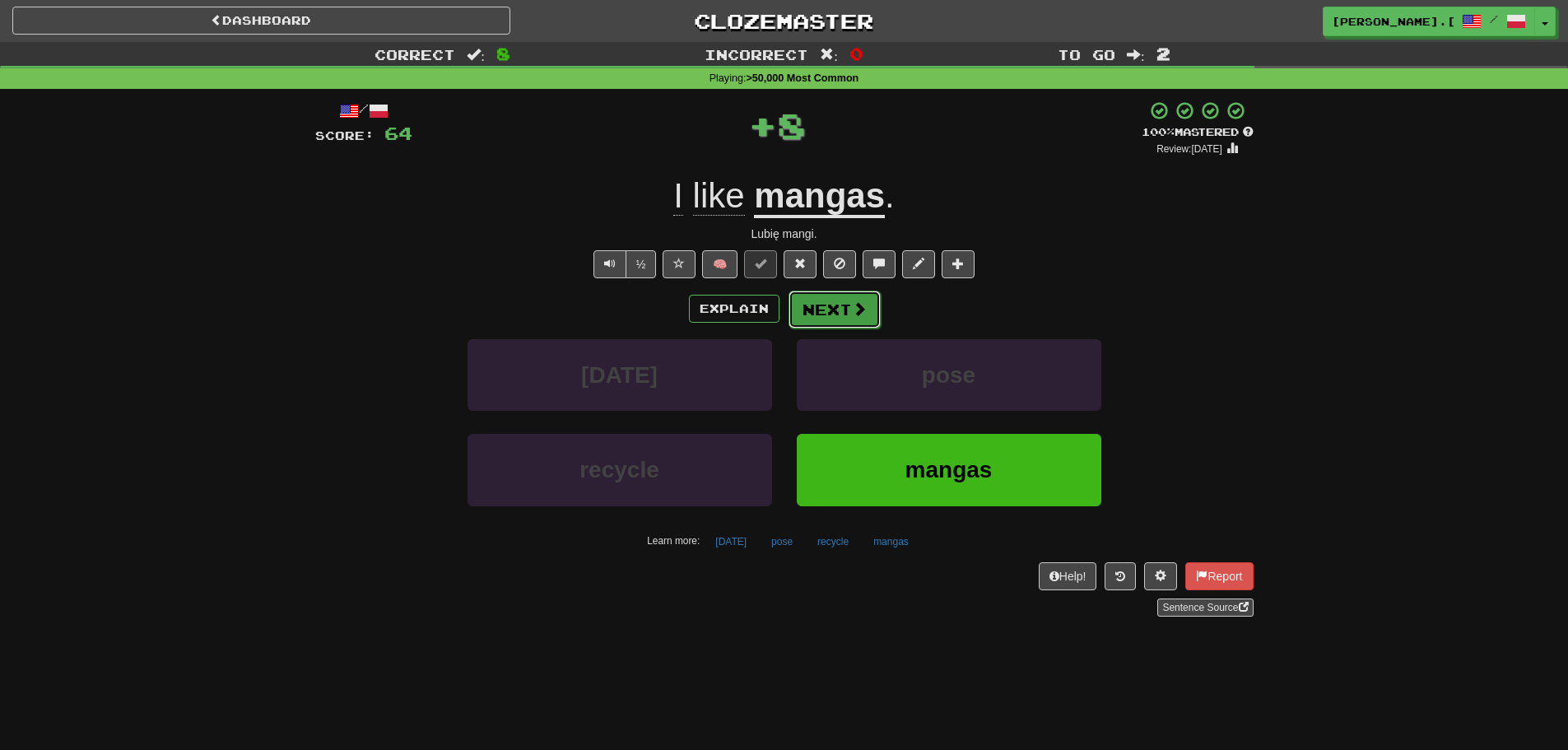
click at [830, 318] on button "Next" at bounding box center [835, 309] width 93 height 37
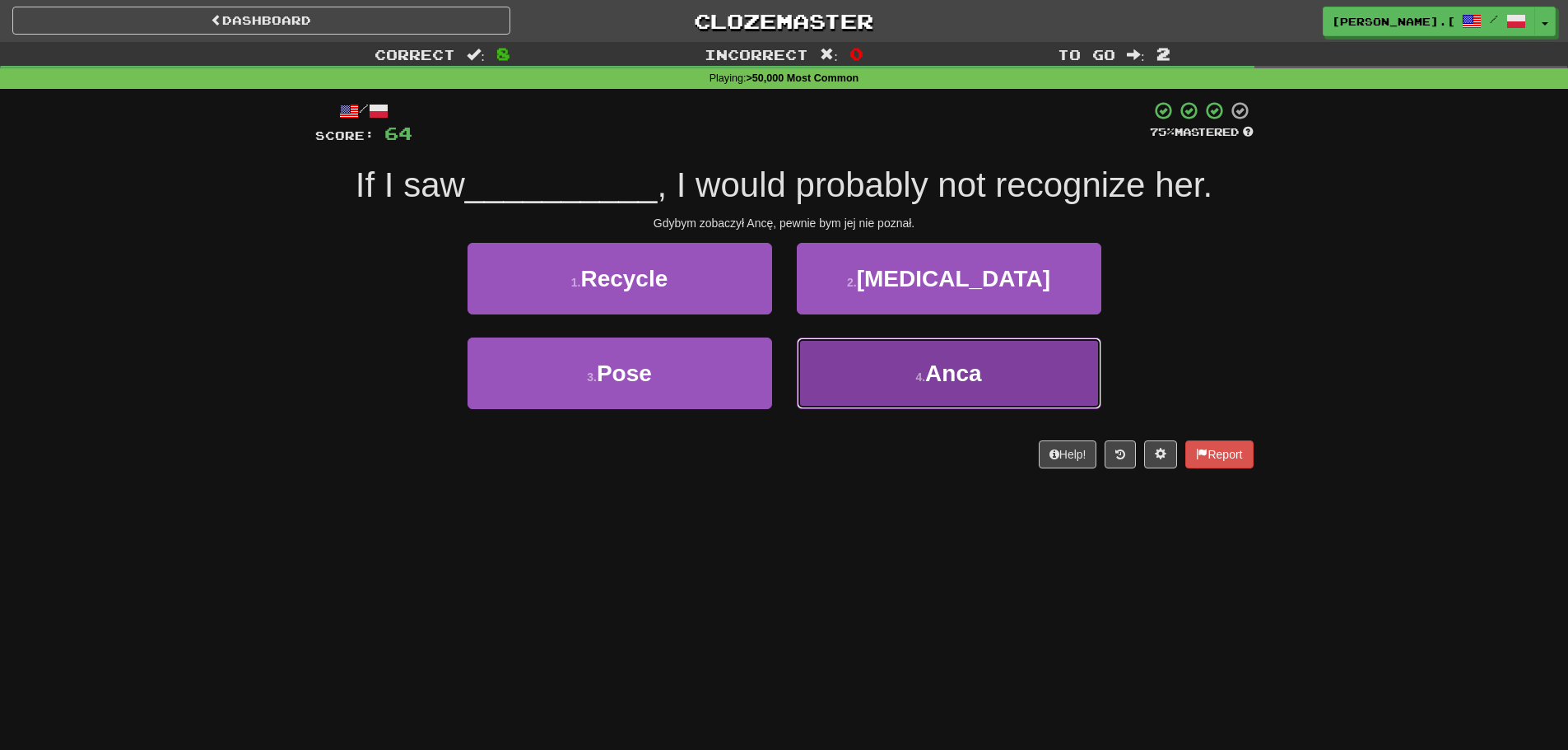
click at [876, 393] on button "4 . Anca" at bounding box center [949, 373] width 305 height 72
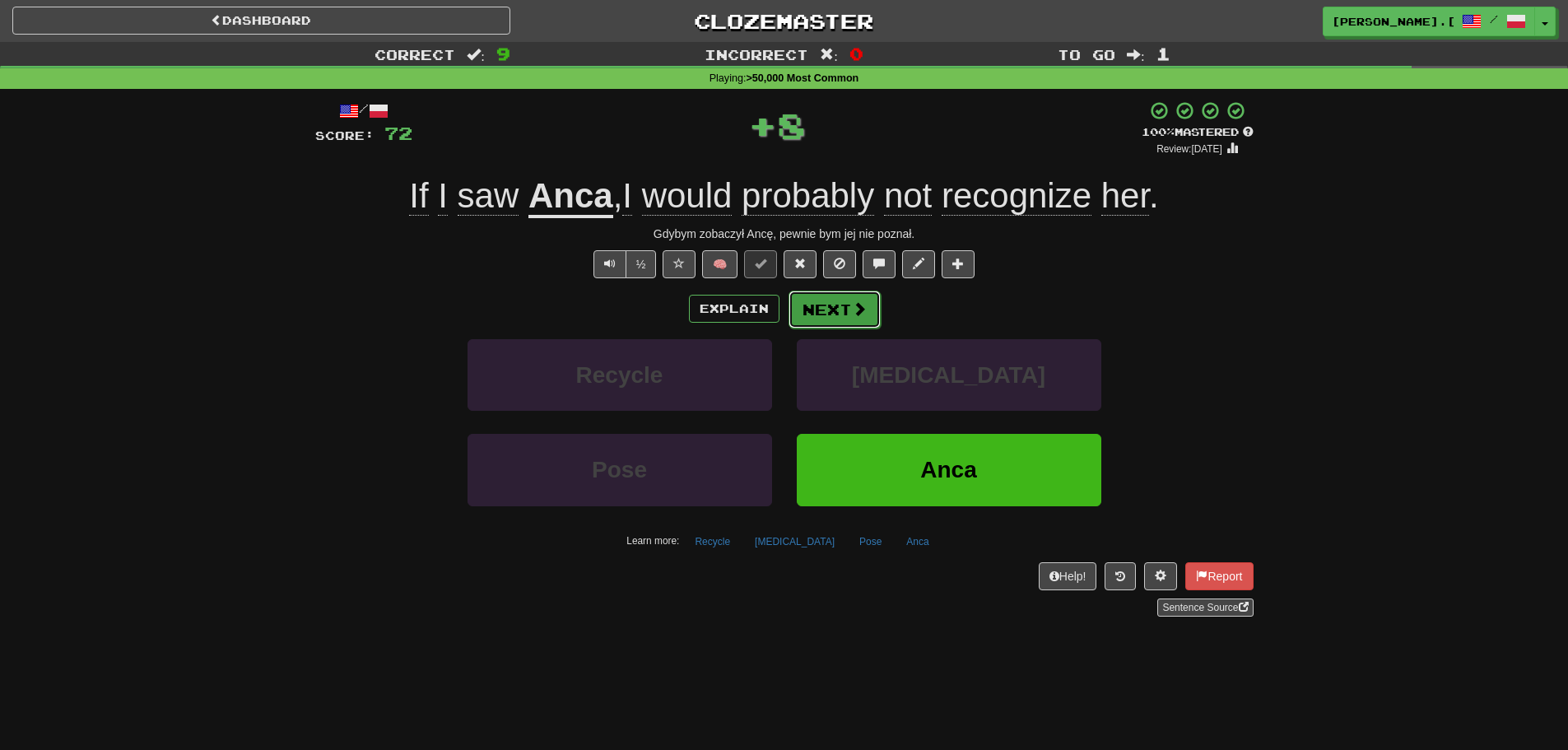
click at [812, 318] on button "Next" at bounding box center [835, 309] width 93 height 37
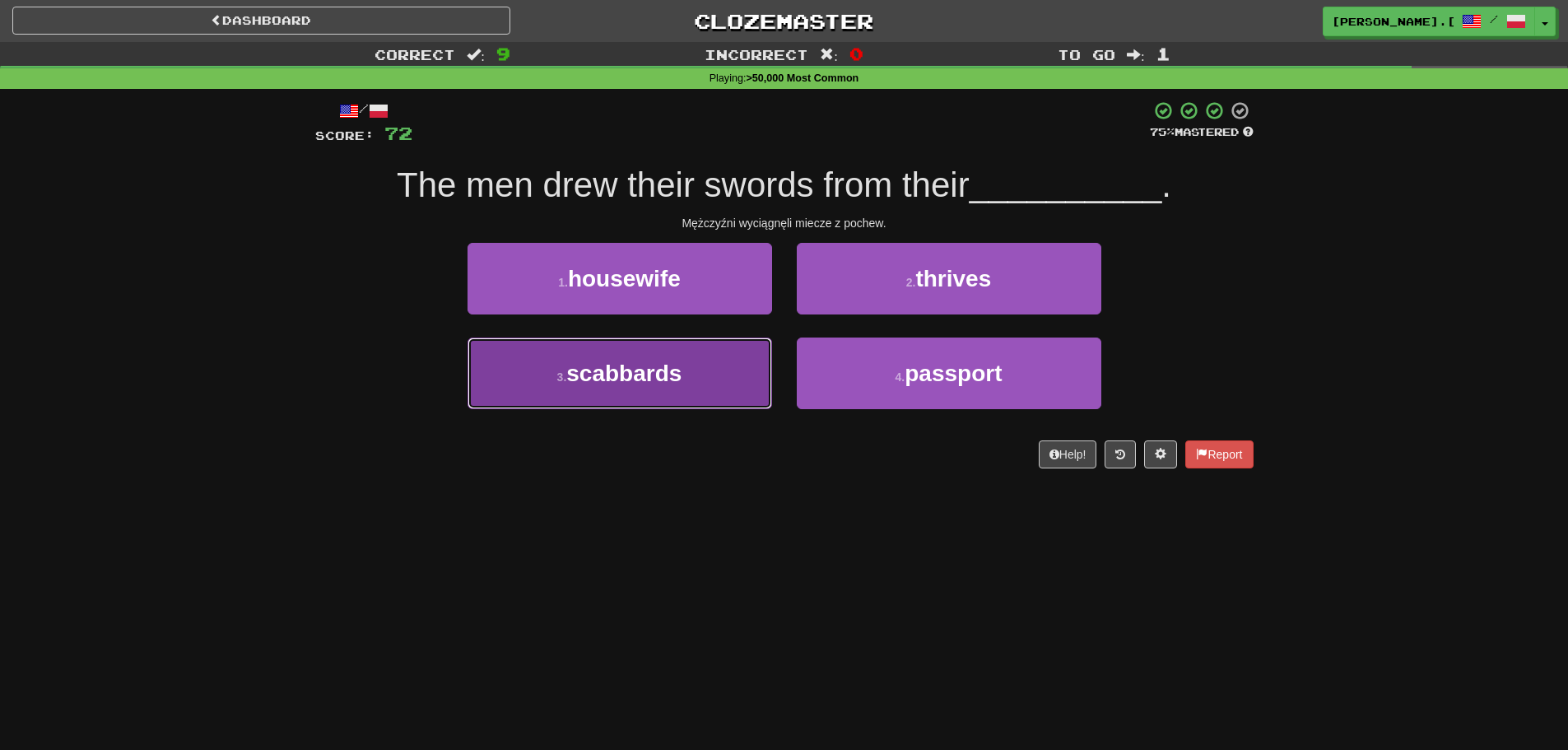
click at [628, 392] on button "3 . scabbards" at bounding box center [619, 373] width 305 height 72
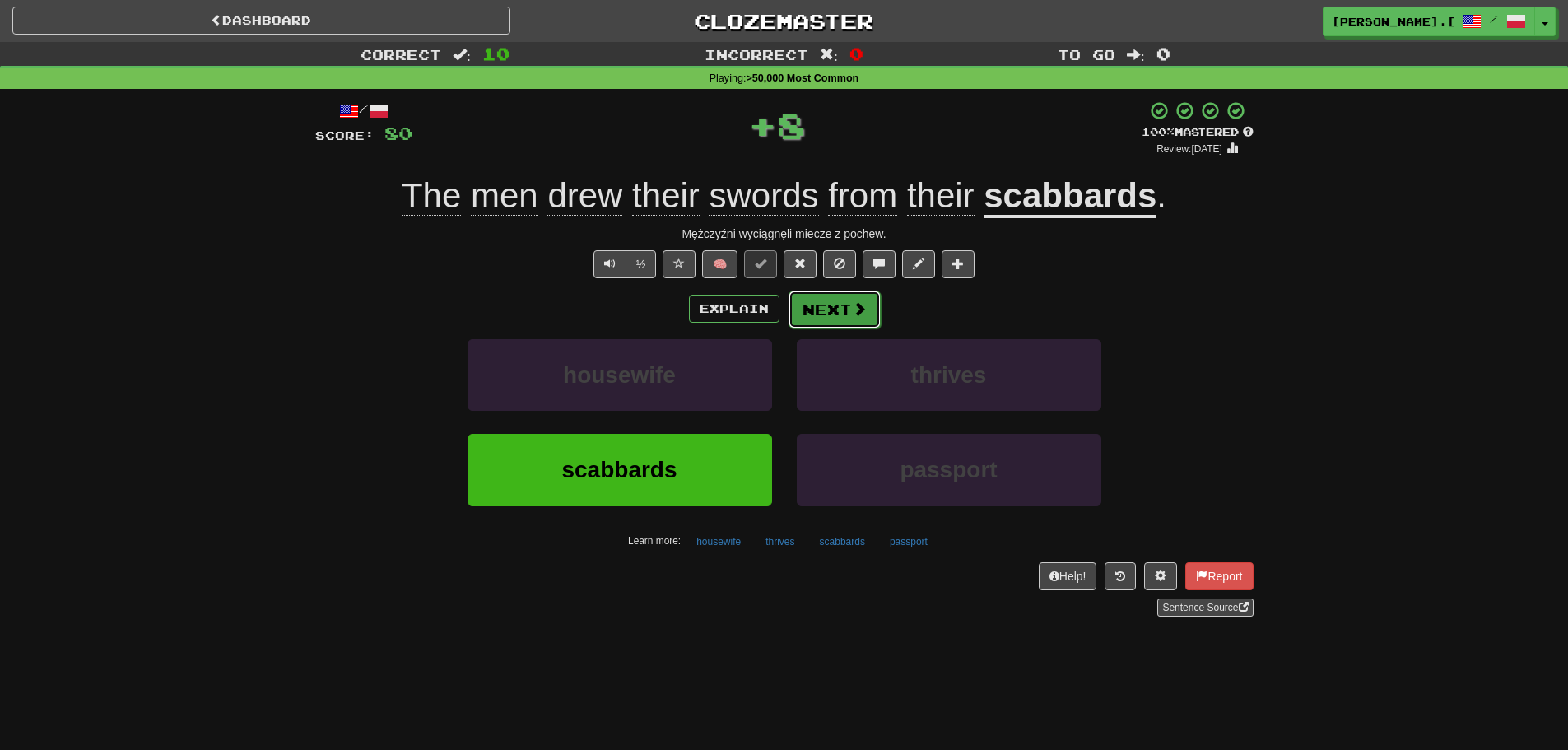
click at [833, 307] on button "Next" at bounding box center [835, 309] width 93 height 37
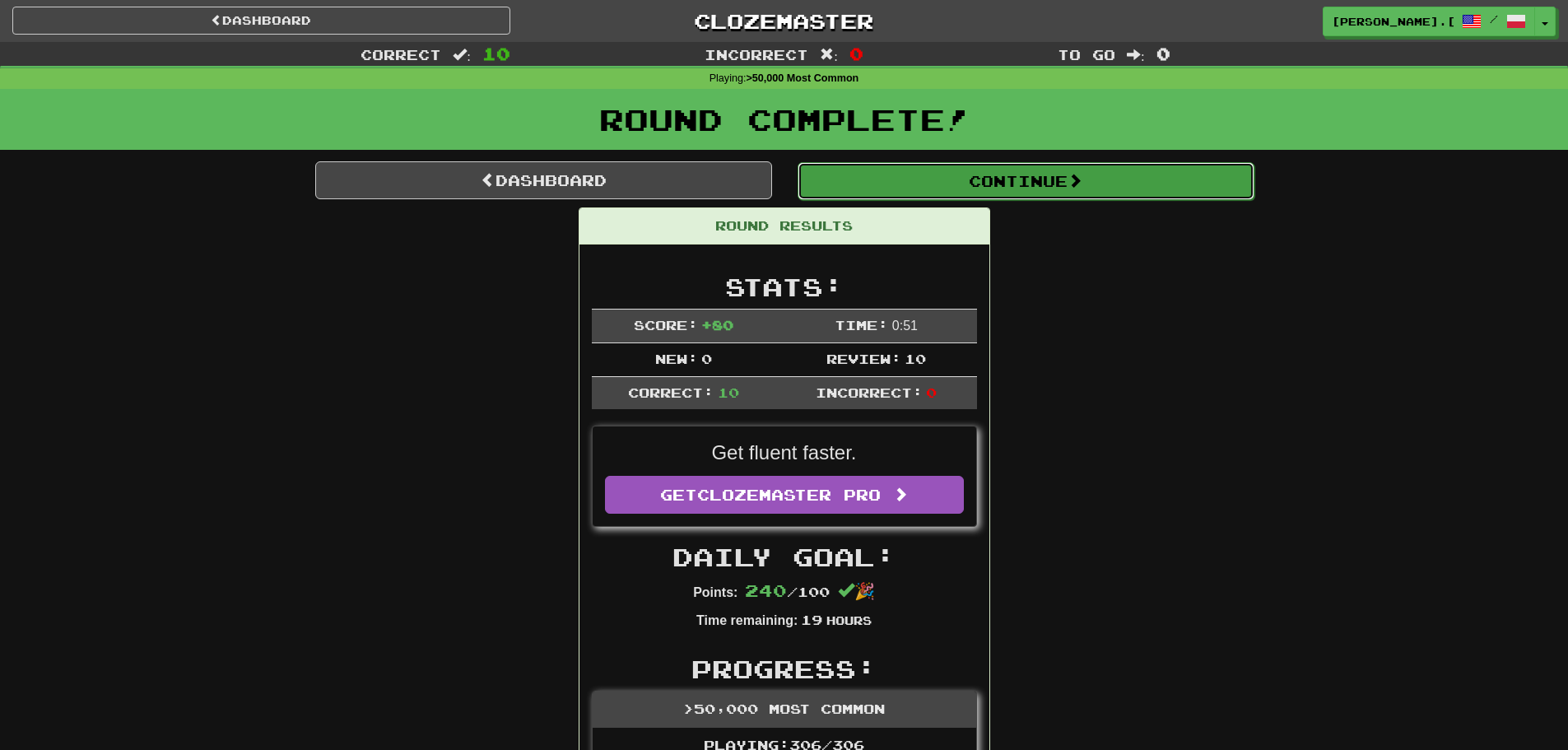
click at [1033, 189] on button "Continue" at bounding box center [1026, 180] width 457 height 37
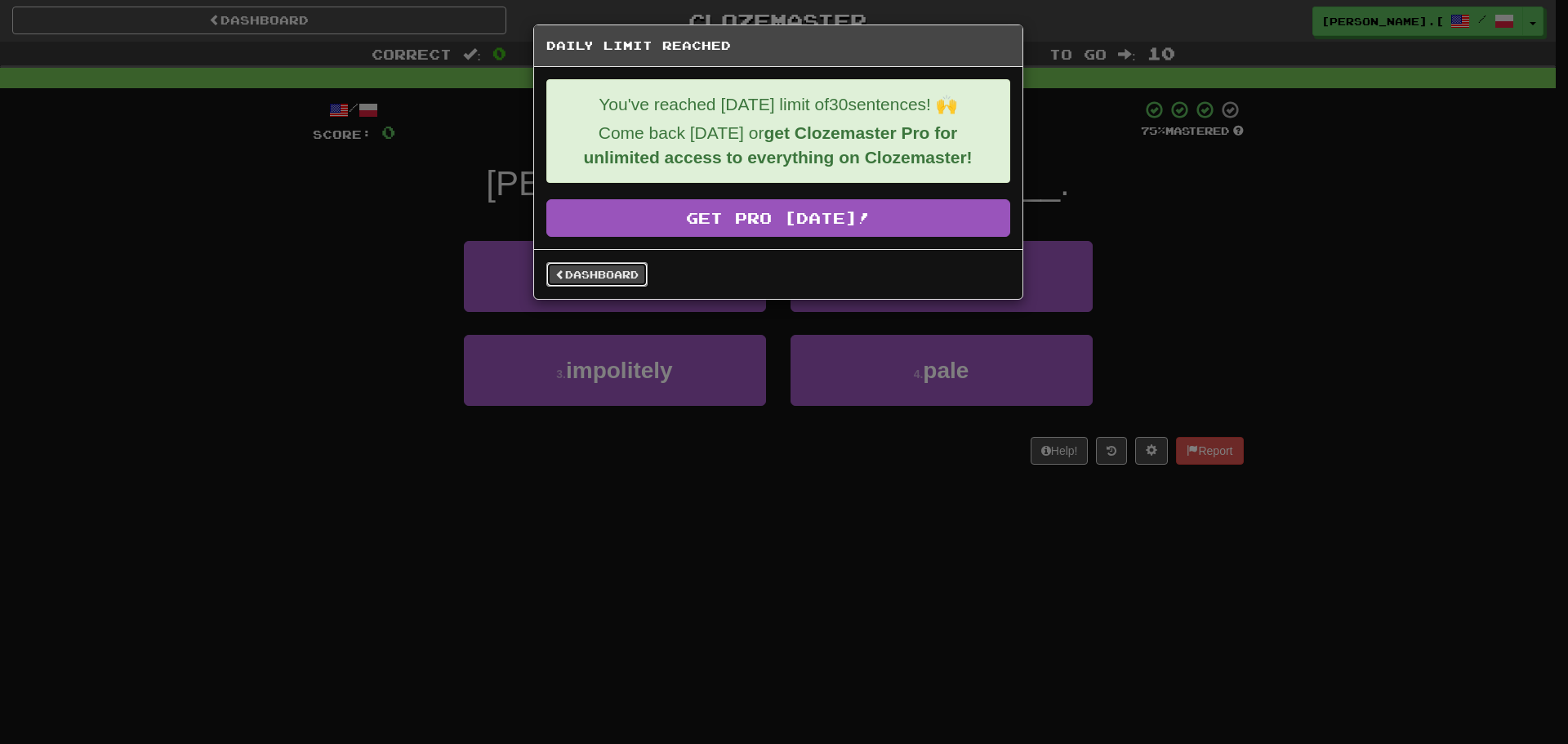
click at [612, 274] on link "Dashboard" at bounding box center [598, 274] width 102 height 24
